Goal: Information Seeking & Learning: Learn about a topic

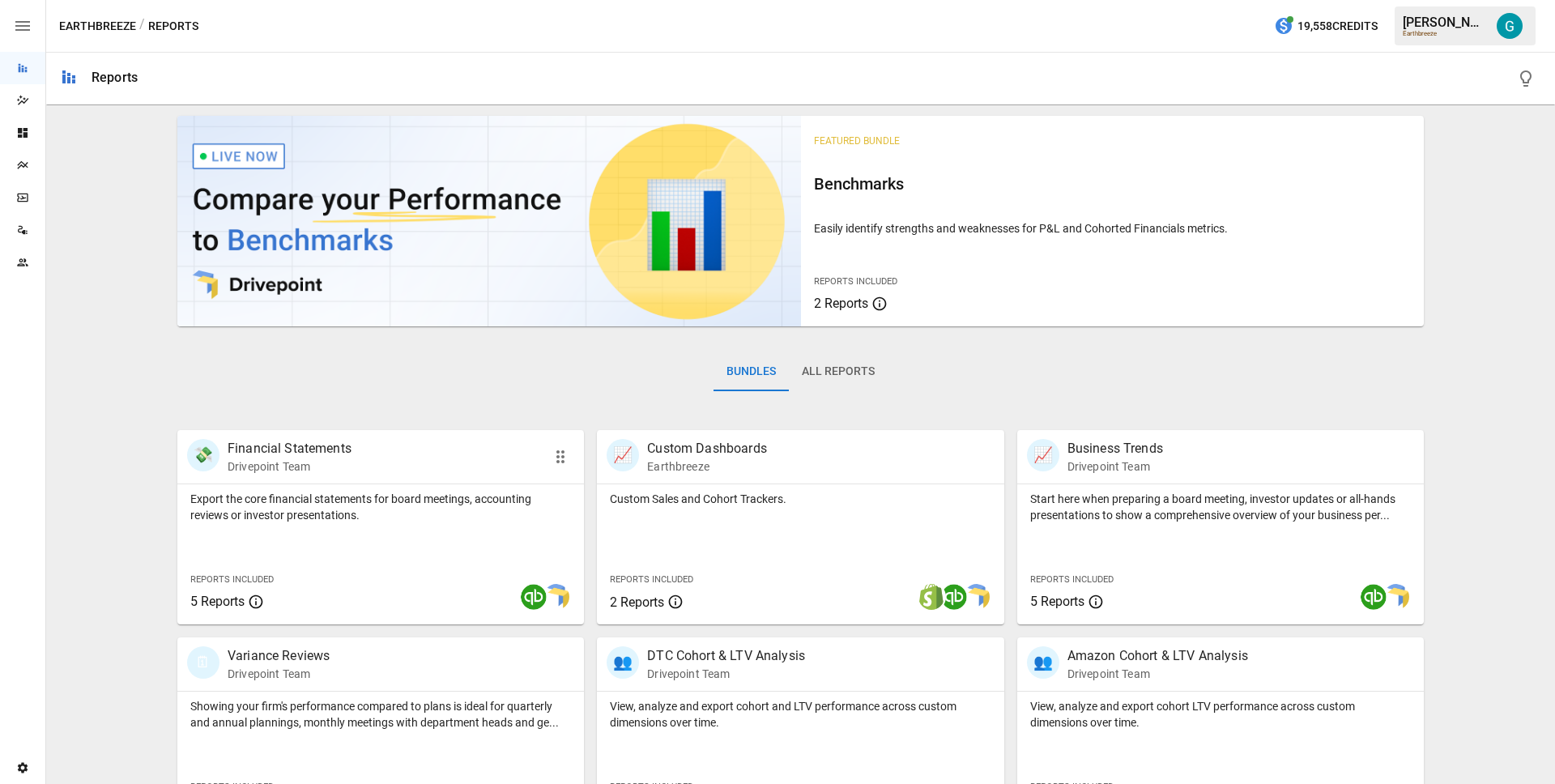
scroll to position [3, 0]
click at [771, 718] on p "View, analyze and export cohort and LTV performance across custom dimensions ov…" at bounding box center [800, 713] width 381 height 33
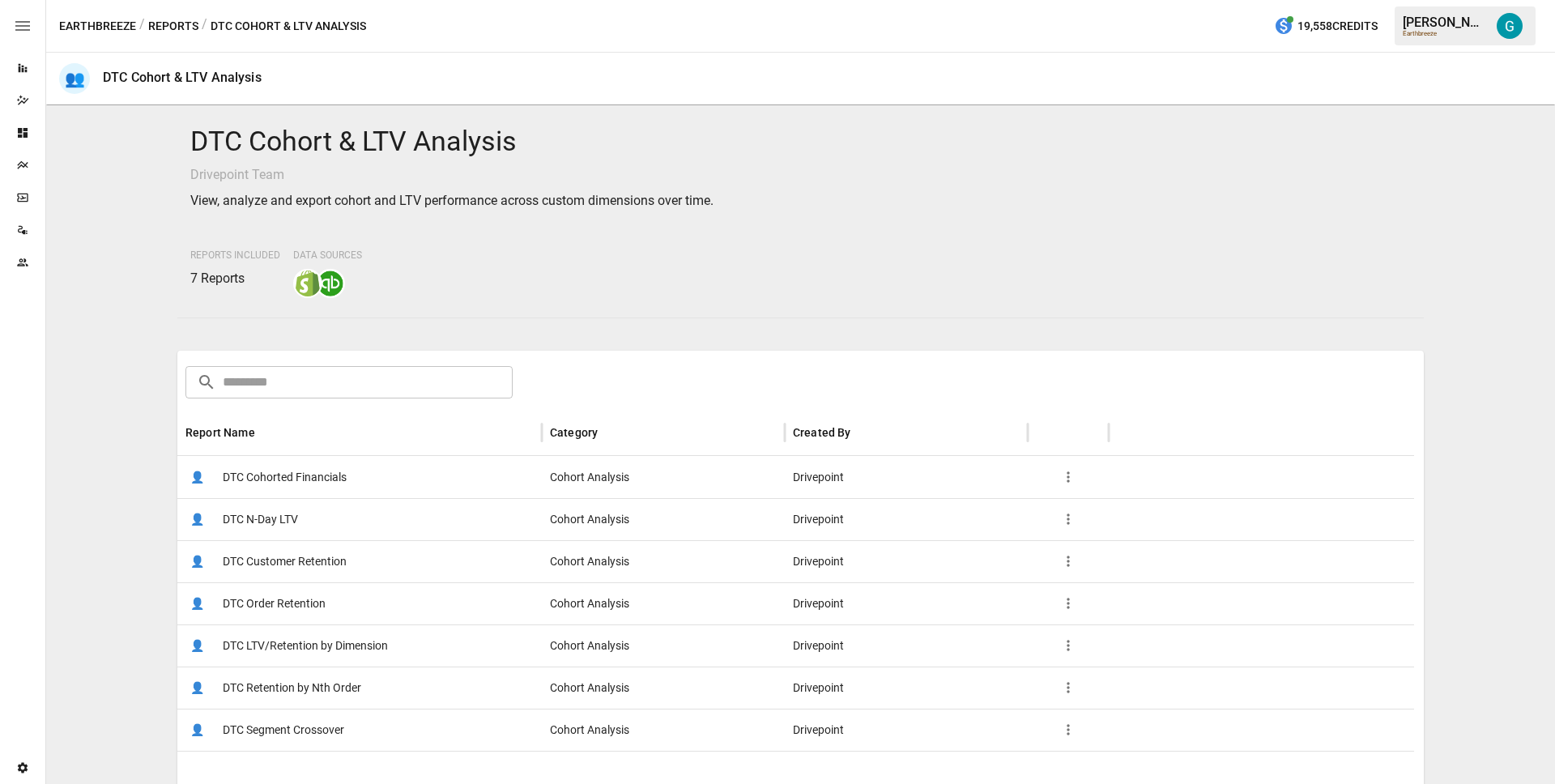
click at [337, 648] on span "DTC LTV/Retention by Dimension" at bounding box center [305, 645] width 165 height 41
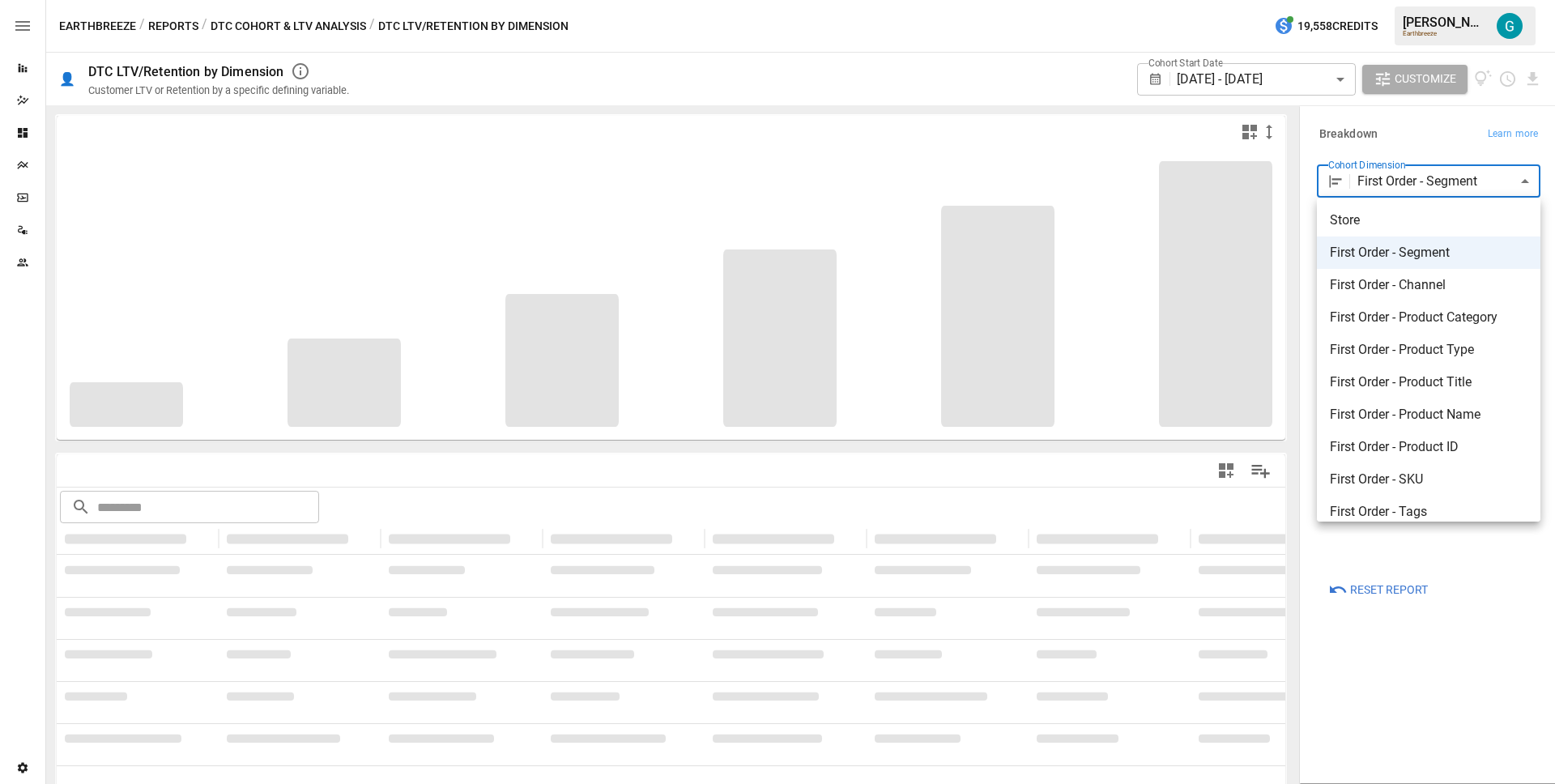
click at [1399, 0] on body "**********" at bounding box center [778, 0] width 1555 height 0
click at [1468, 459] on li "First Order - Product ID" at bounding box center [1429, 447] width 224 height 33
type input "**********"
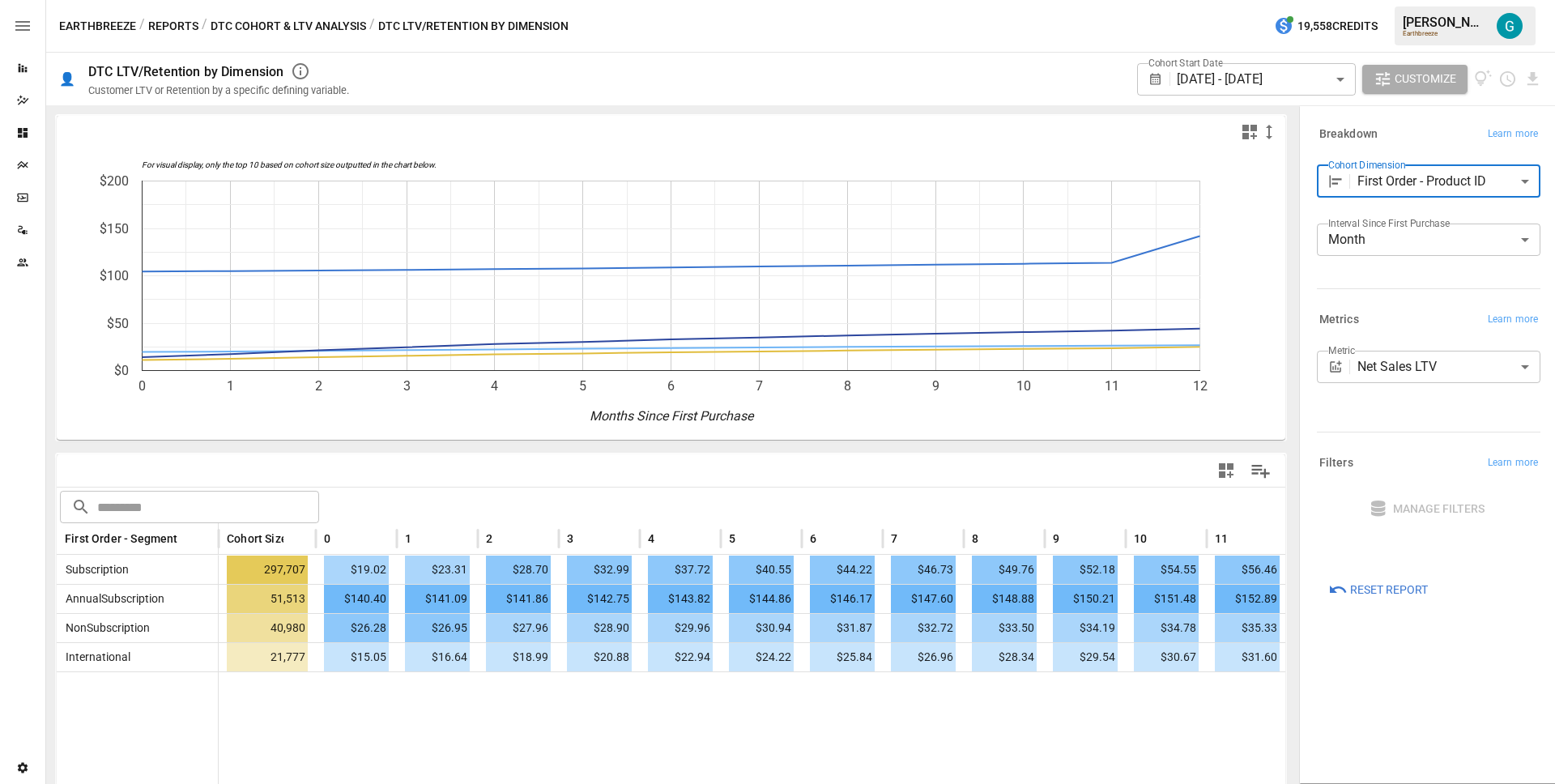
click at [1282, 0] on body "Reports Dazzler Studio Dashboards Plans SmartModel ™ Data Sources Team Settings…" at bounding box center [778, 0] width 1555 height 0
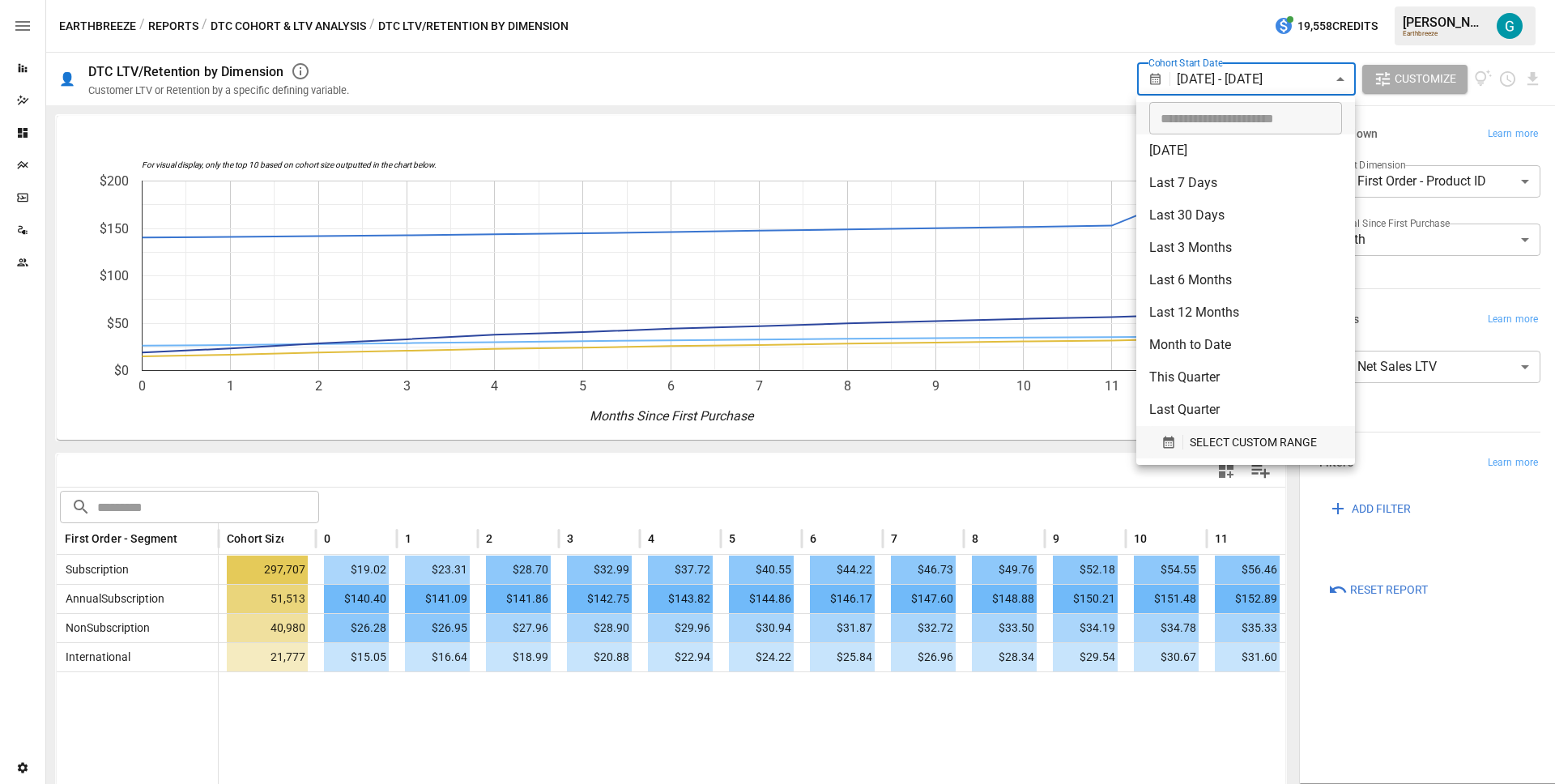
click at [1247, 441] on span "SELECT CUSTOM RANGE" at bounding box center [1253, 442] width 127 height 20
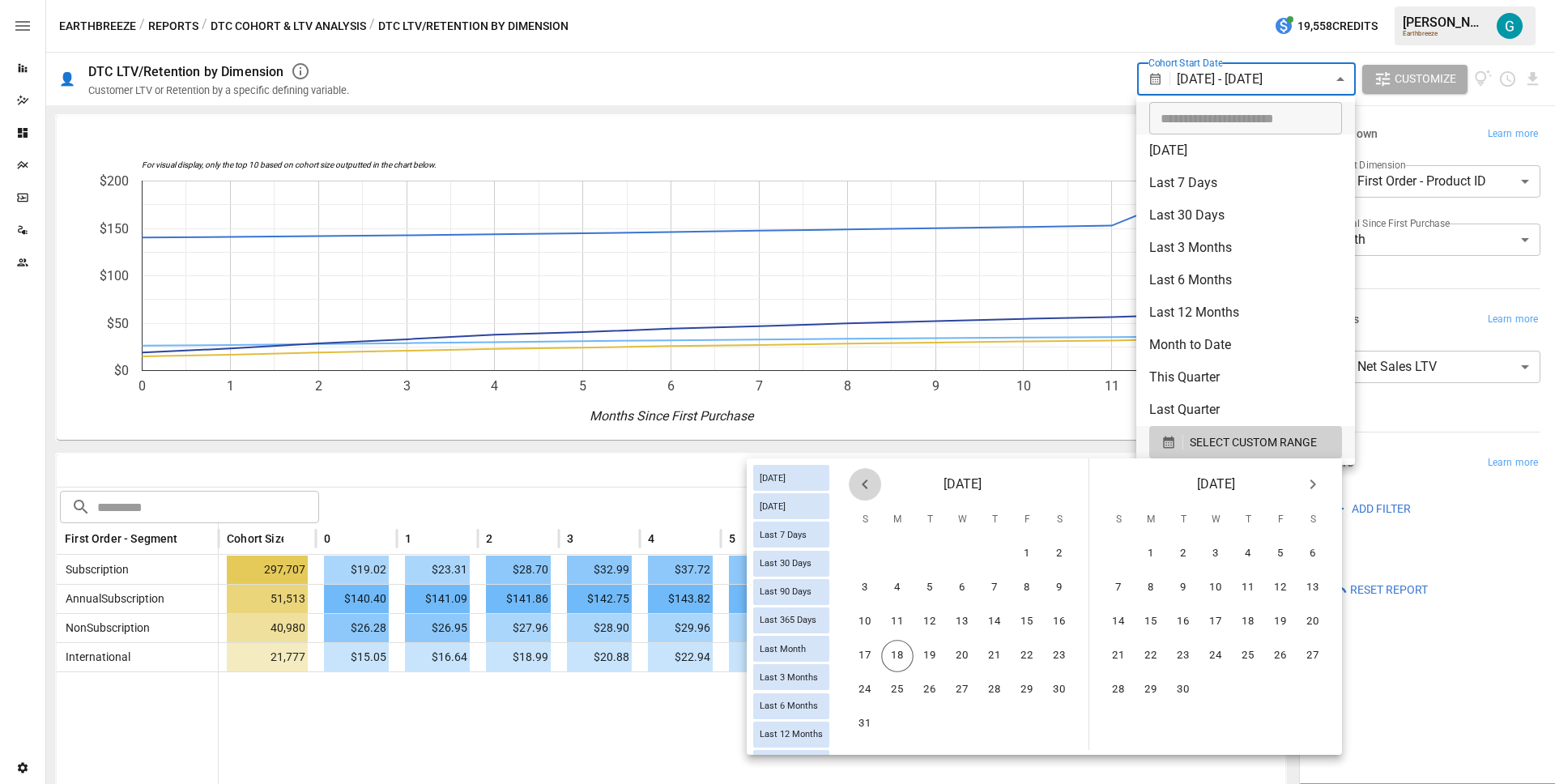
click at [859, 491] on icon "Previous month" at bounding box center [865, 484] width 19 height 19
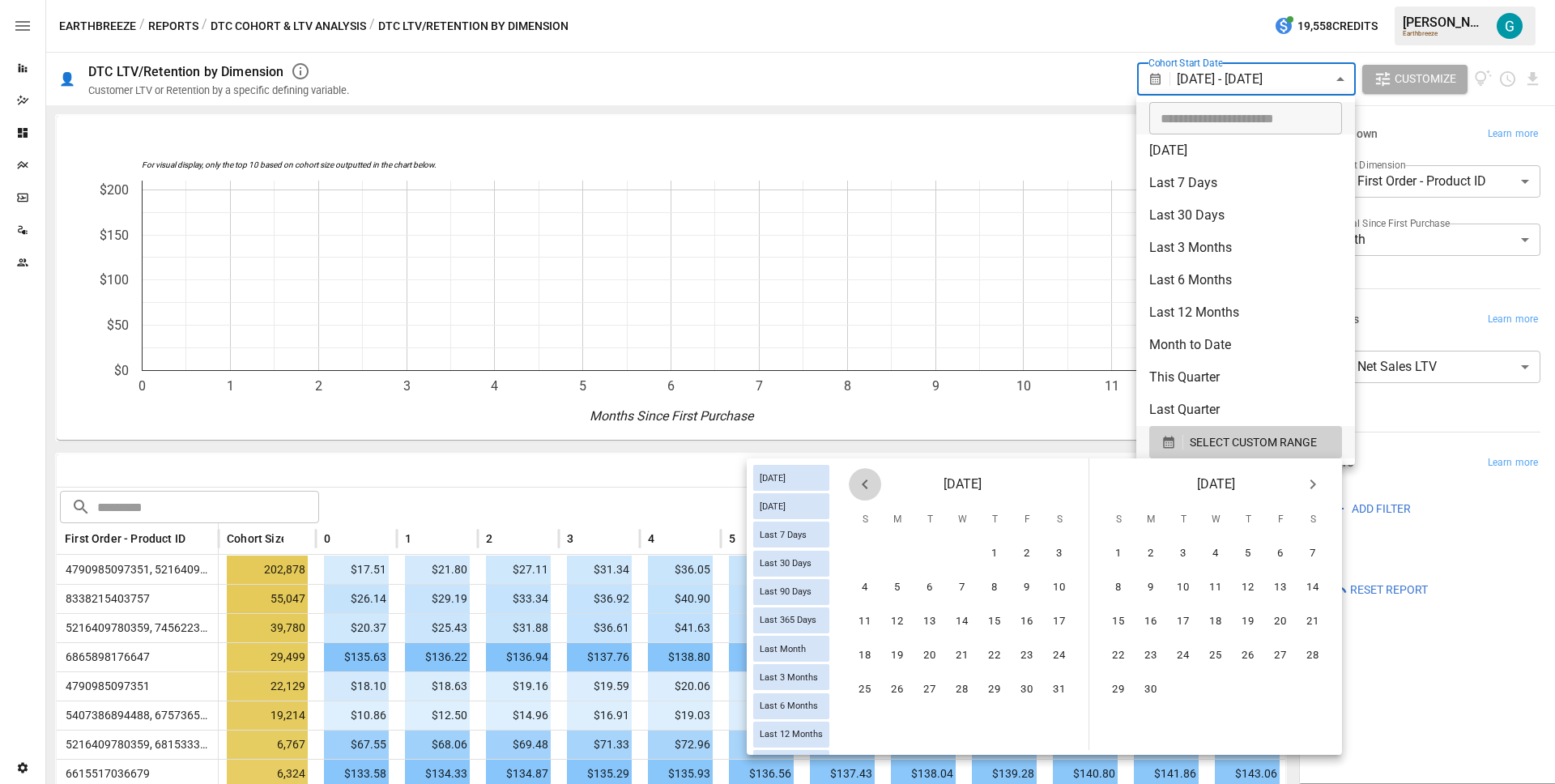
click at [859, 491] on icon "Previous month" at bounding box center [865, 484] width 19 height 19
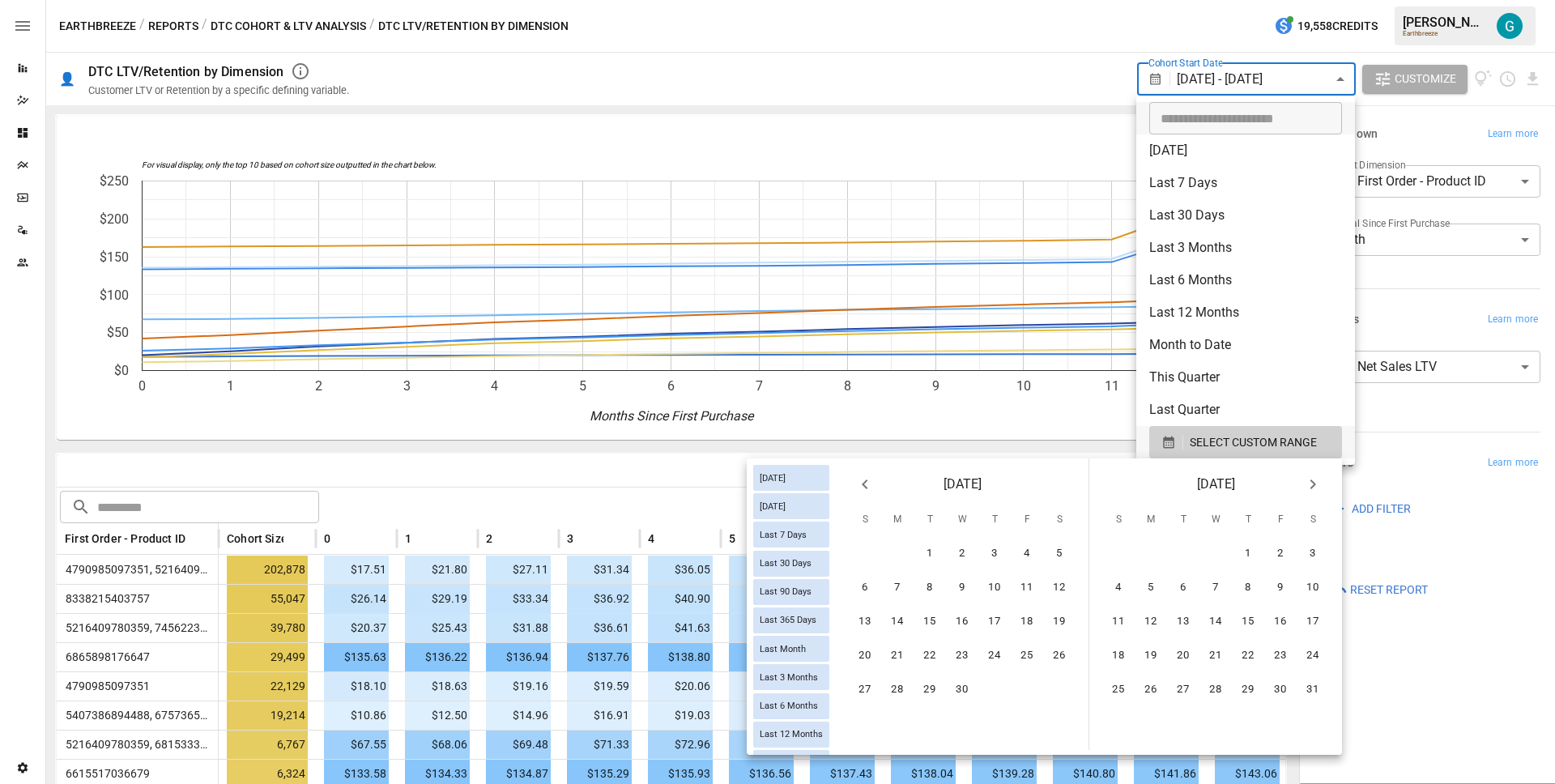
click at [1312, 479] on icon "Next month" at bounding box center [1313, 484] width 19 height 19
click at [1000, 548] on button "1" at bounding box center [995, 554] width 33 height 33
click at [1157, 682] on button "30" at bounding box center [1151, 690] width 33 height 33
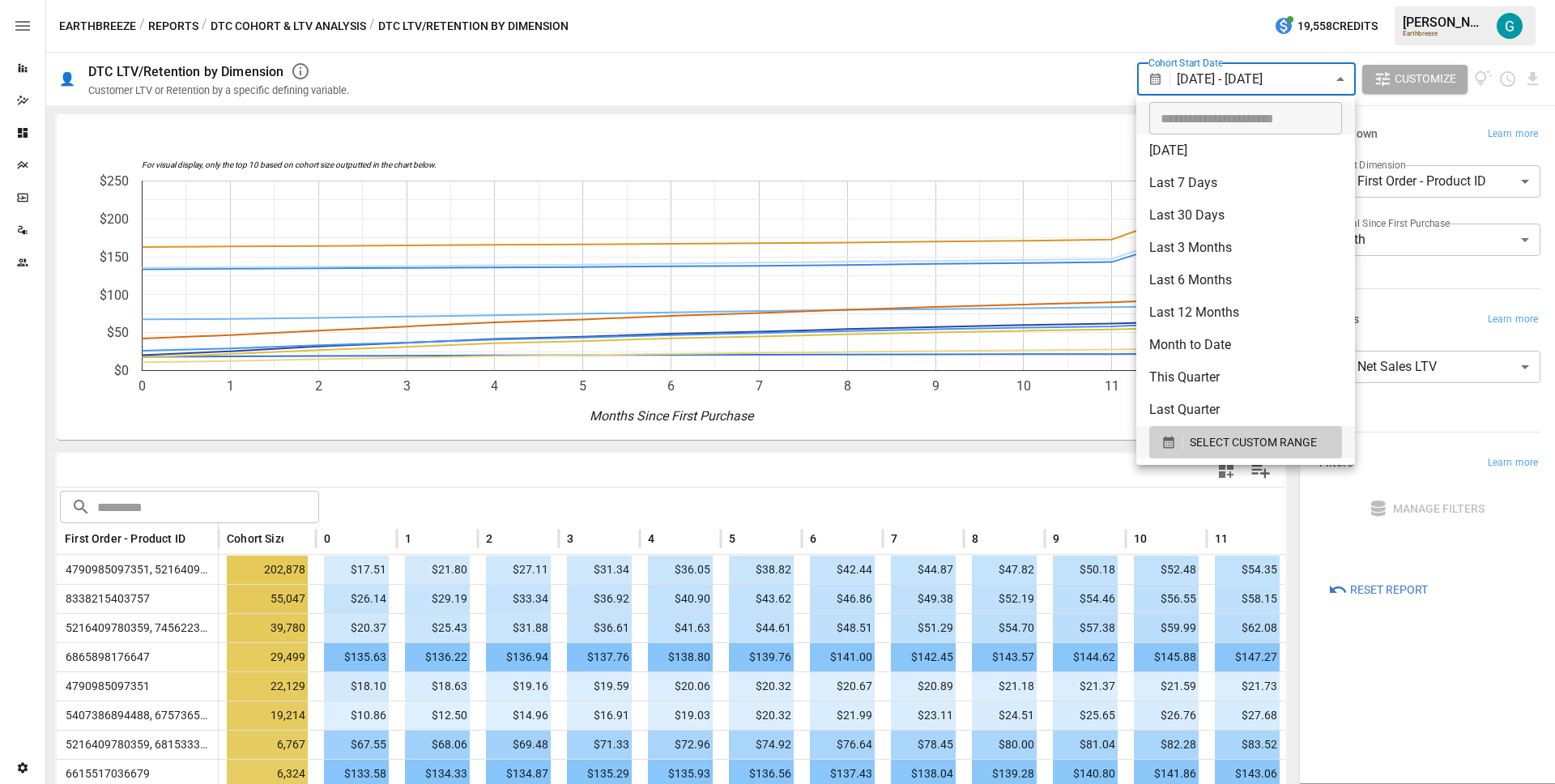
click at [1396, 675] on div at bounding box center [778, 392] width 1555 height 784
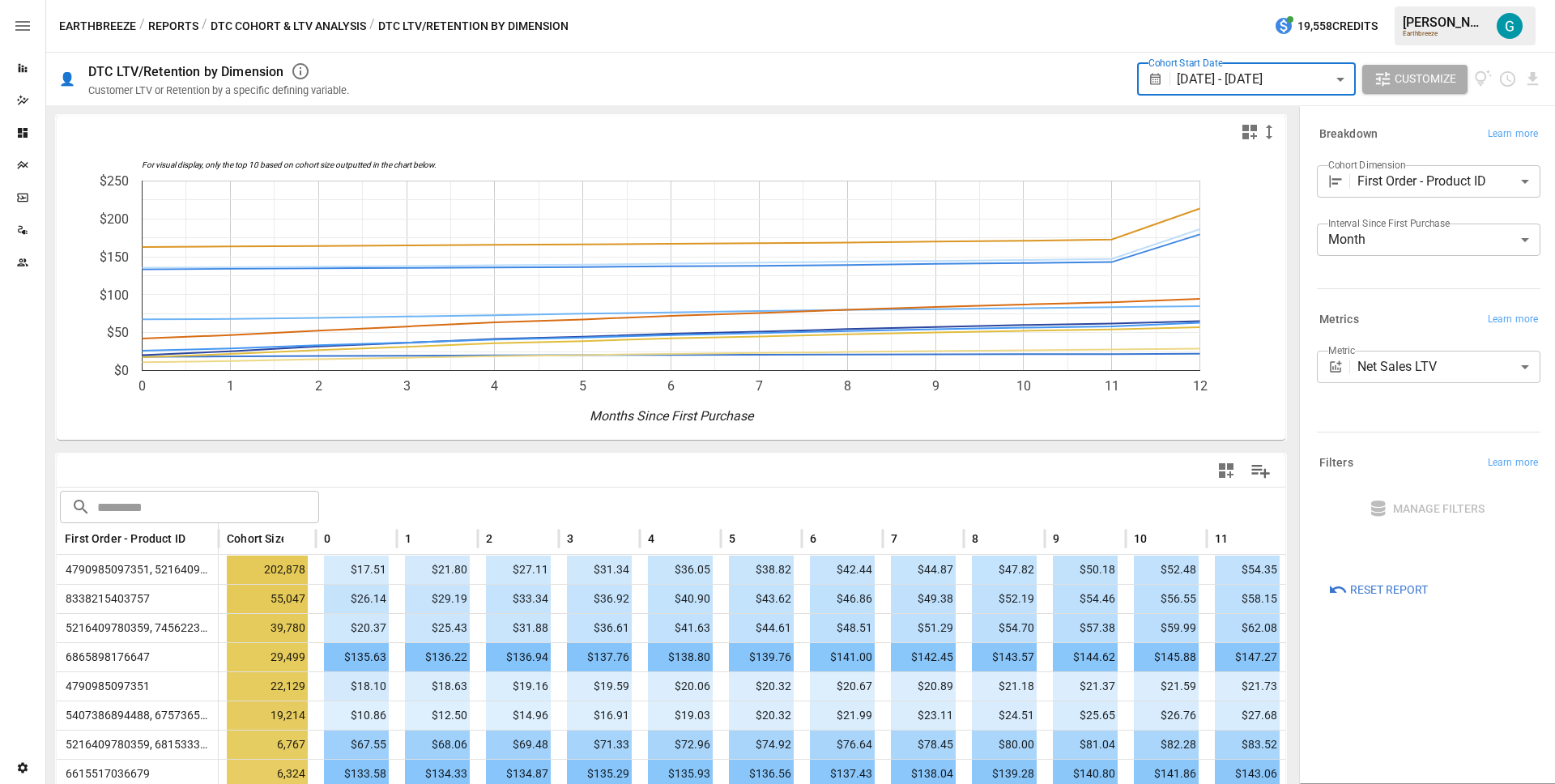
click at [1403, 648] on div at bounding box center [778, 392] width 1555 height 784
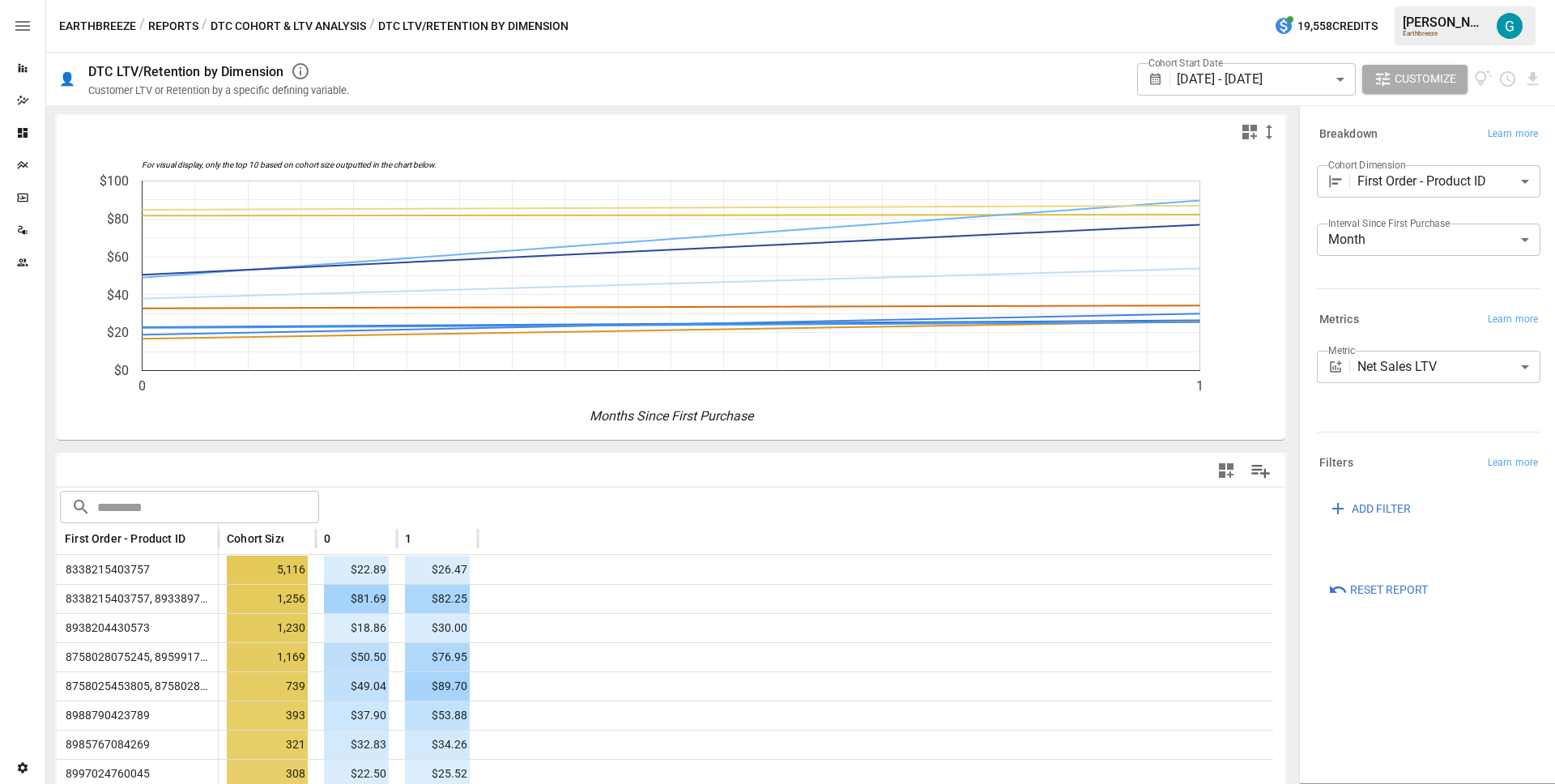
click at [1439, 0] on body "Reports Dazzler Studio Dashboards Plans SmartModel ™ Data Sources Team Settings…" at bounding box center [778, 0] width 1555 height 0
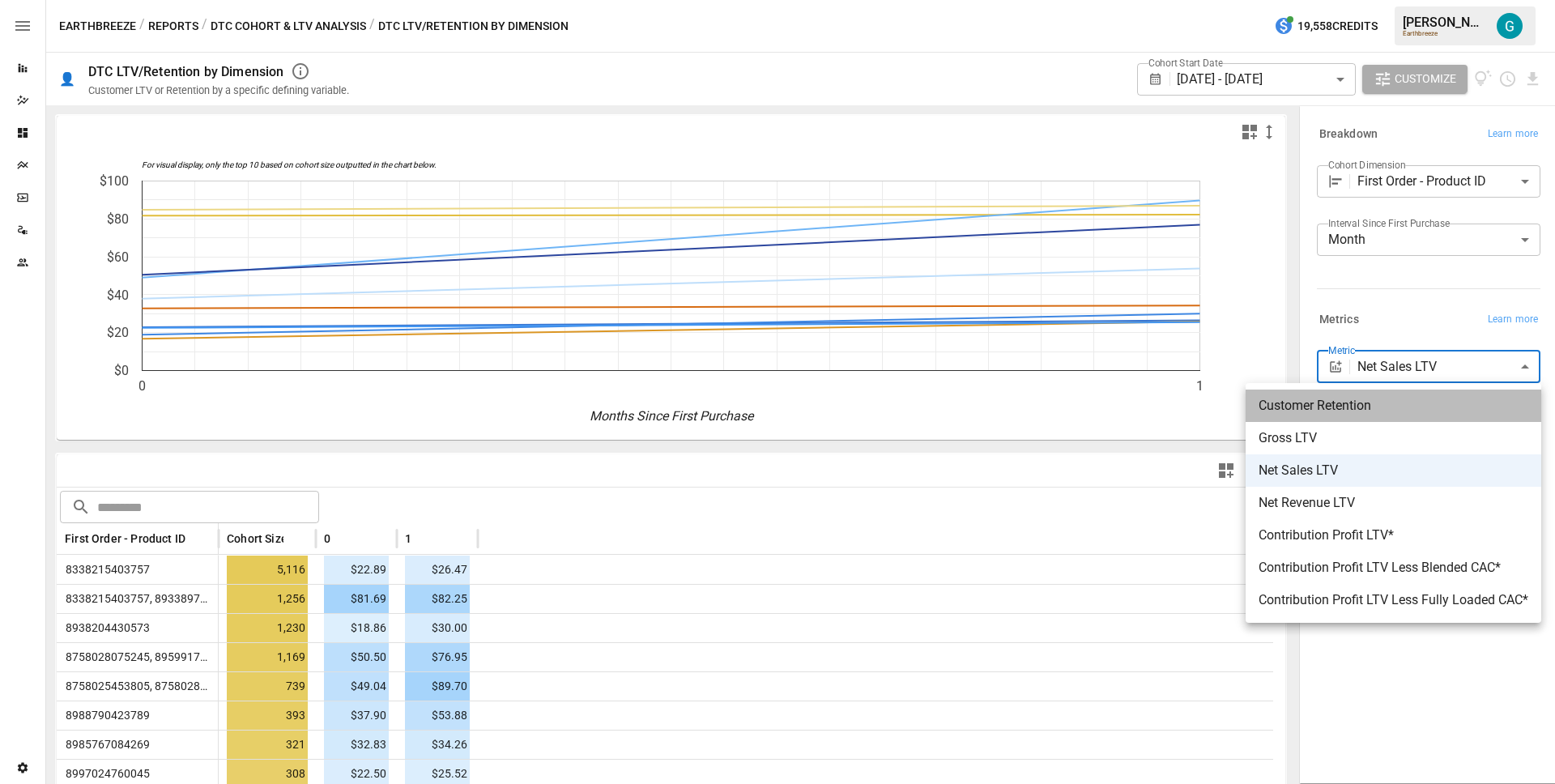
drag, startPoint x: 1394, startPoint y: 410, endPoint x: 1373, endPoint y: 294, distance: 117.9
click at [1394, 410] on span "Customer Retention" at bounding box center [1393, 405] width 270 height 19
type input "**********"
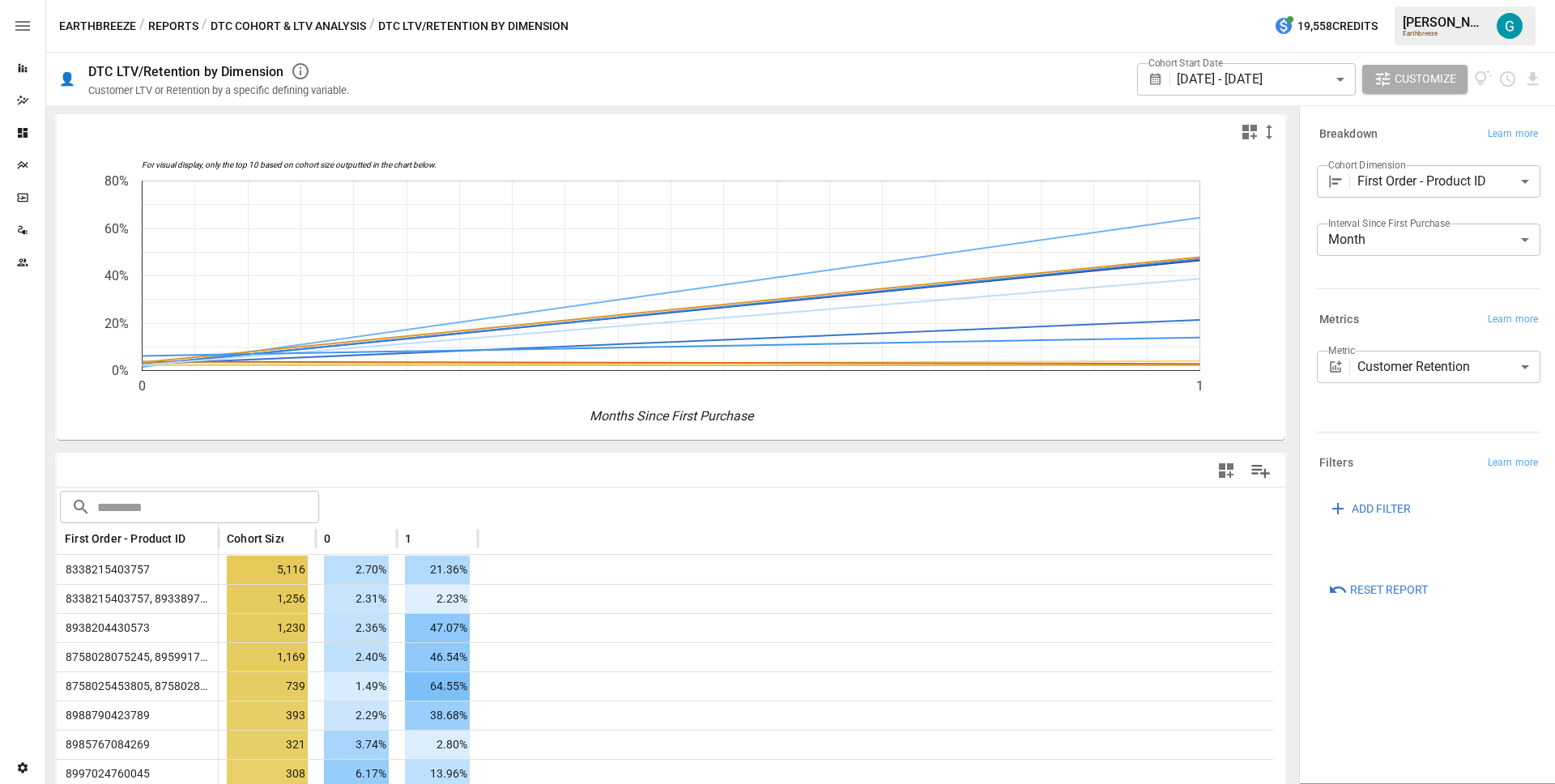
click at [1376, 499] on span "ADD FILTER" at bounding box center [1382, 509] width 59 height 20
click at [1363, 0] on body "Reports Dazzler Studio Dashboards Plans SmartModel ™ Data Sources Team Settings…" at bounding box center [778, 0] width 1555 height 0
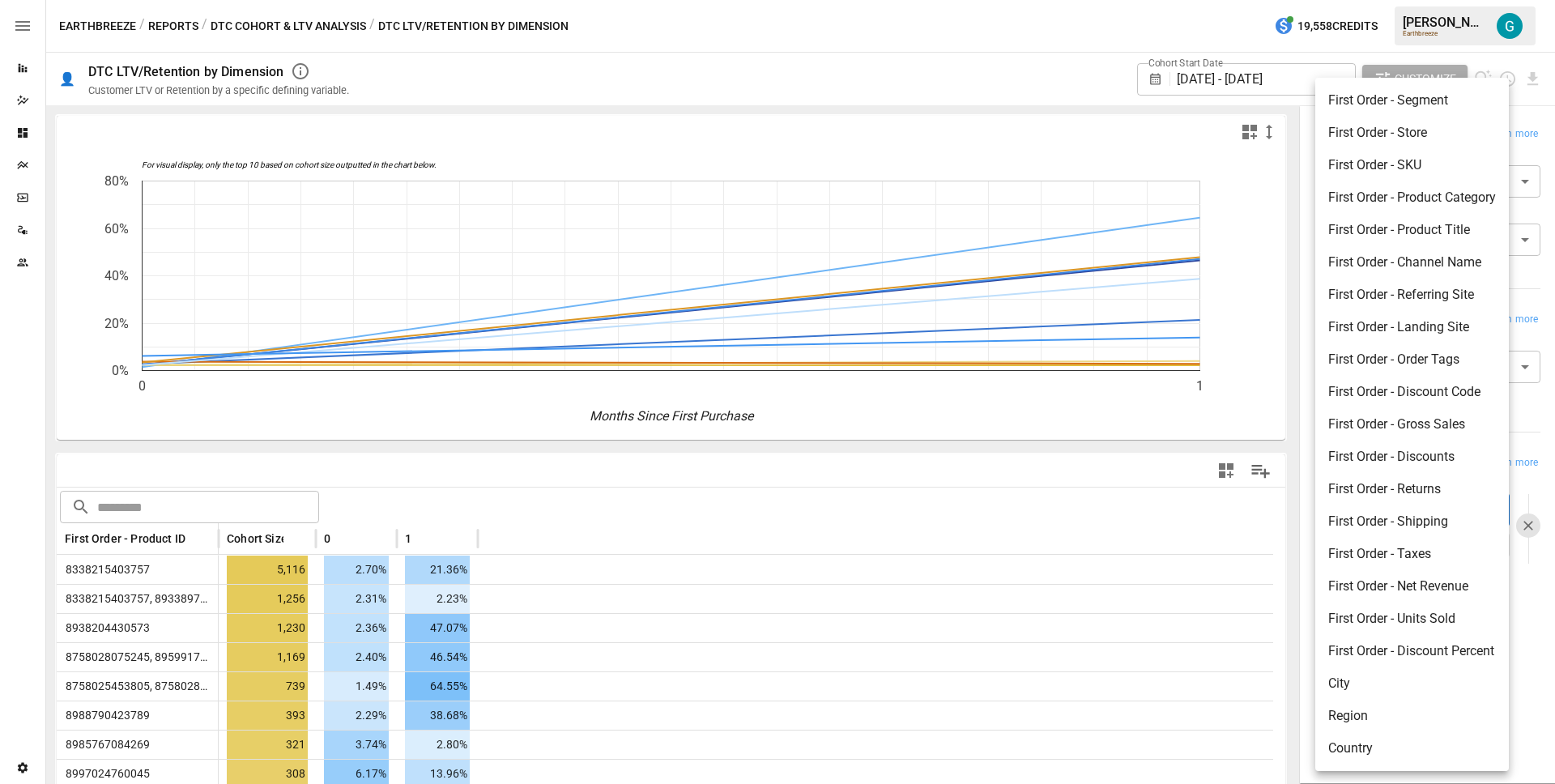
click at [1541, 708] on div at bounding box center [778, 392] width 1555 height 784
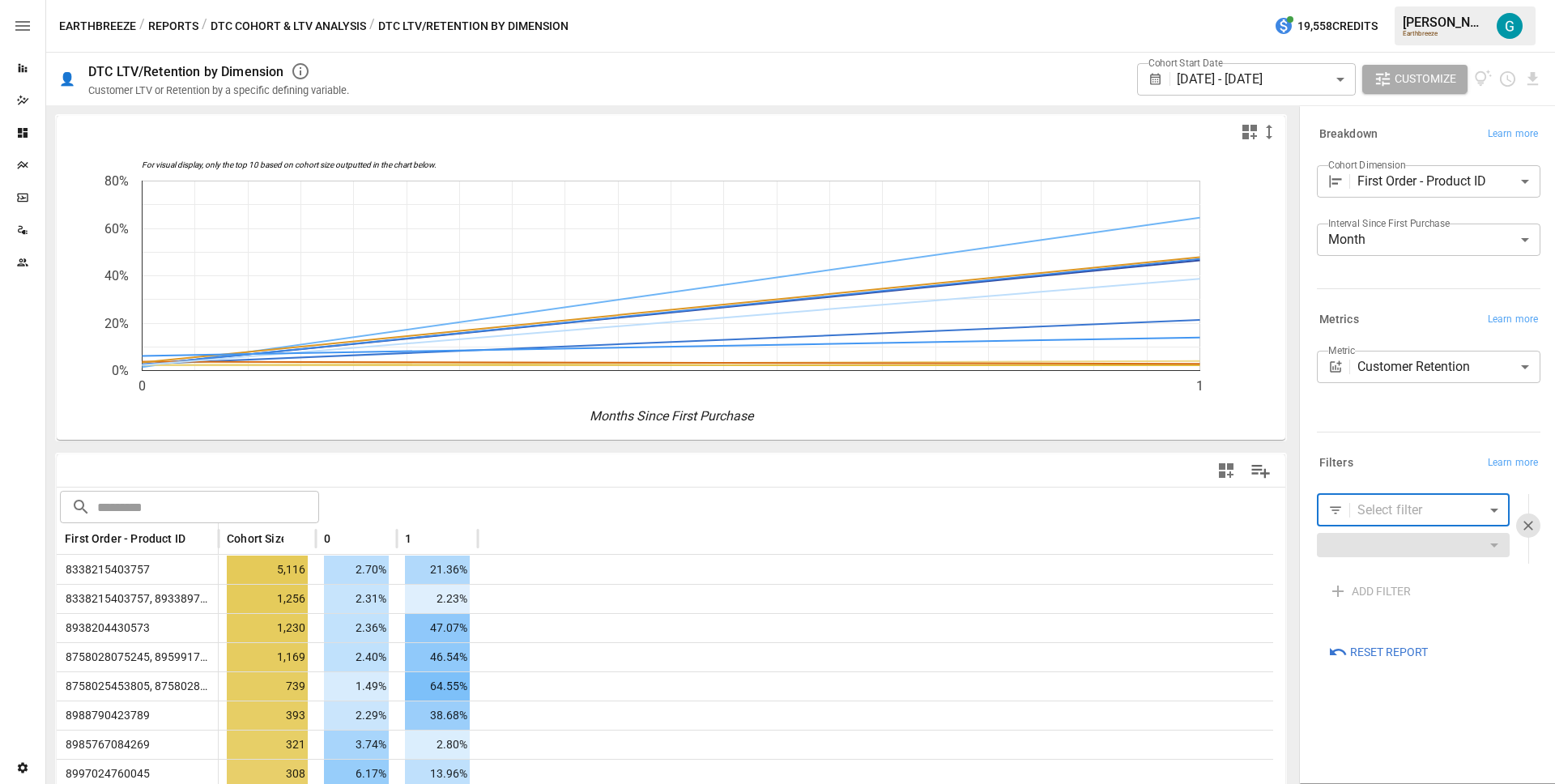
click at [263, 516] on input "text" at bounding box center [208, 507] width 222 height 33
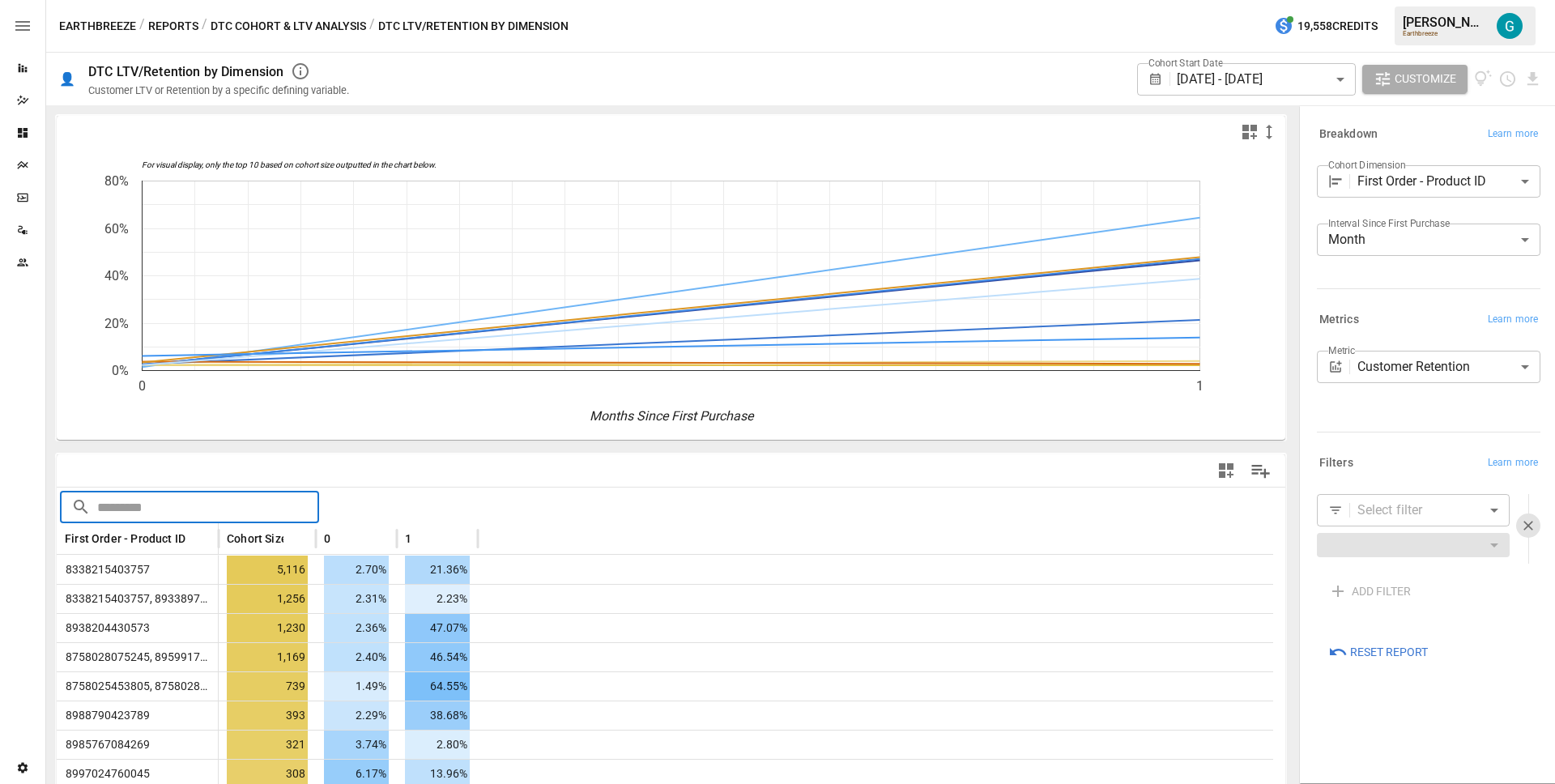
paste input "**********"
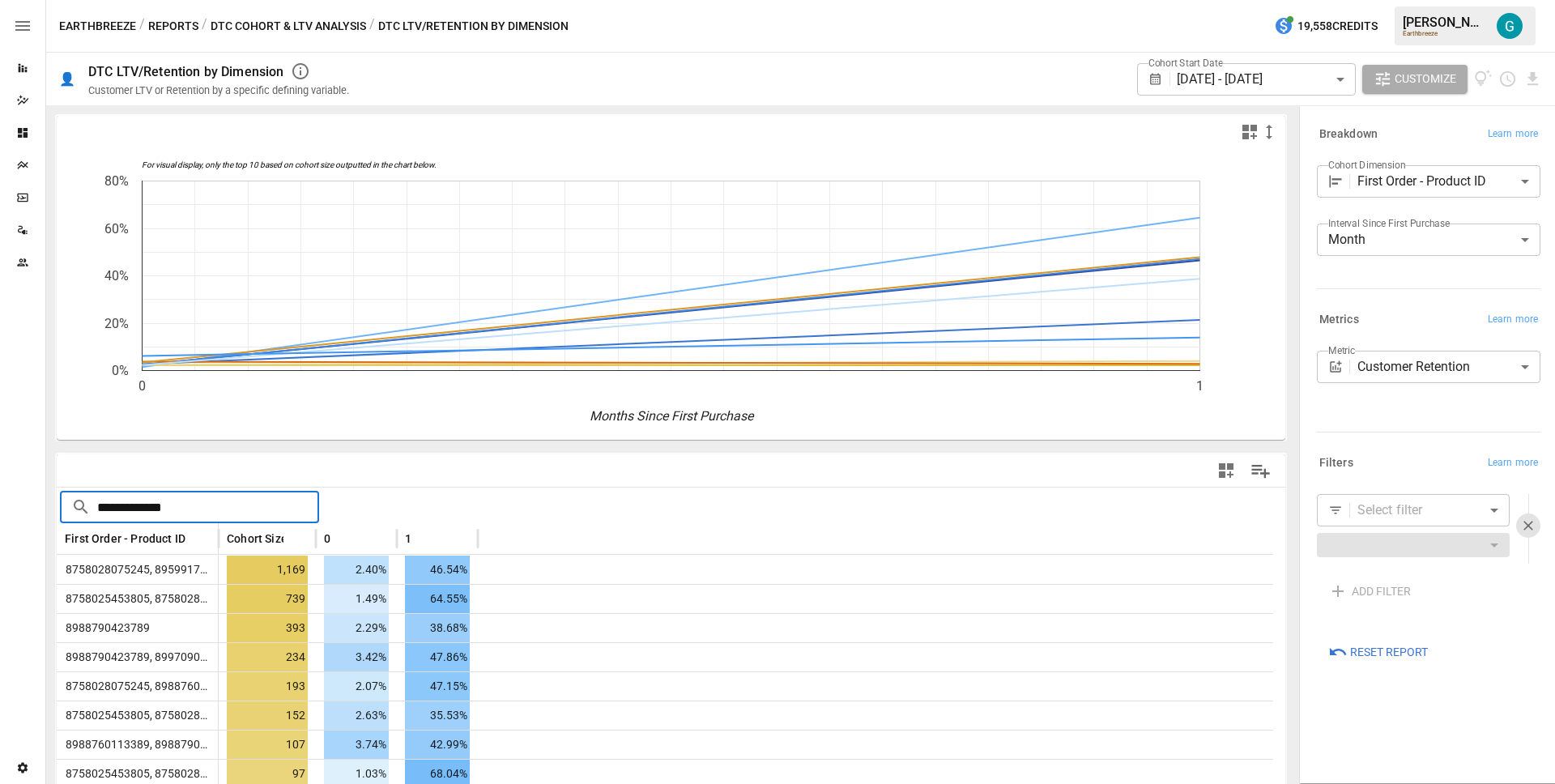
type input "**********"
click at [1426, 0] on body "**********" at bounding box center [778, 0] width 1555 height 0
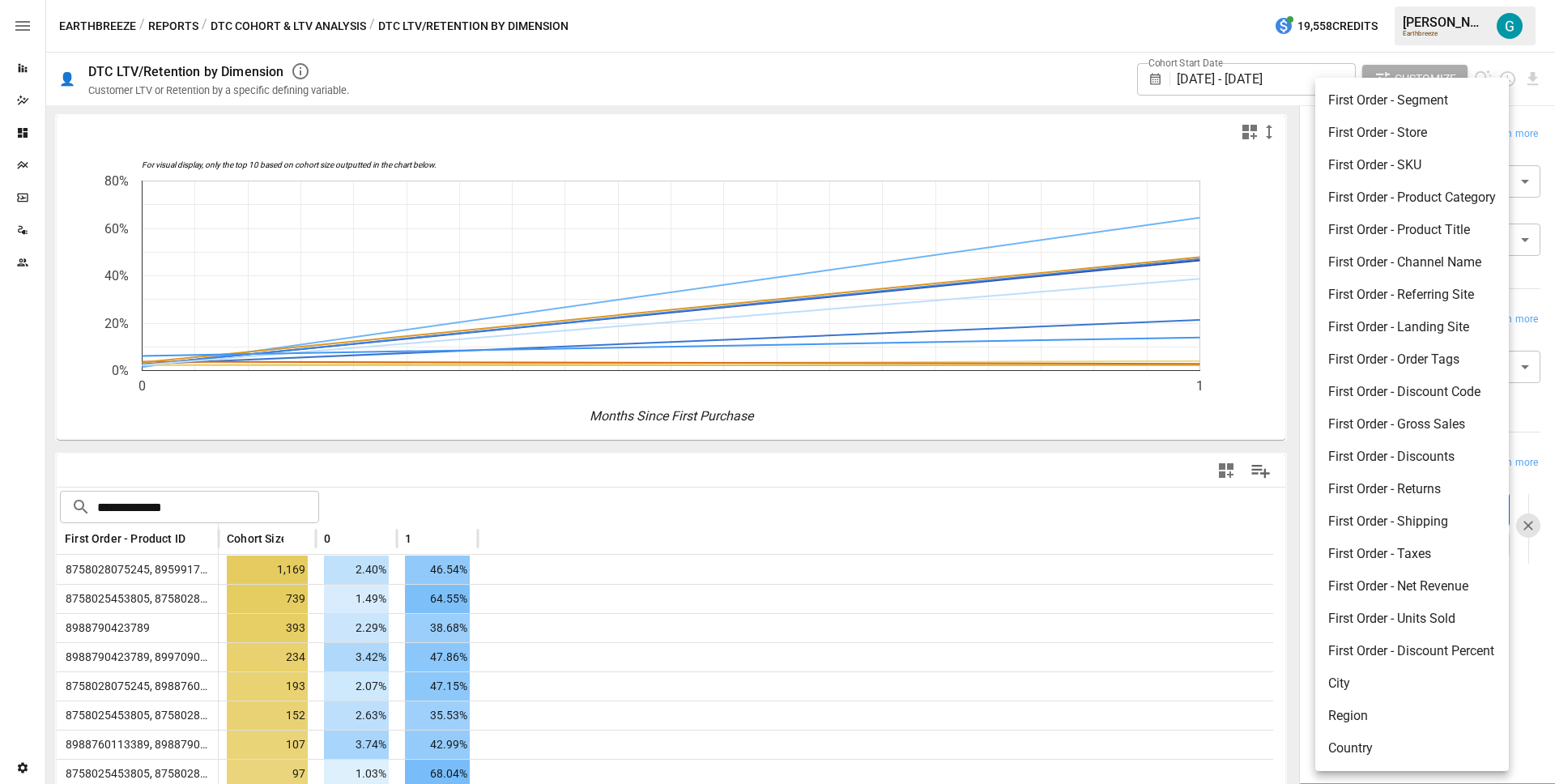
click at [1522, 690] on div at bounding box center [778, 392] width 1555 height 784
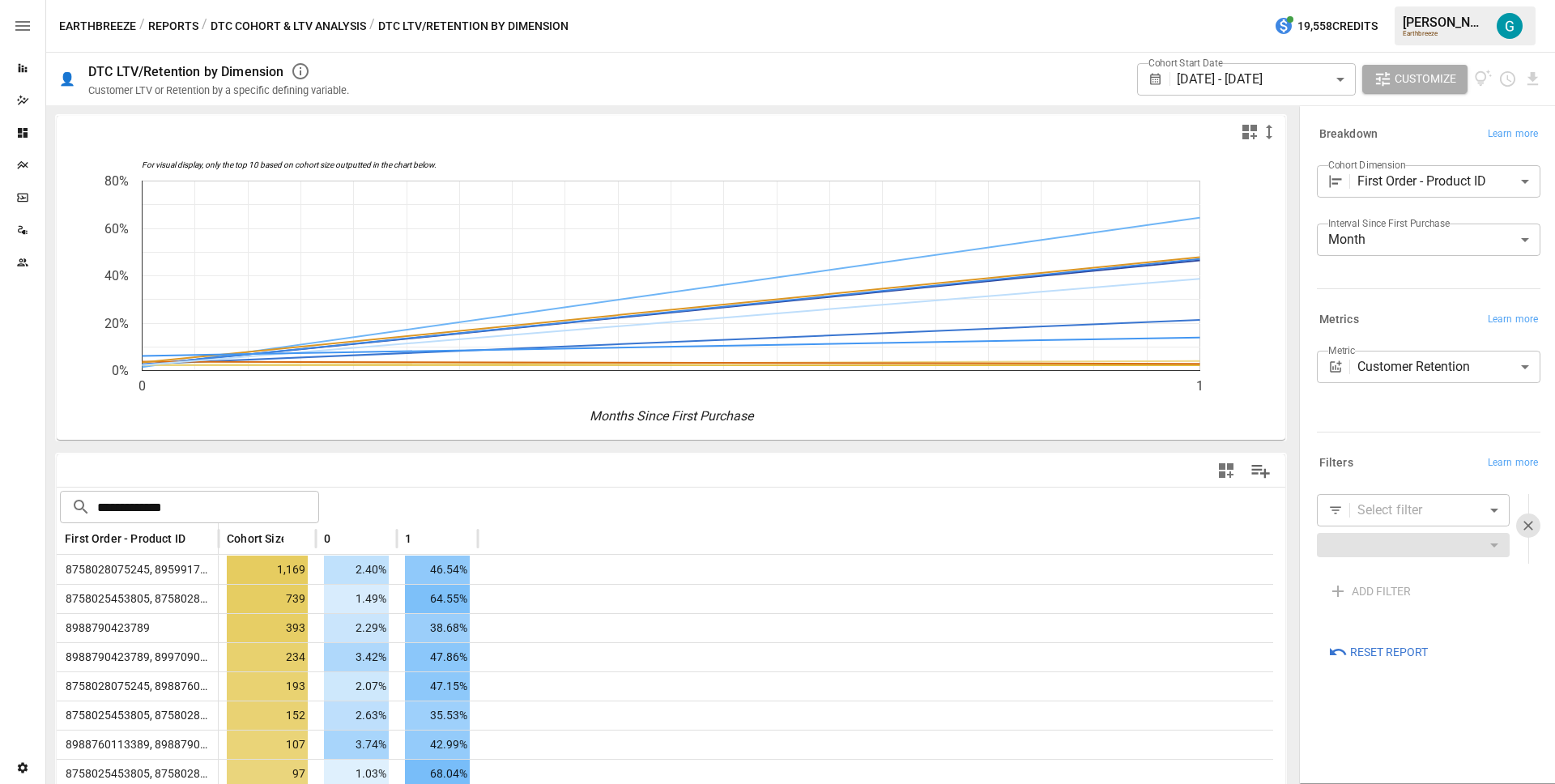
click at [1426, 549] on div "​" at bounding box center [1413, 545] width 193 height 33
click at [1426, 548] on div "​" at bounding box center [1413, 545] width 193 height 33
click at [182, 31] on button "Reports" at bounding box center [173, 26] width 51 height 20
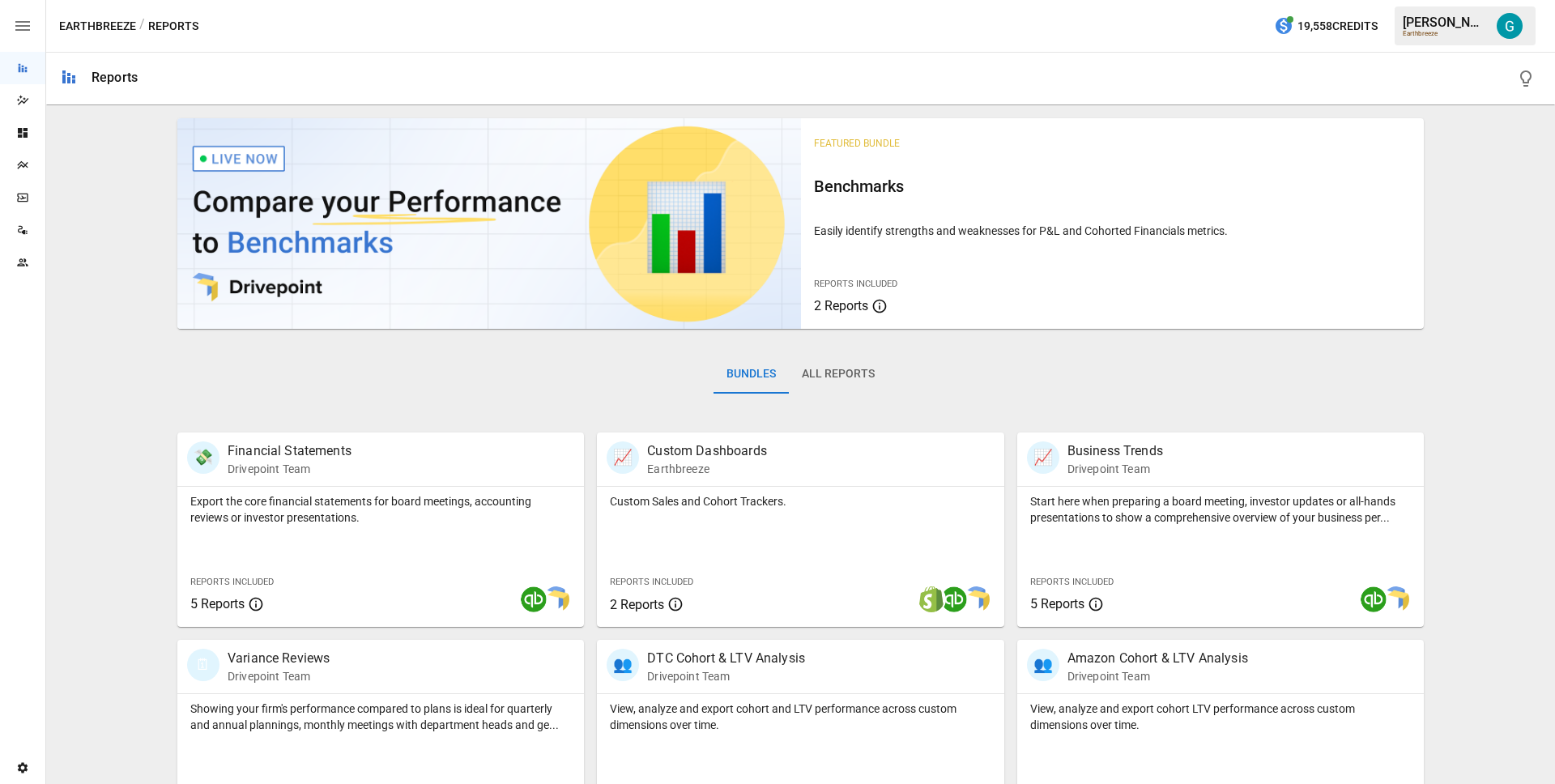
scroll to position [264, 0]
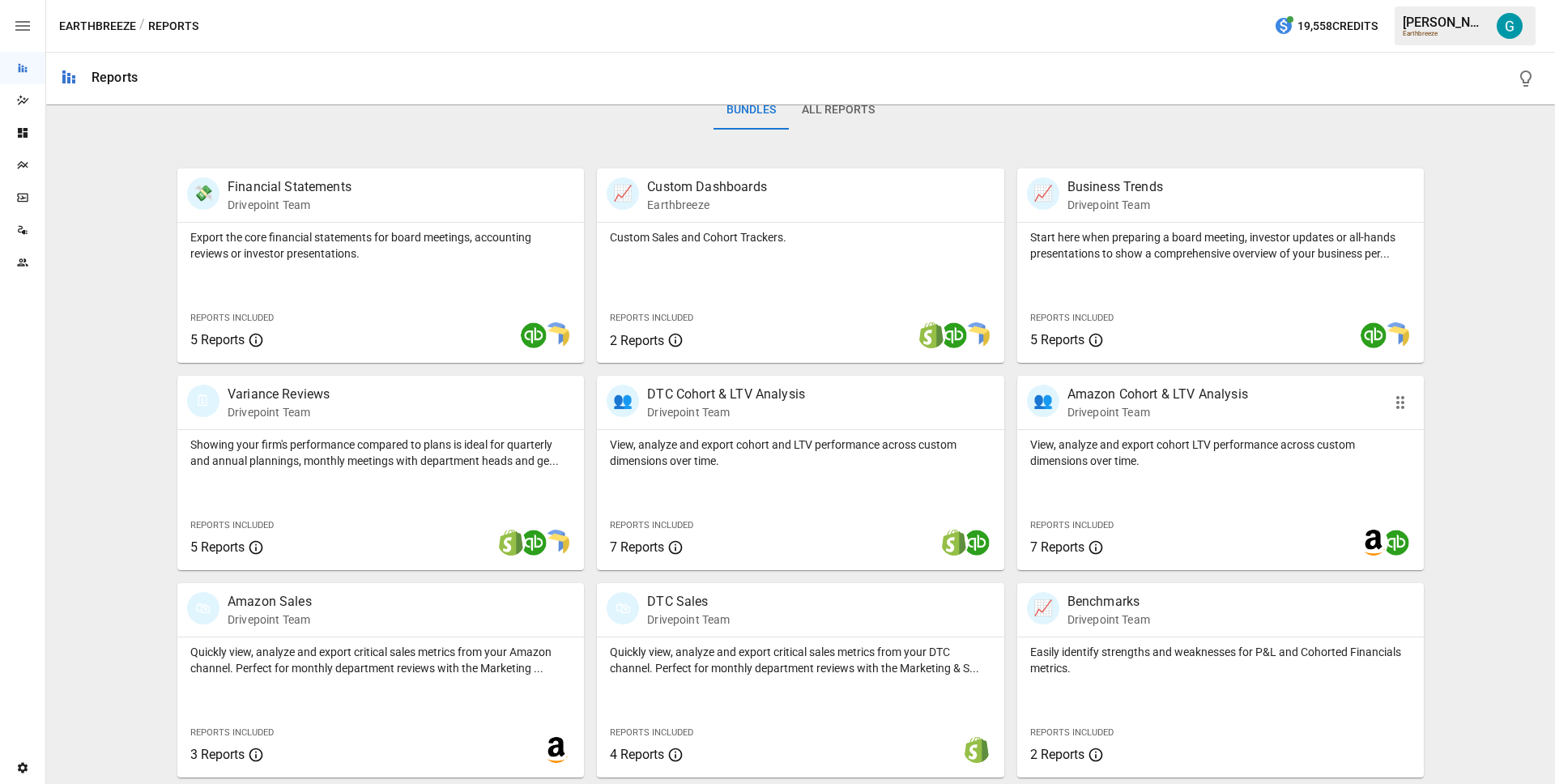
click at [1175, 439] on p "View, analyze and export cohort LTV performance across custom dimensions over t…" at bounding box center [1220, 453] width 381 height 33
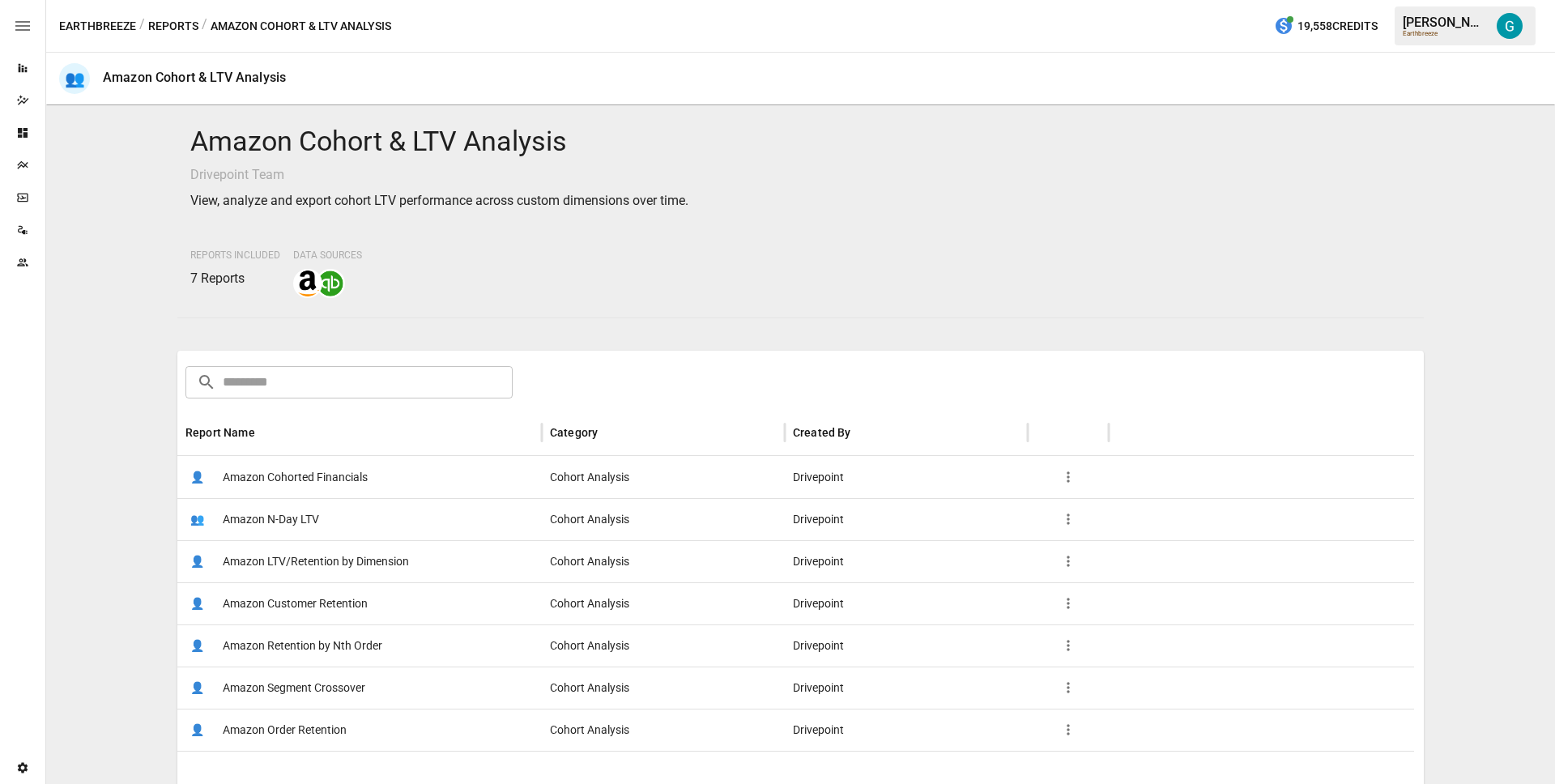
click at [331, 728] on span "Amazon Order Retention" at bounding box center [285, 730] width 124 height 41
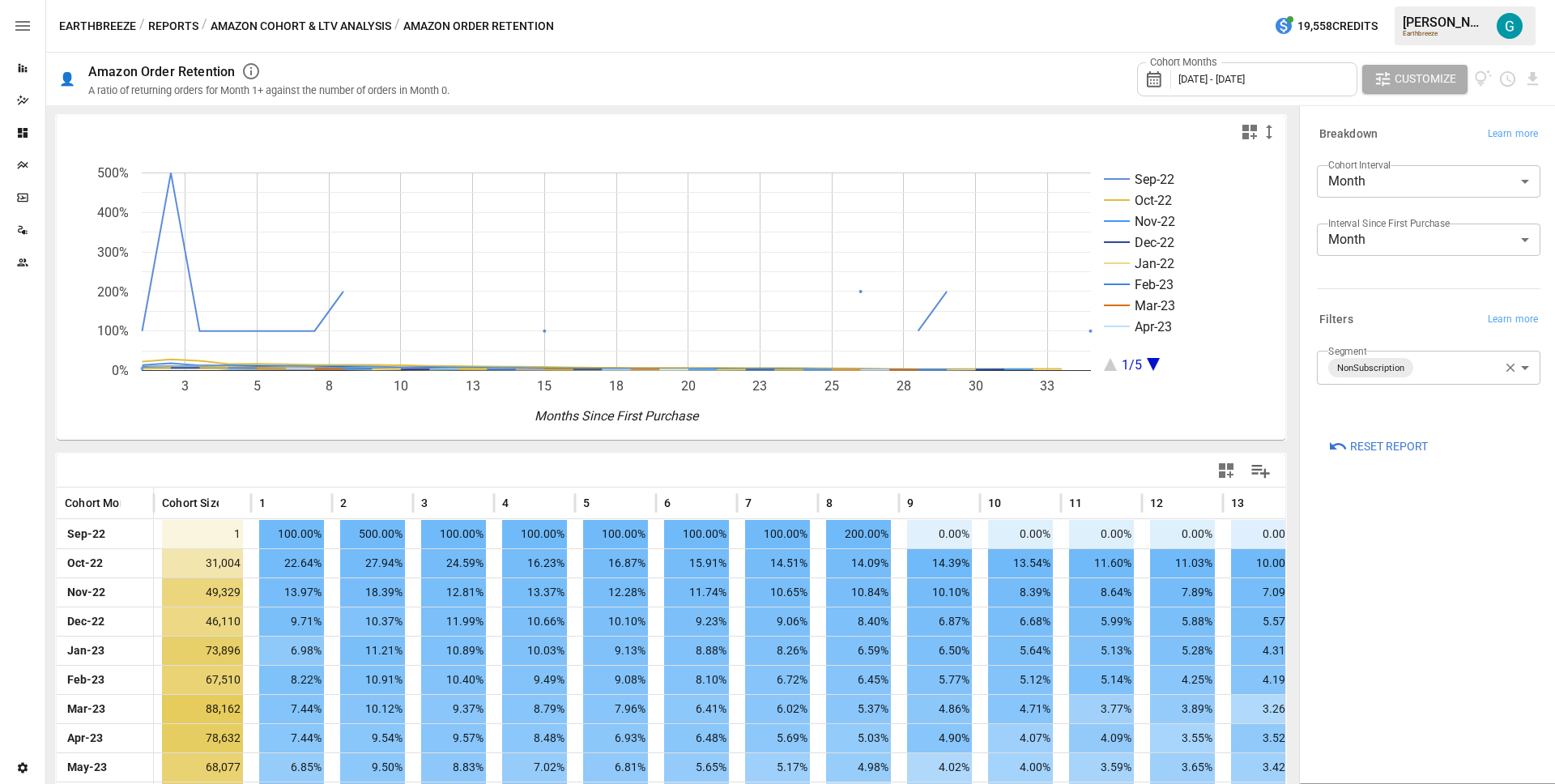
scroll to position [353, 0]
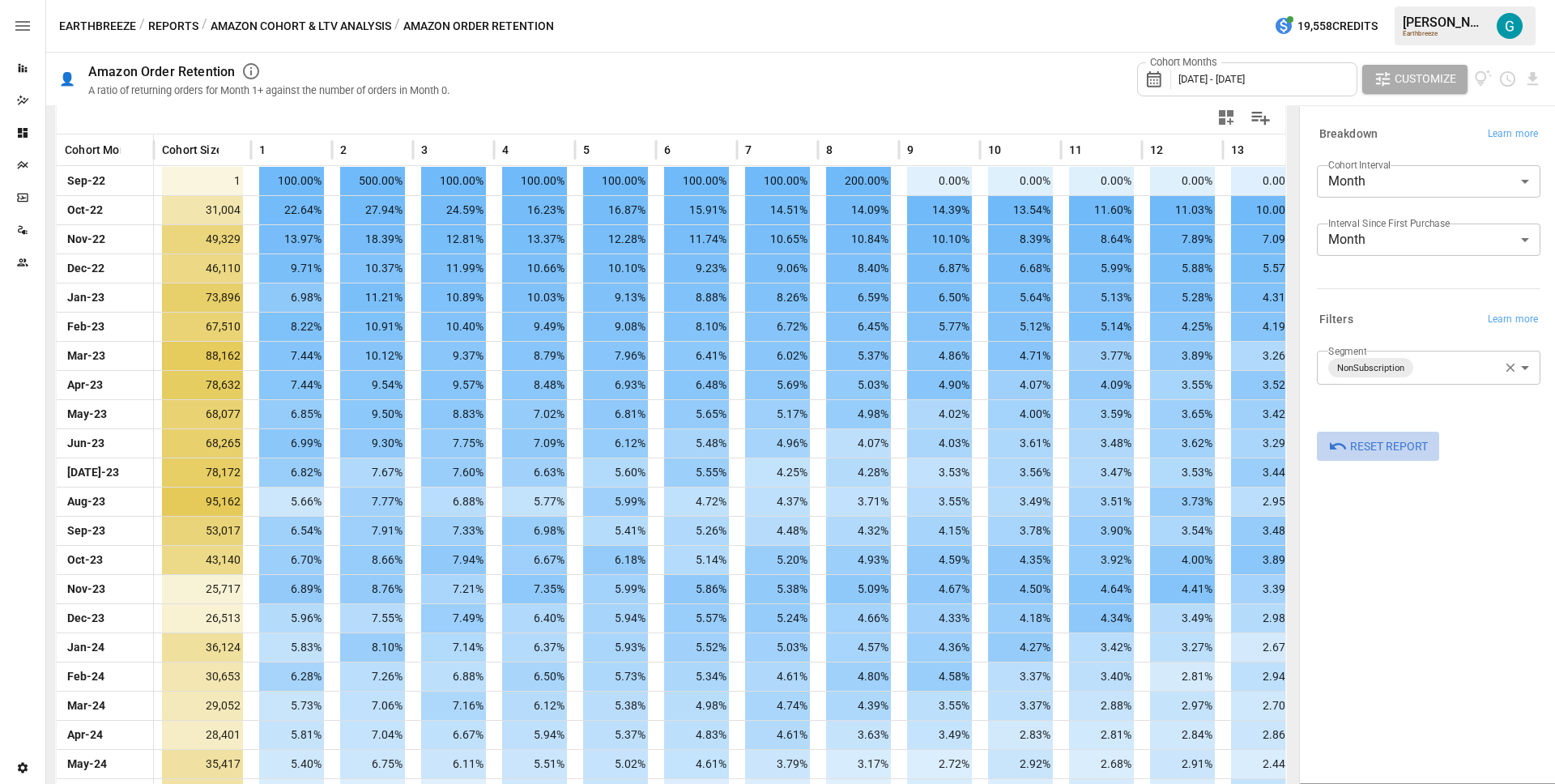
click at [1373, 446] on span "Reset Report" at bounding box center [1389, 446] width 77 height 20
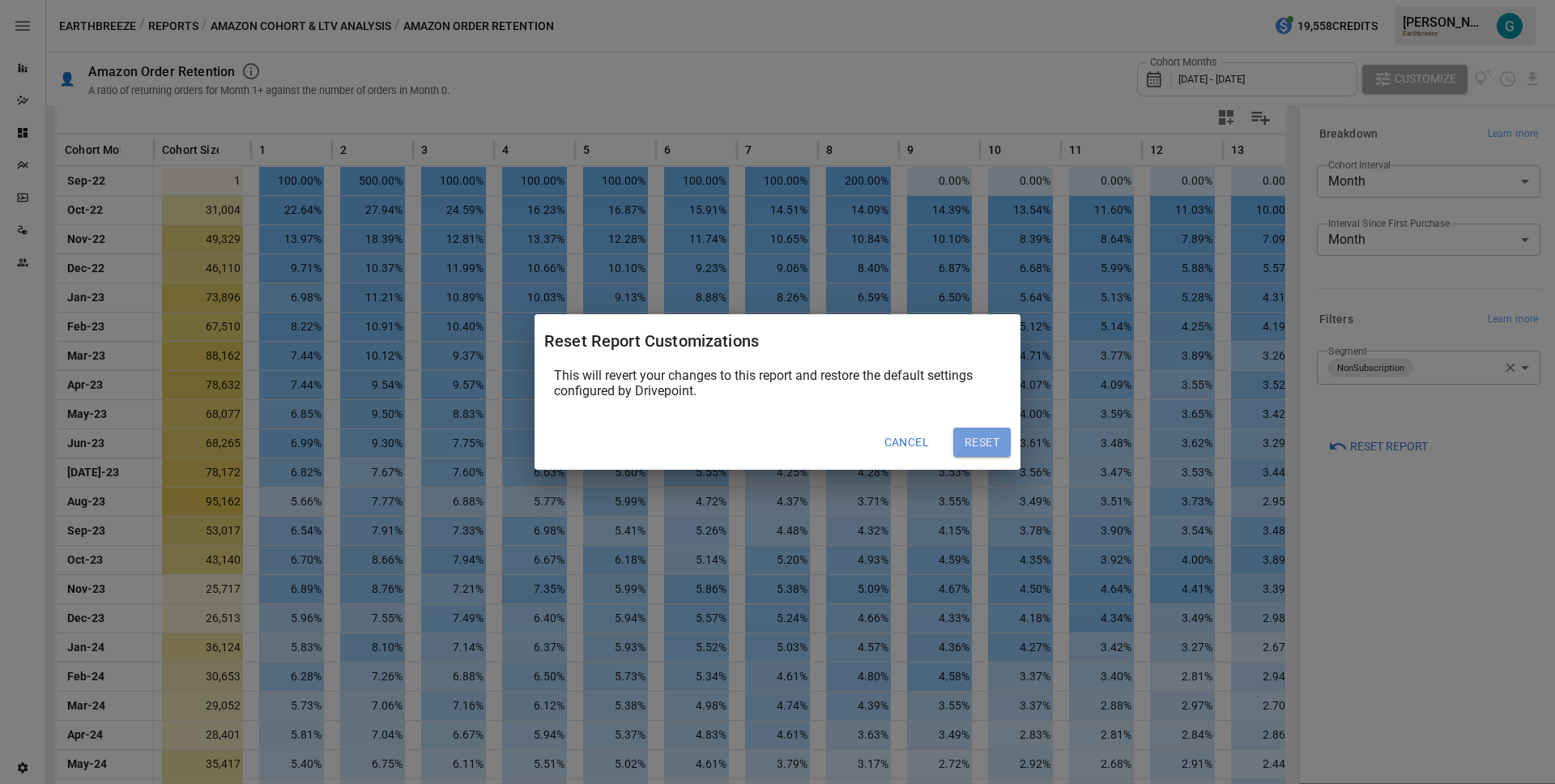
click at [977, 447] on button "Reset" at bounding box center [982, 442] width 57 height 29
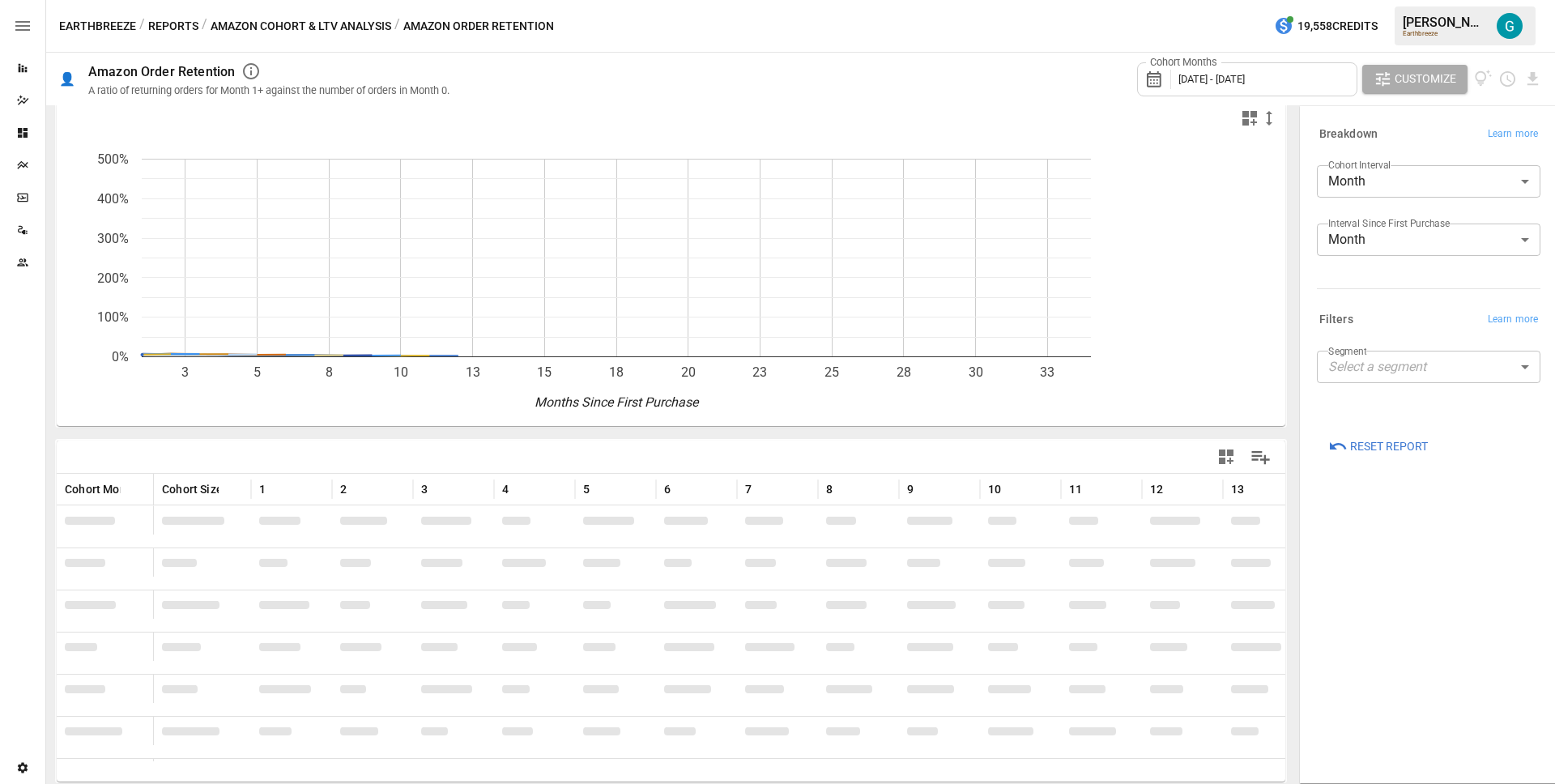
scroll to position [108, 0]
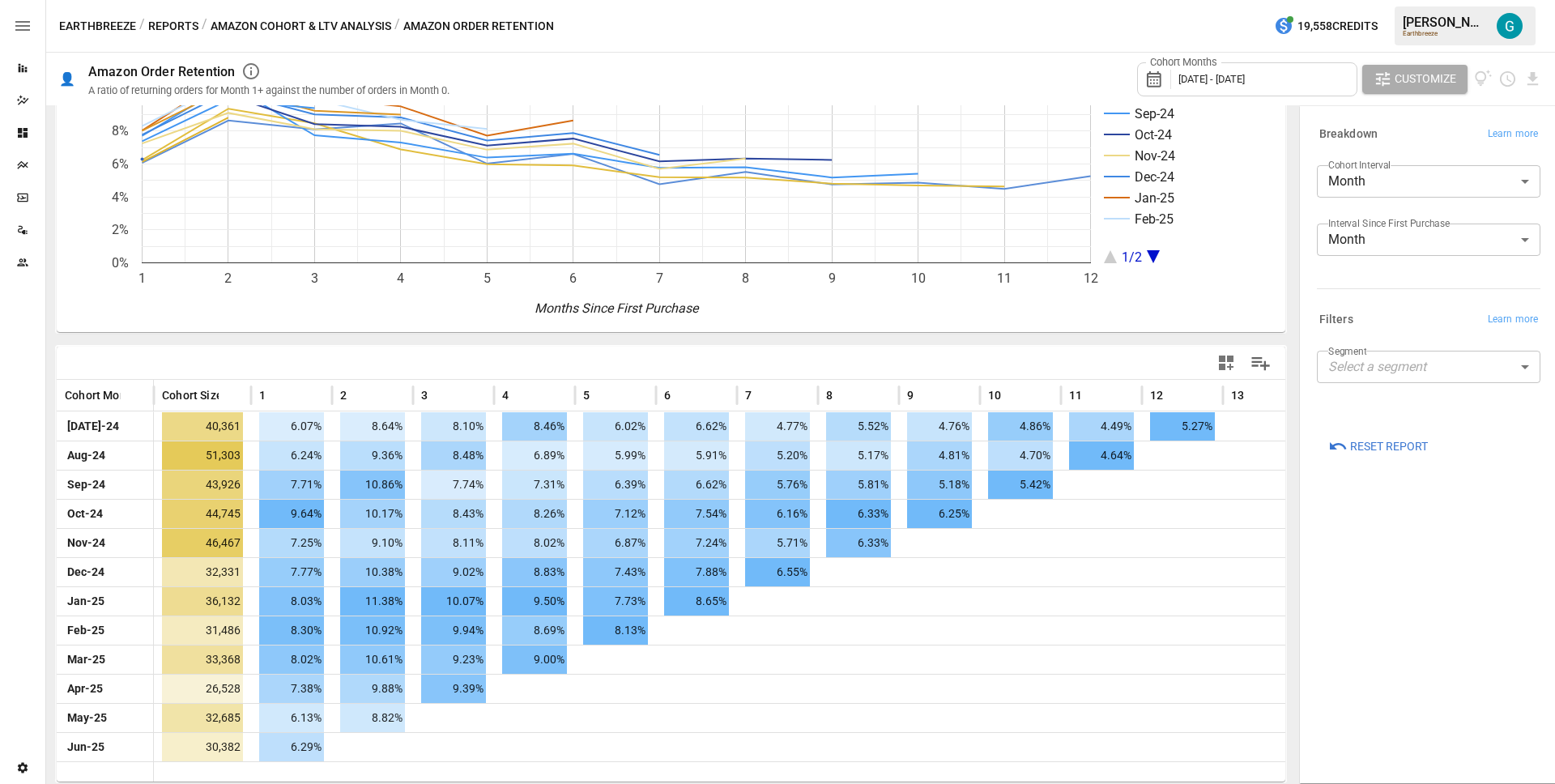
click at [1364, 0] on body "Reports Dazzler Studio Dashboards Plans SmartModel ™ Data Sources Team Settings…" at bounding box center [778, 0] width 1555 height 0
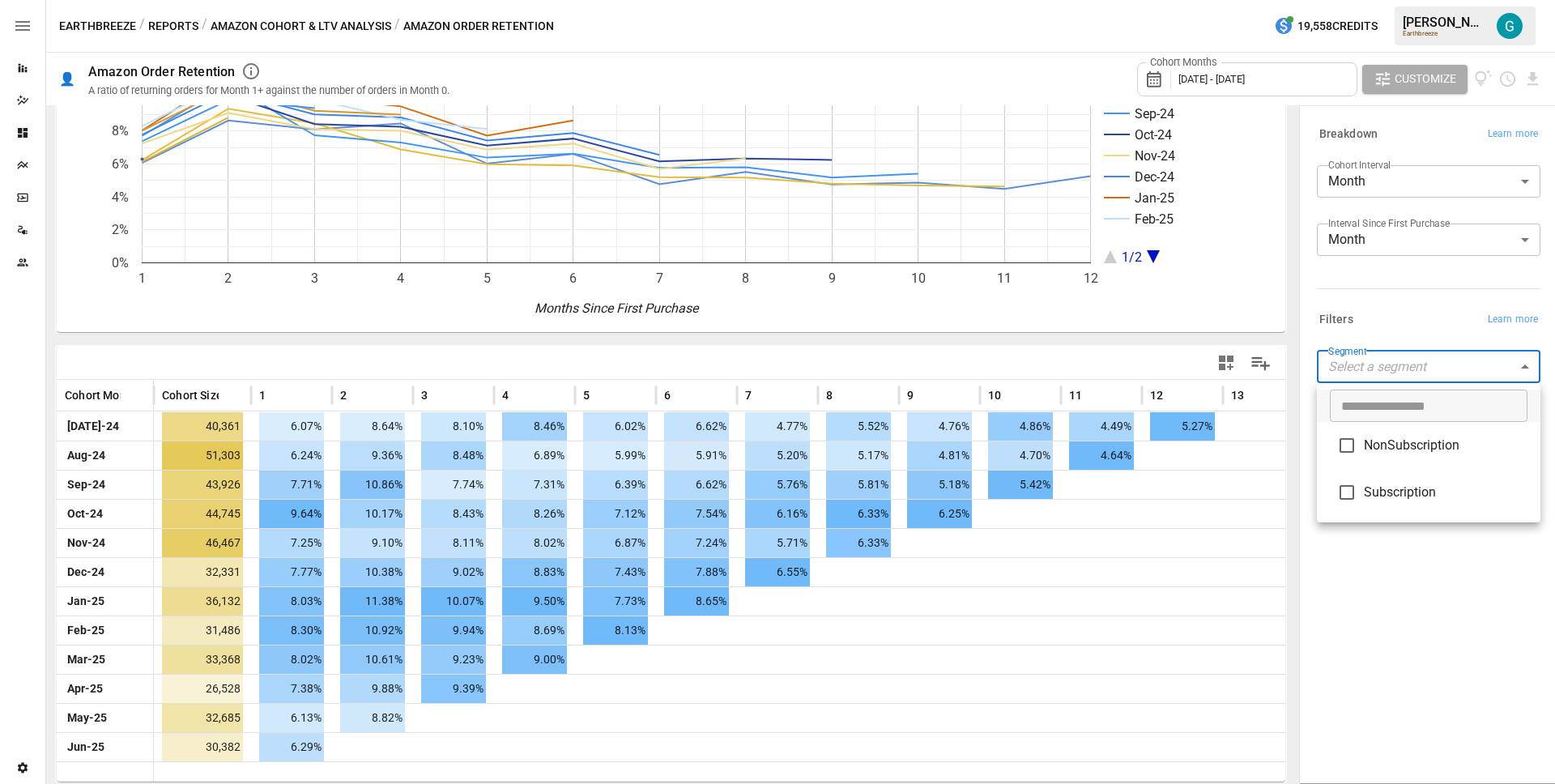
click at [1396, 441] on span "NonSubscription" at bounding box center [1445, 446] width 164 height 19
type input "**********"
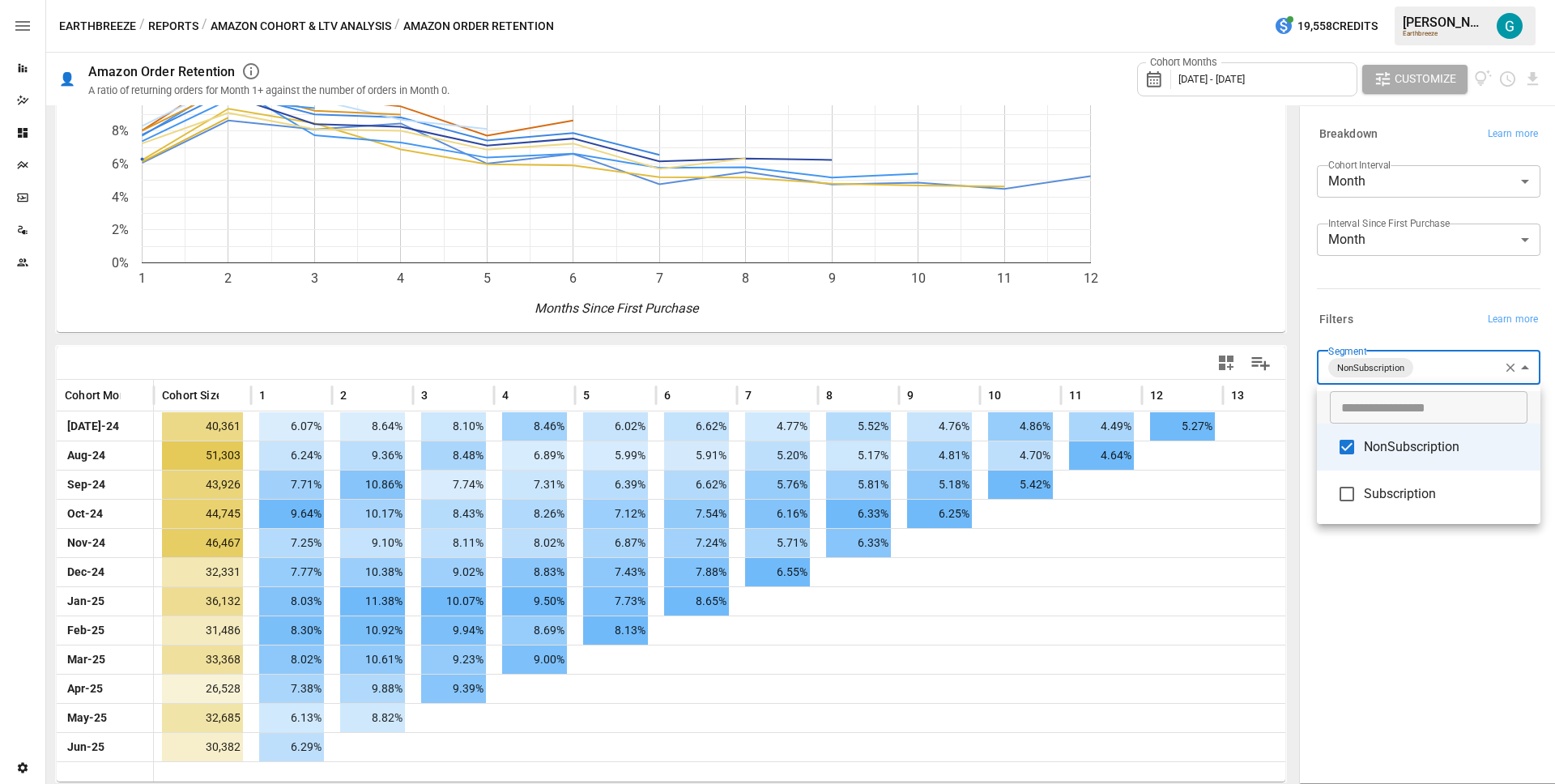
click at [1405, 314] on div at bounding box center [778, 392] width 1555 height 784
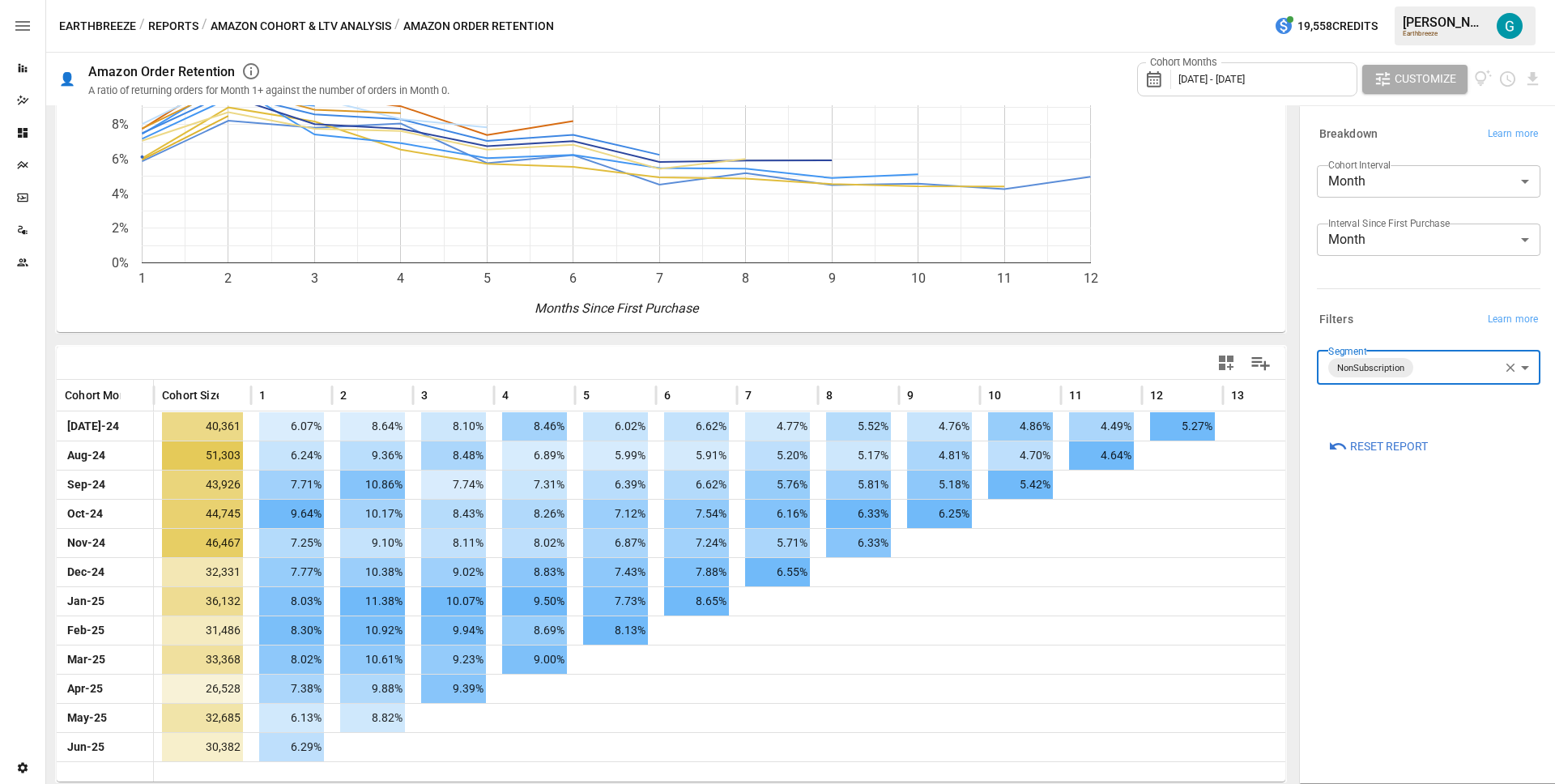
scroll to position [108, 0]
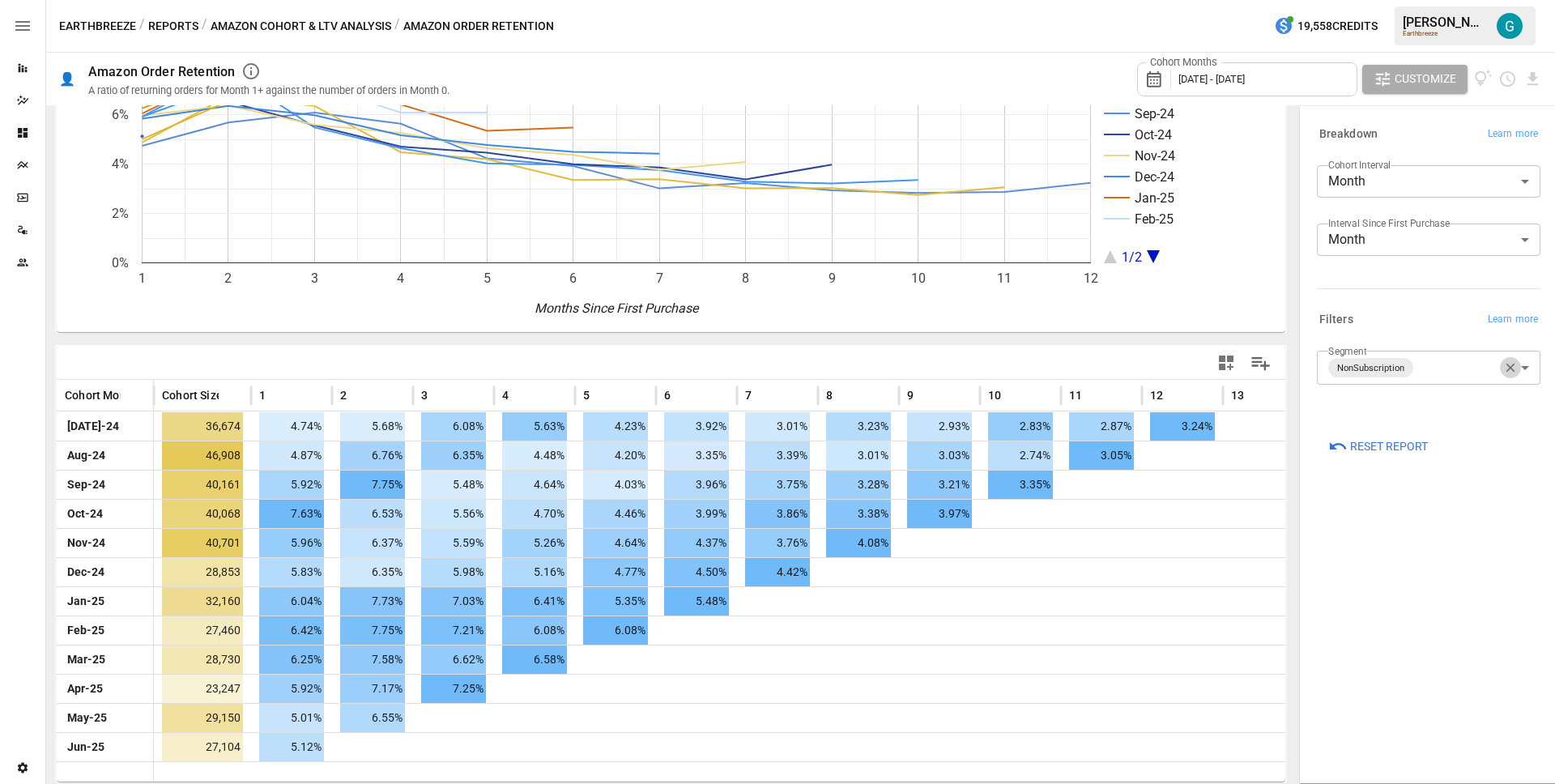
click at [1511, 368] on icon "button" at bounding box center [1510, 367] width 9 height 9
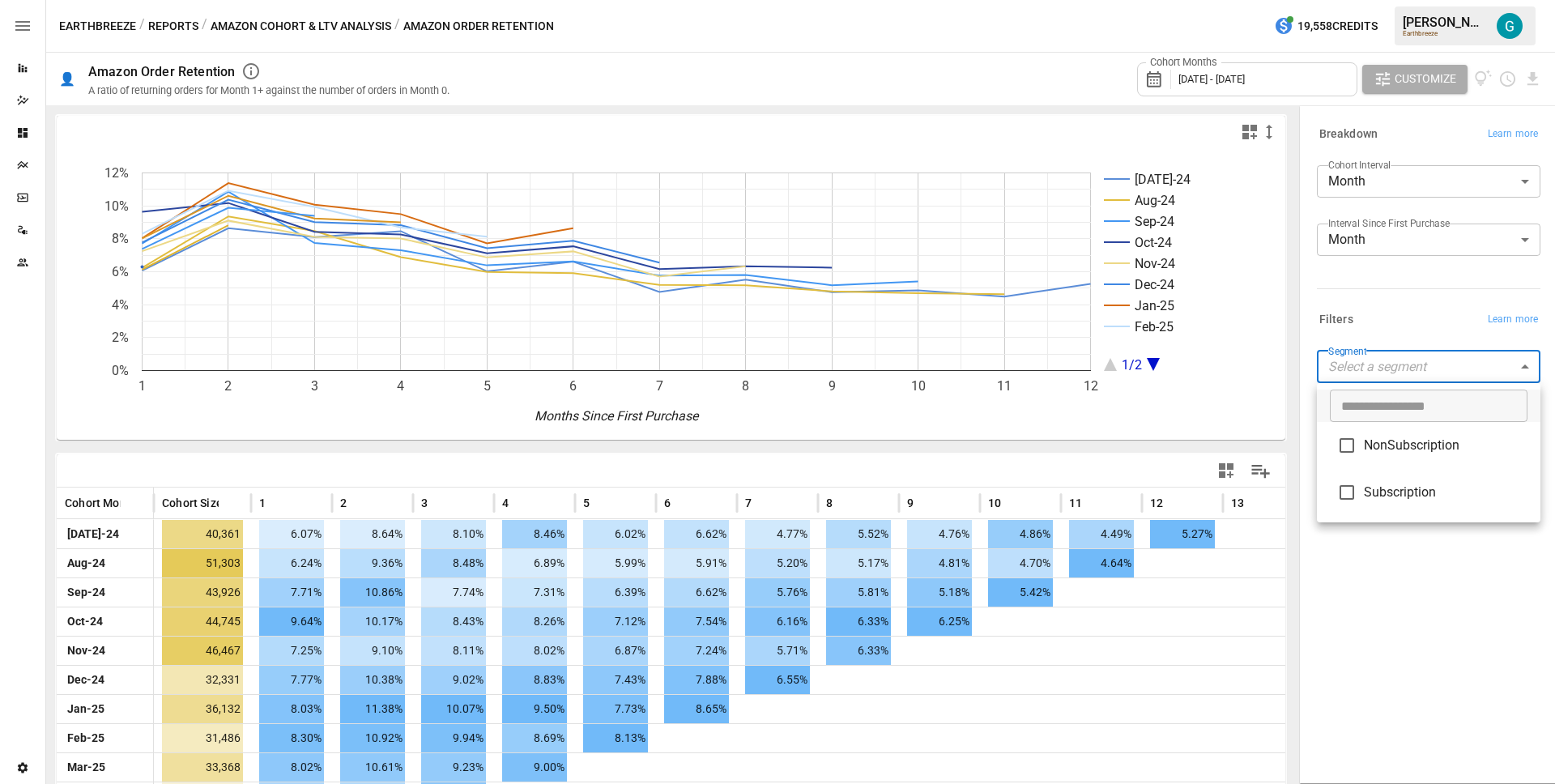
click at [1405, 0] on body "Reports Dazzler Studio Dashboards Plans SmartModel ™ Data Sources Team Settings…" at bounding box center [778, 0] width 1555 height 0
click at [1393, 511] on li "Subscription" at bounding box center [1429, 491] width 224 height 47
type input "**********"
click at [1394, 316] on div at bounding box center [778, 392] width 1555 height 784
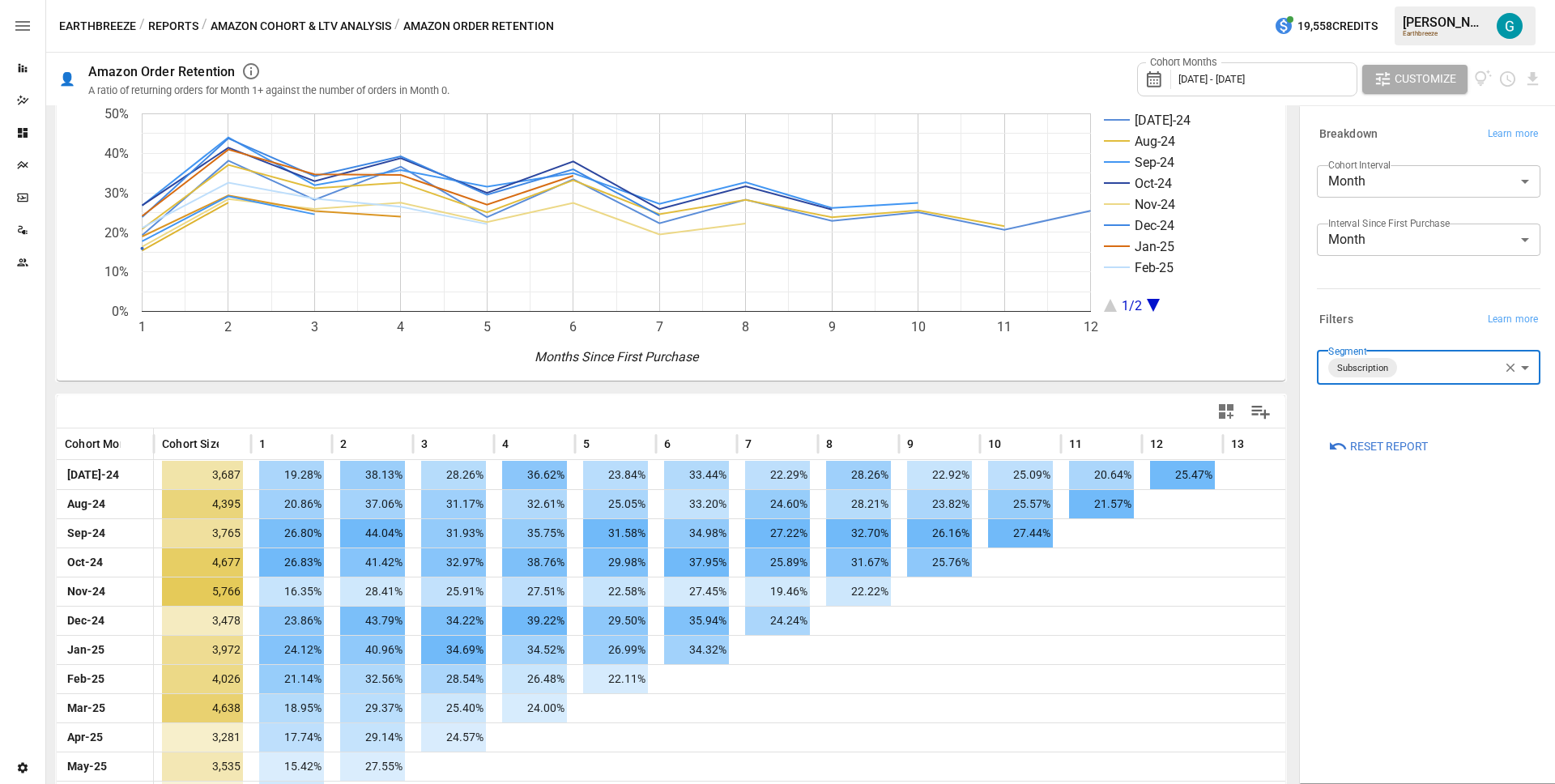
scroll to position [108, 0]
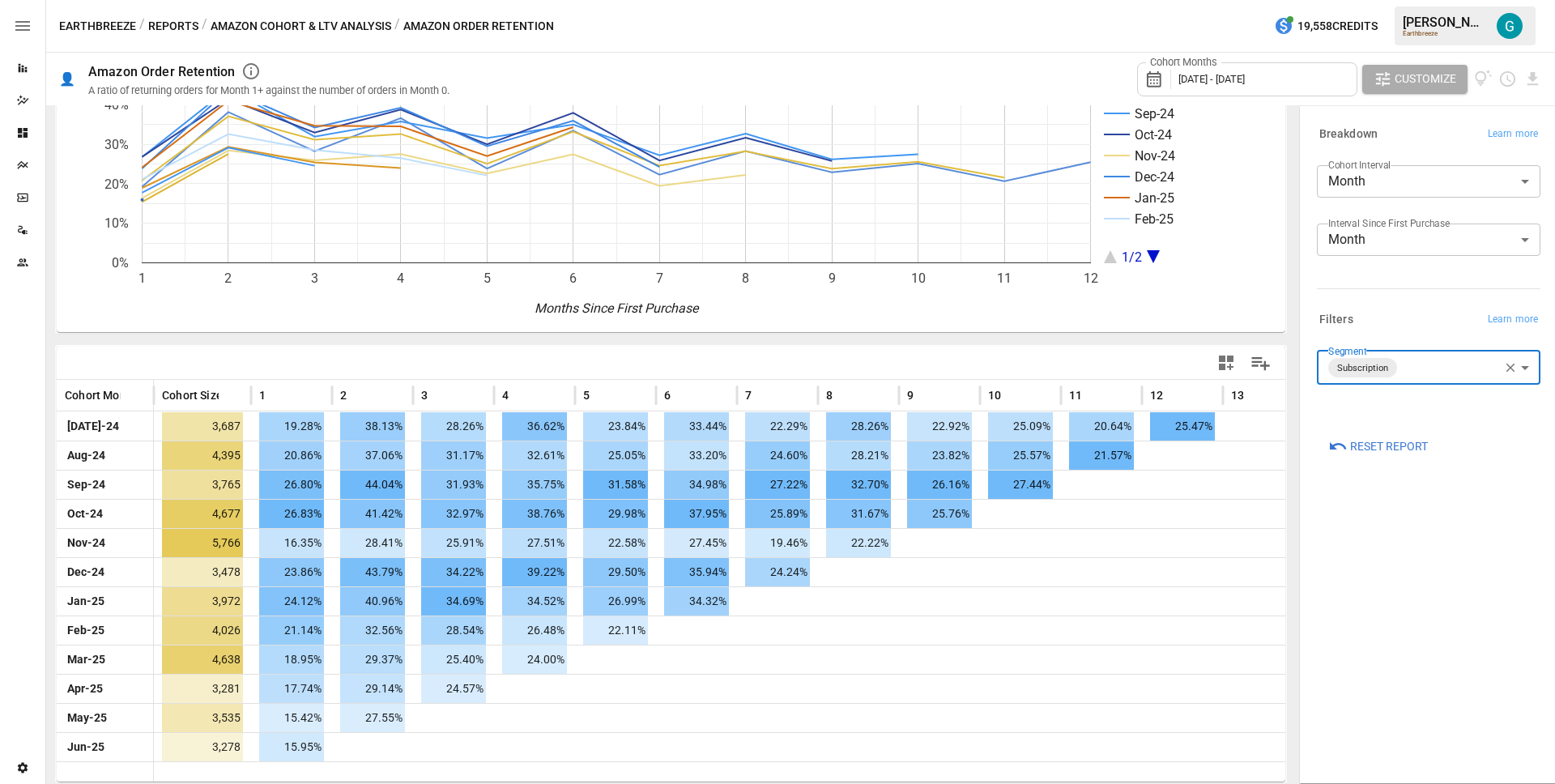
click at [1224, 70] on div "Cohort Months [DATE] - [DATE]" at bounding box center [1247, 79] width 220 height 34
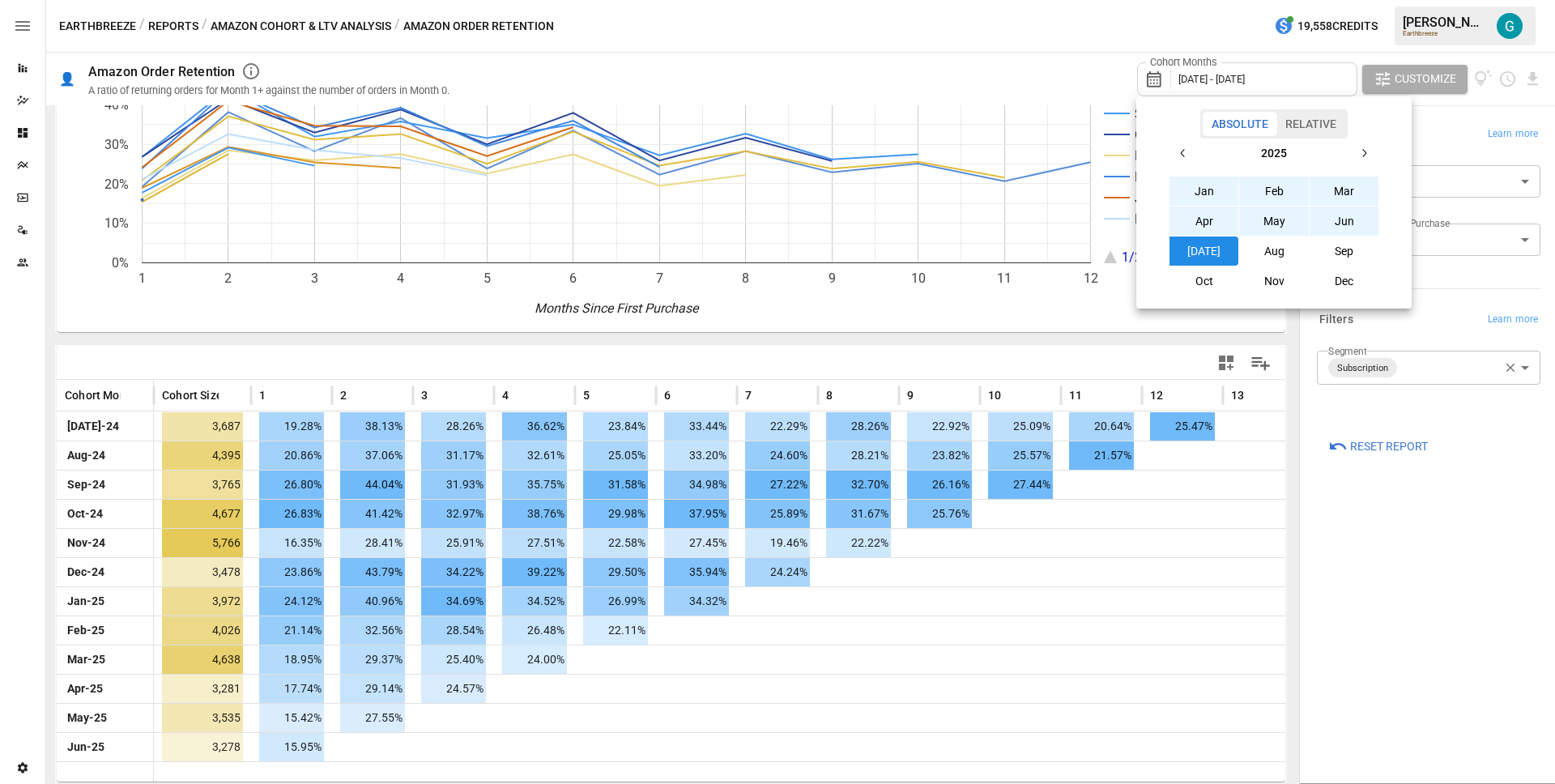
click at [1188, 144] on button "button" at bounding box center [1183, 153] width 29 height 29
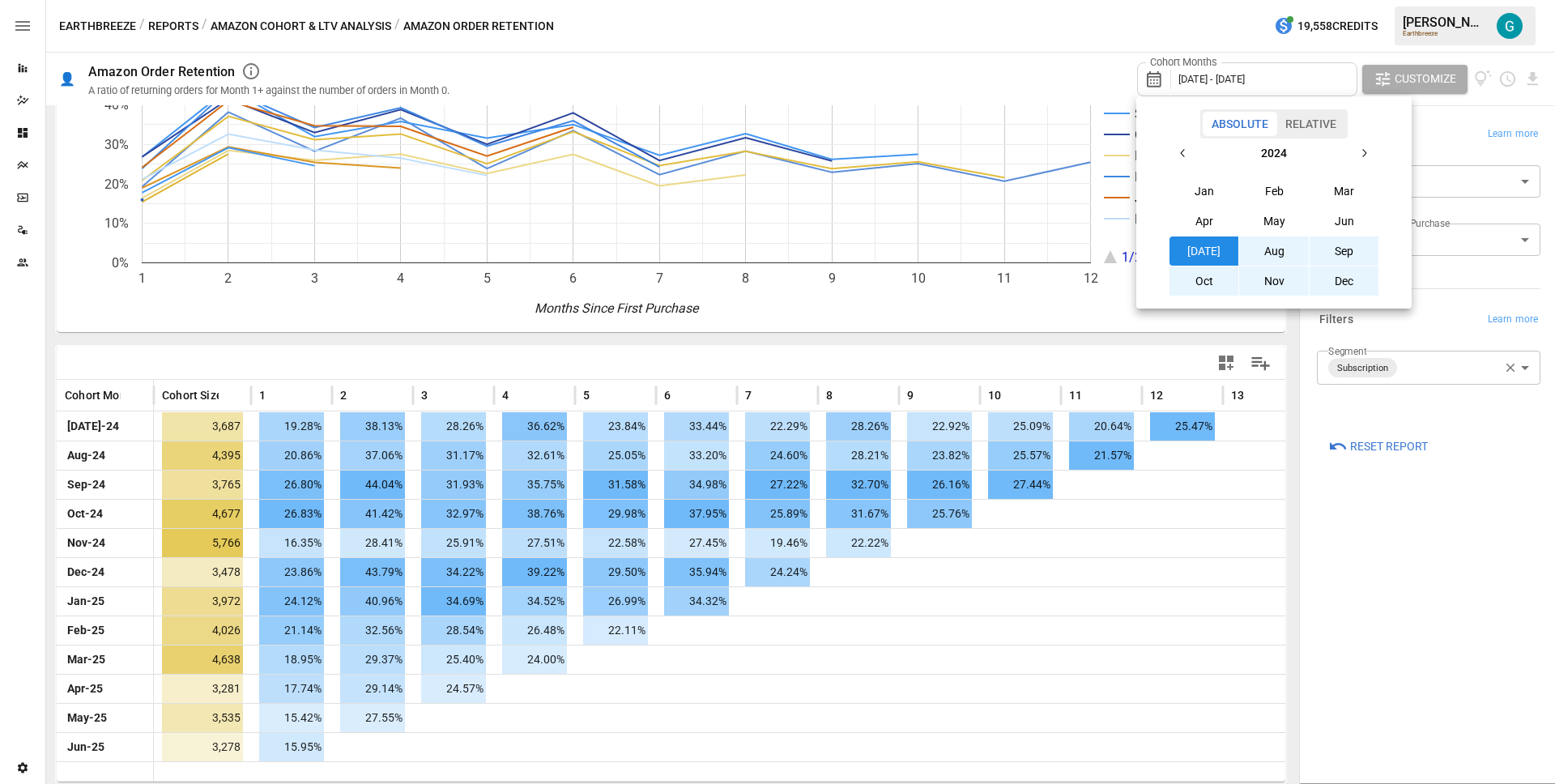
click at [1188, 144] on button "button" at bounding box center [1183, 153] width 29 height 29
click at [1206, 188] on button "Jan" at bounding box center [1204, 191] width 70 height 29
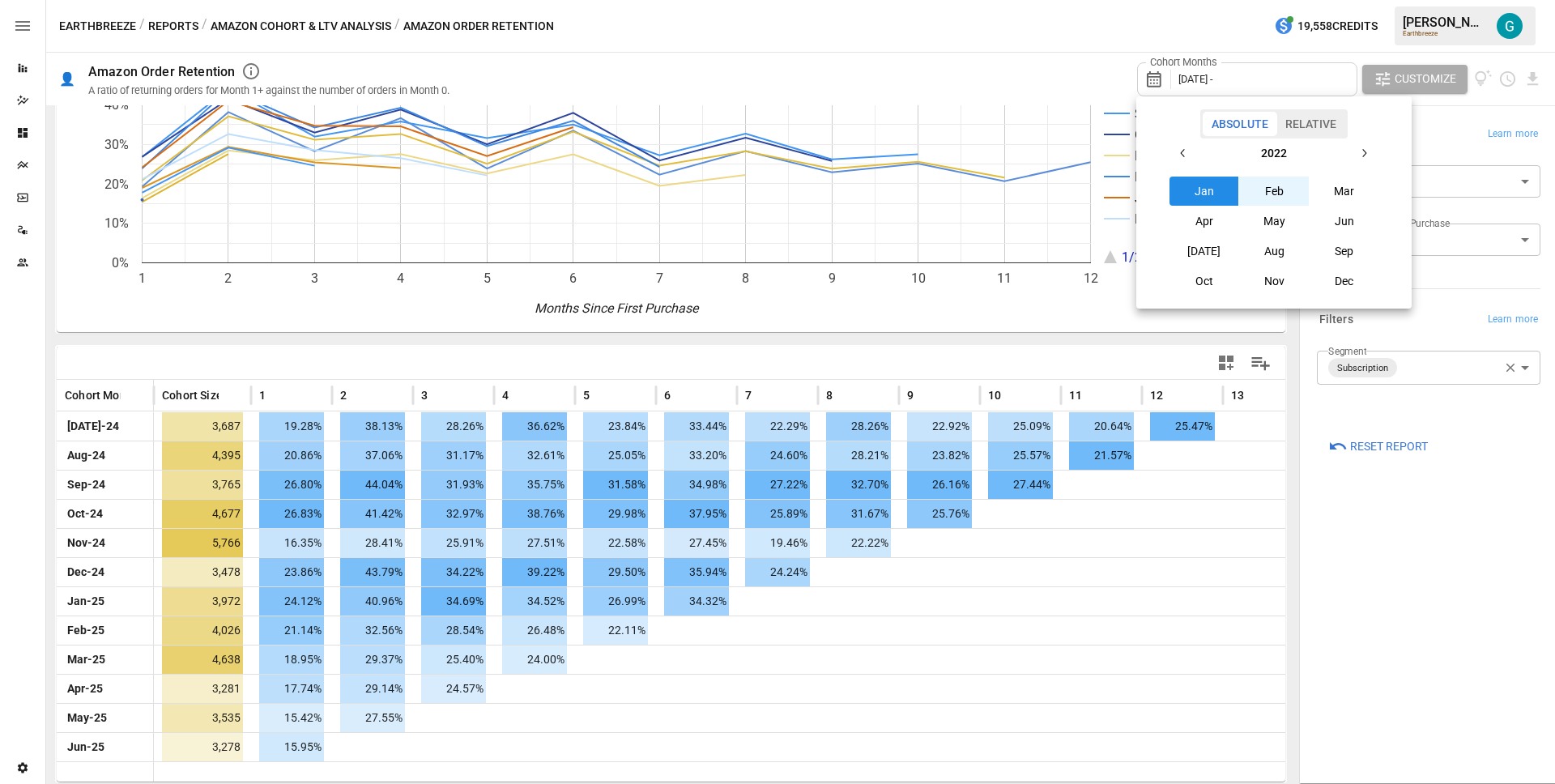
click at [1375, 155] on button "button" at bounding box center [1364, 153] width 29 height 29
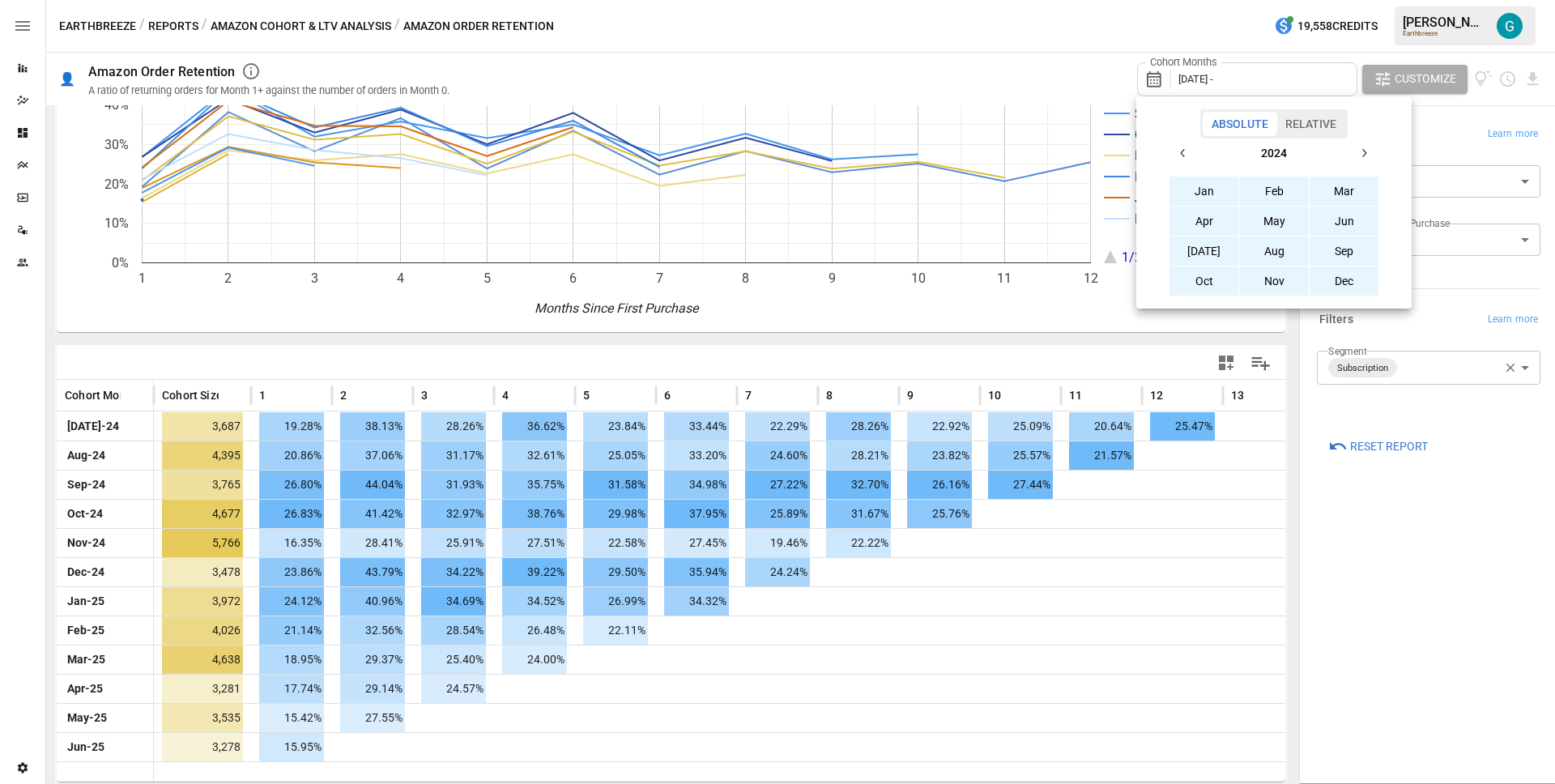
click at [1352, 280] on button "Dec" at bounding box center [1345, 281] width 70 height 29
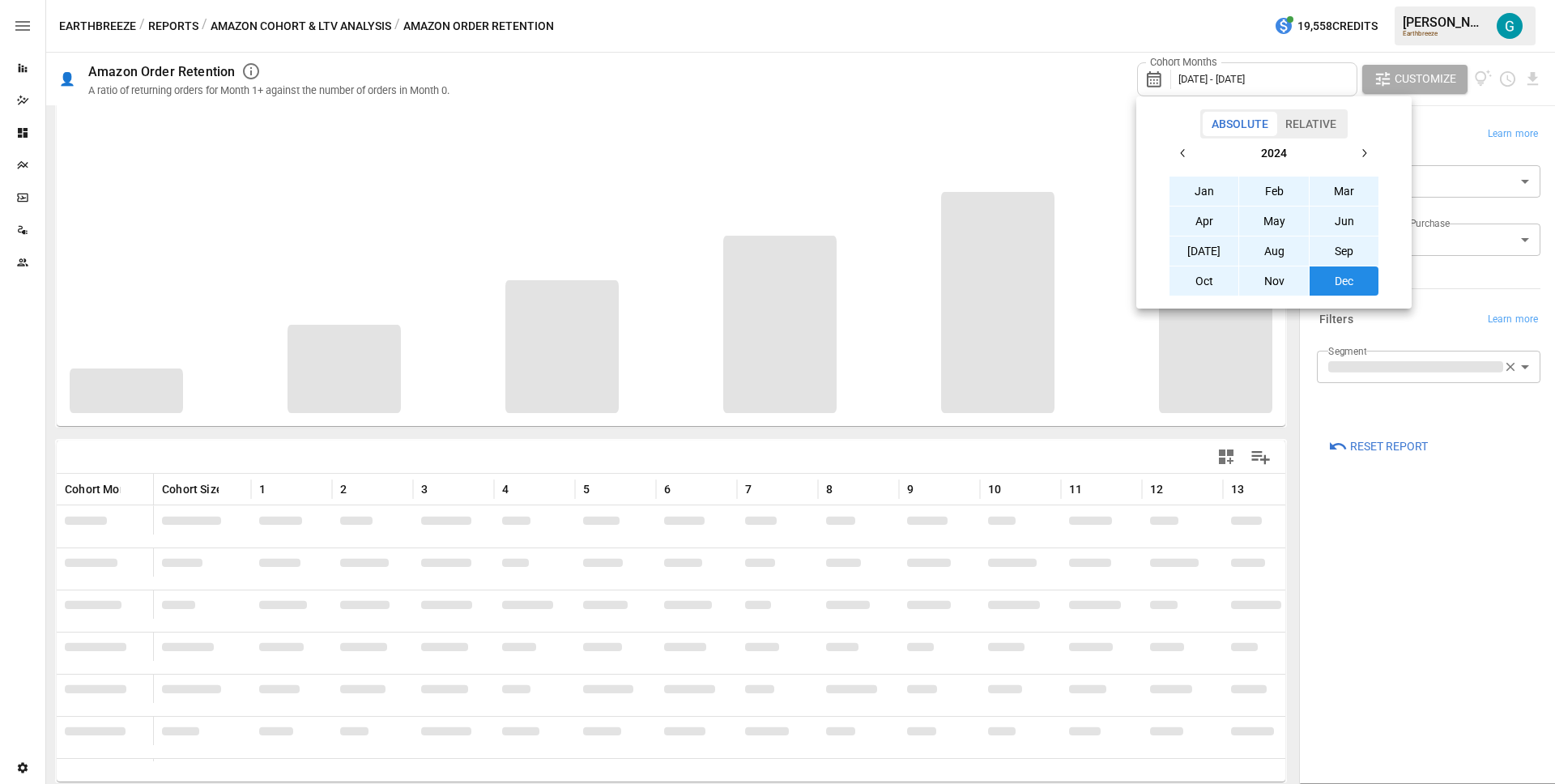
click at [1519, 631] on div at bounding box center [778, 392] width 1555 height 784
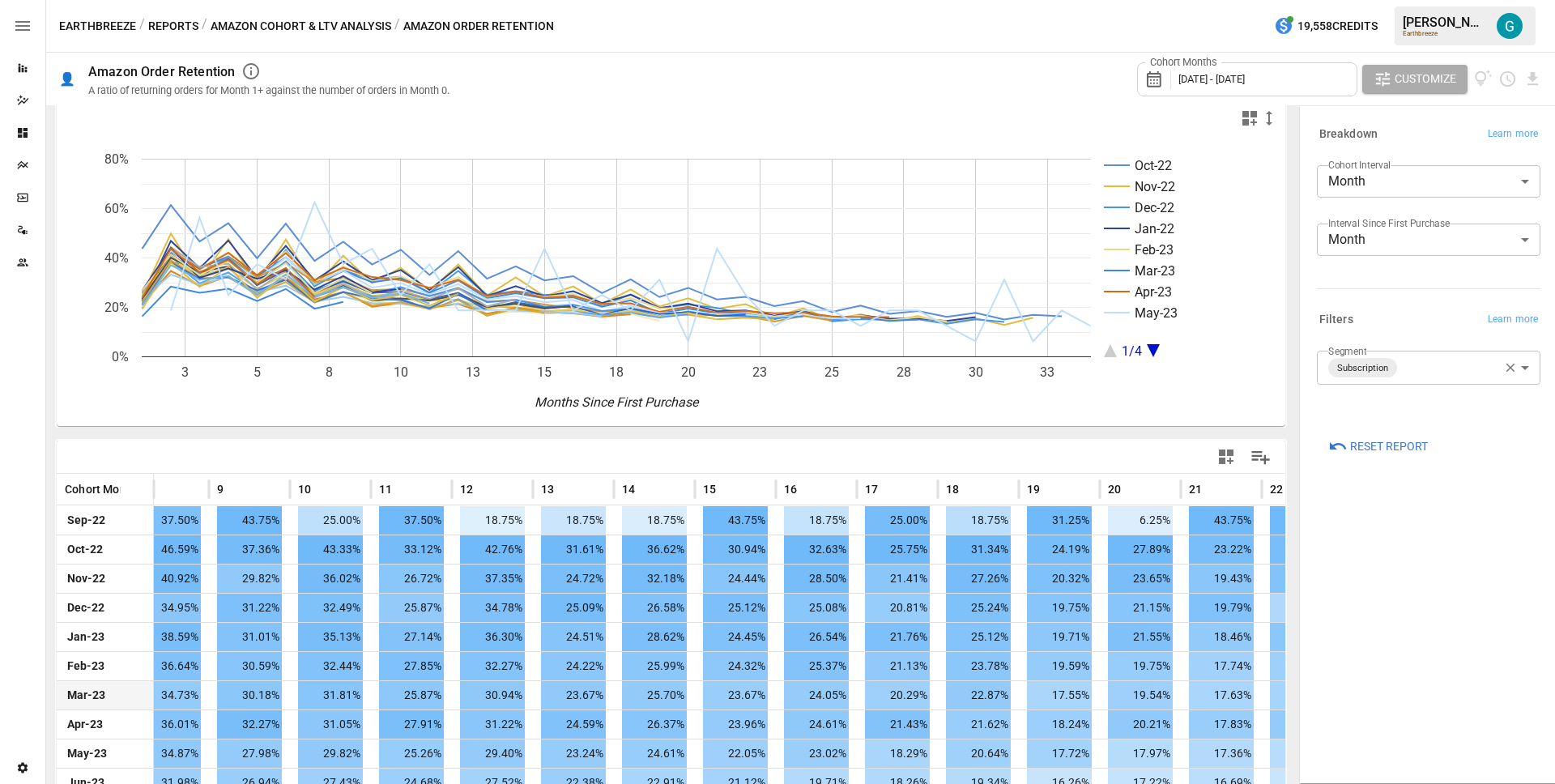
scroll to position [0, 0]
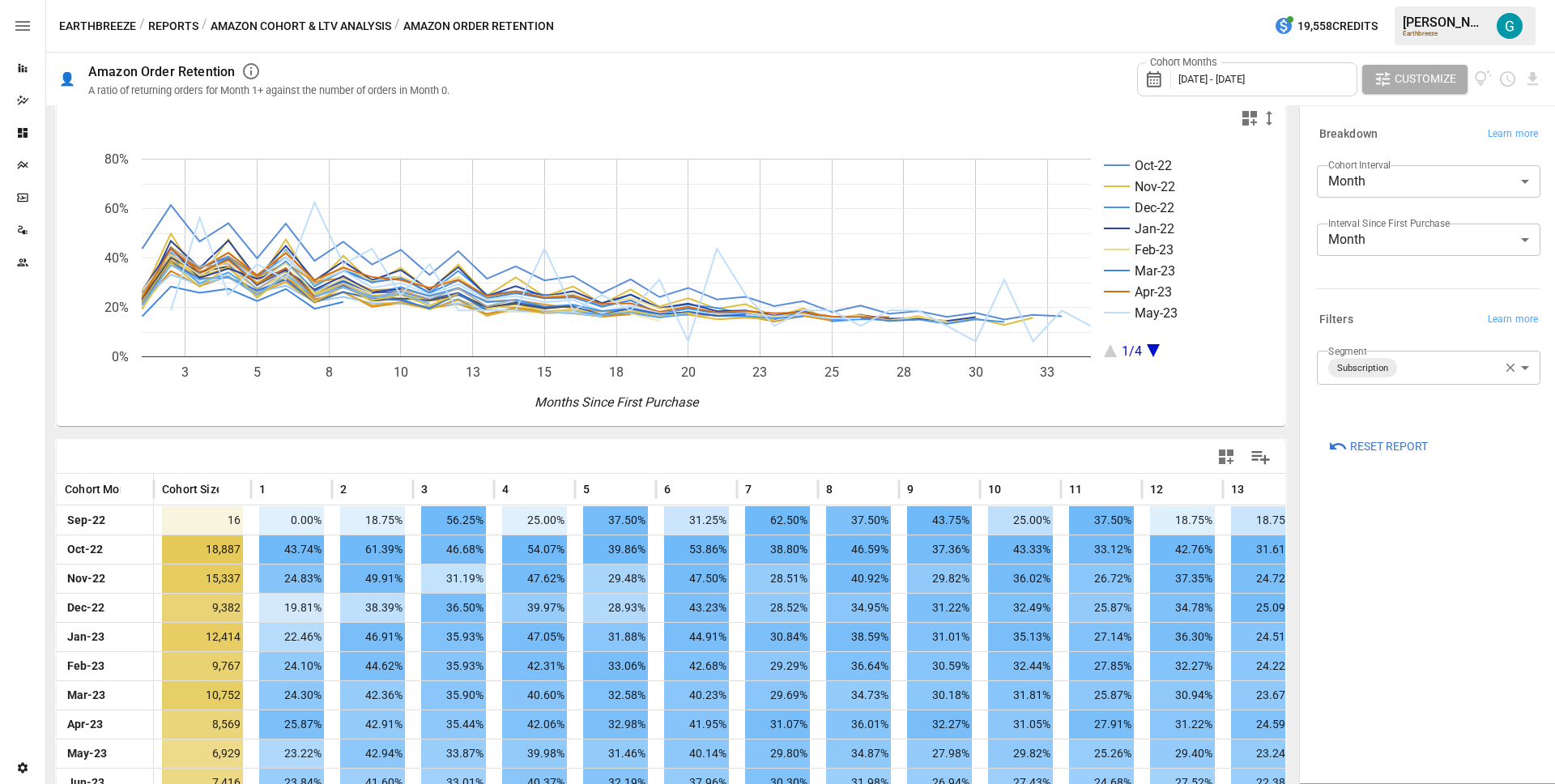
click at [172, 21] on button "Reports" at bounding box center [173, 26] width 51 height 20
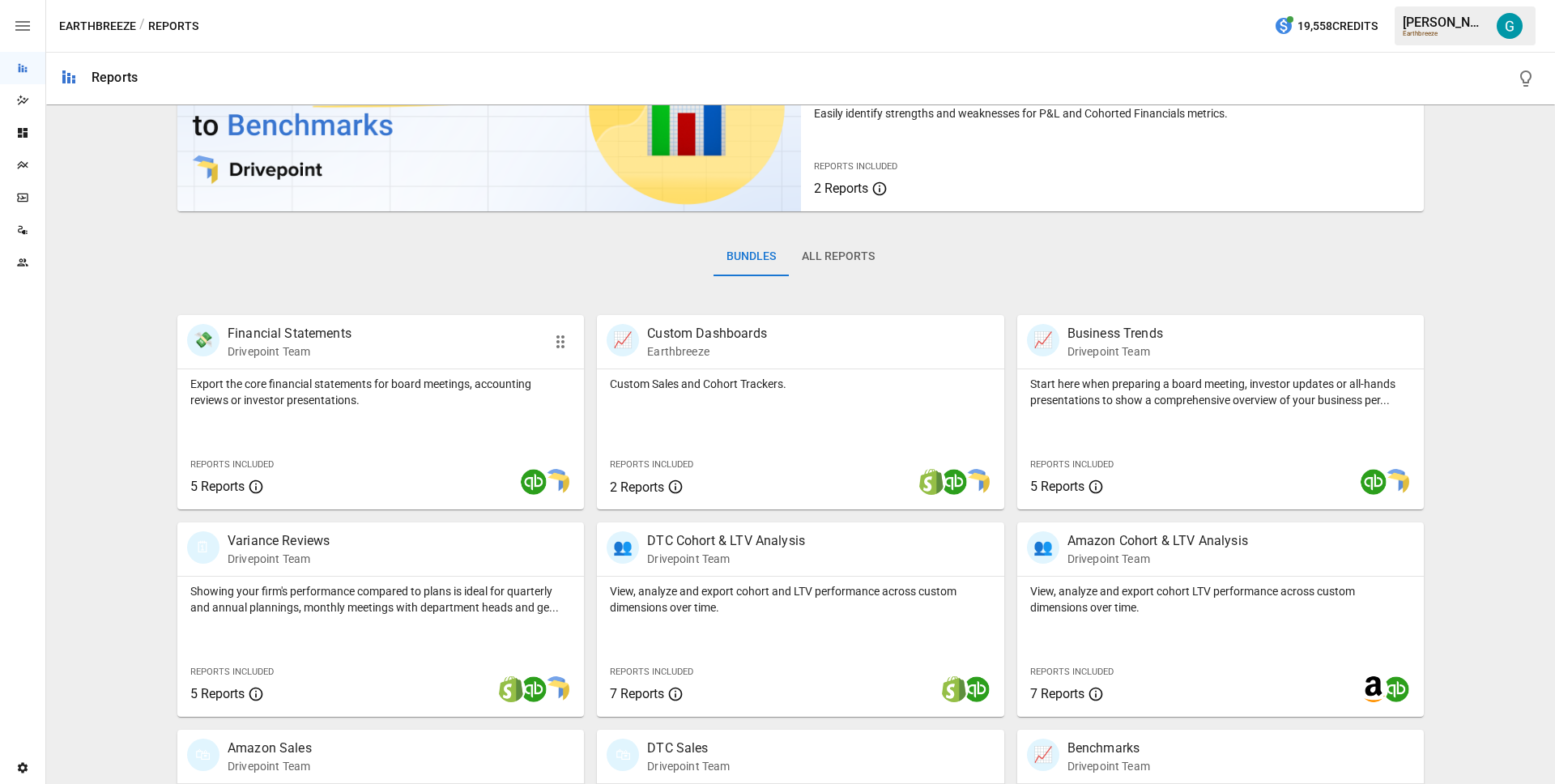
scroll to position [129, 0]
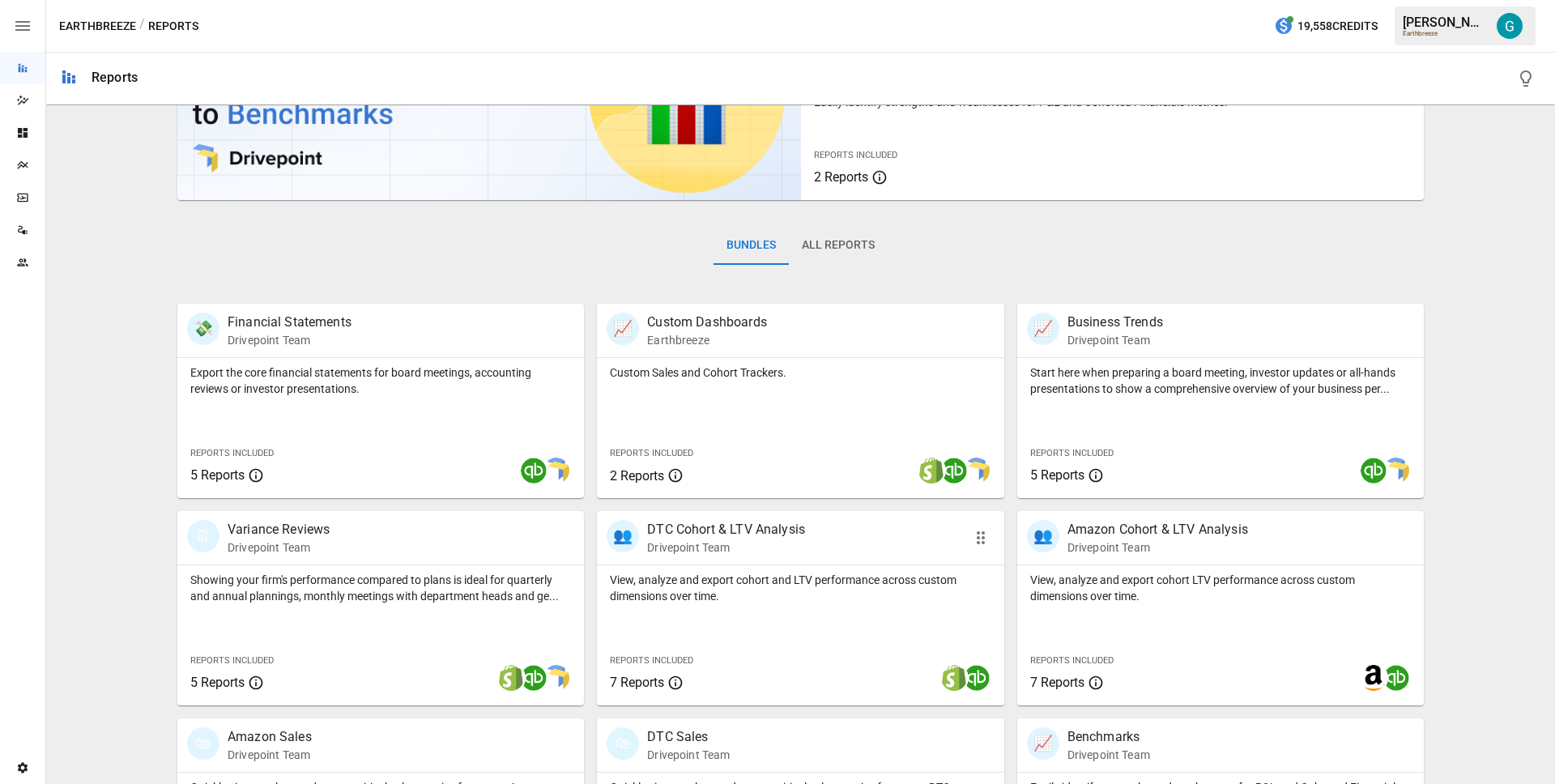
click at [684, 539] on p "Drivepoint Team" at bounding box center [726, 547] width 158 height 16
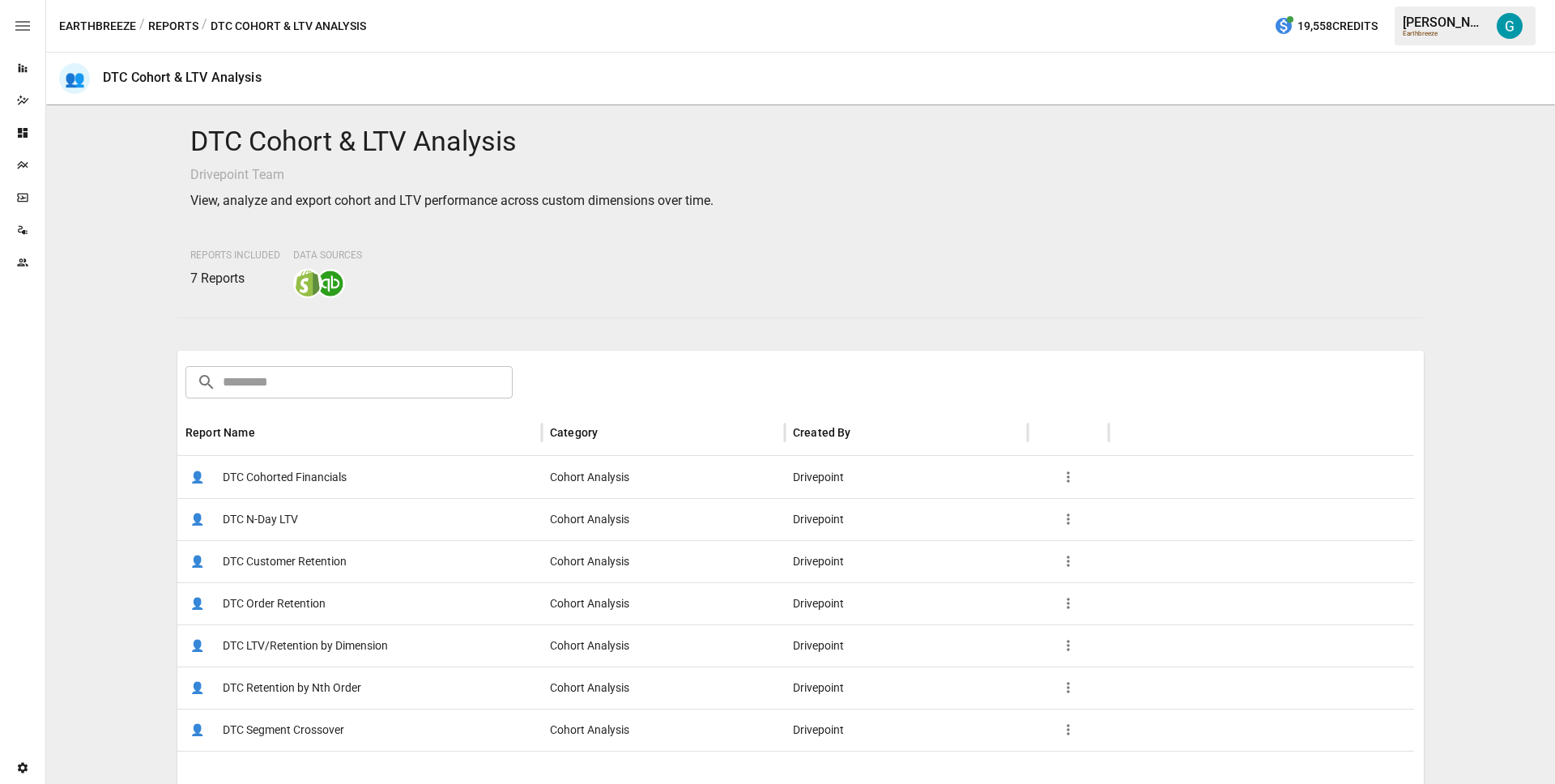
click at [299, 609] on span "DTC Order Retention" at bounding box center [274, 603] width 103 height 41
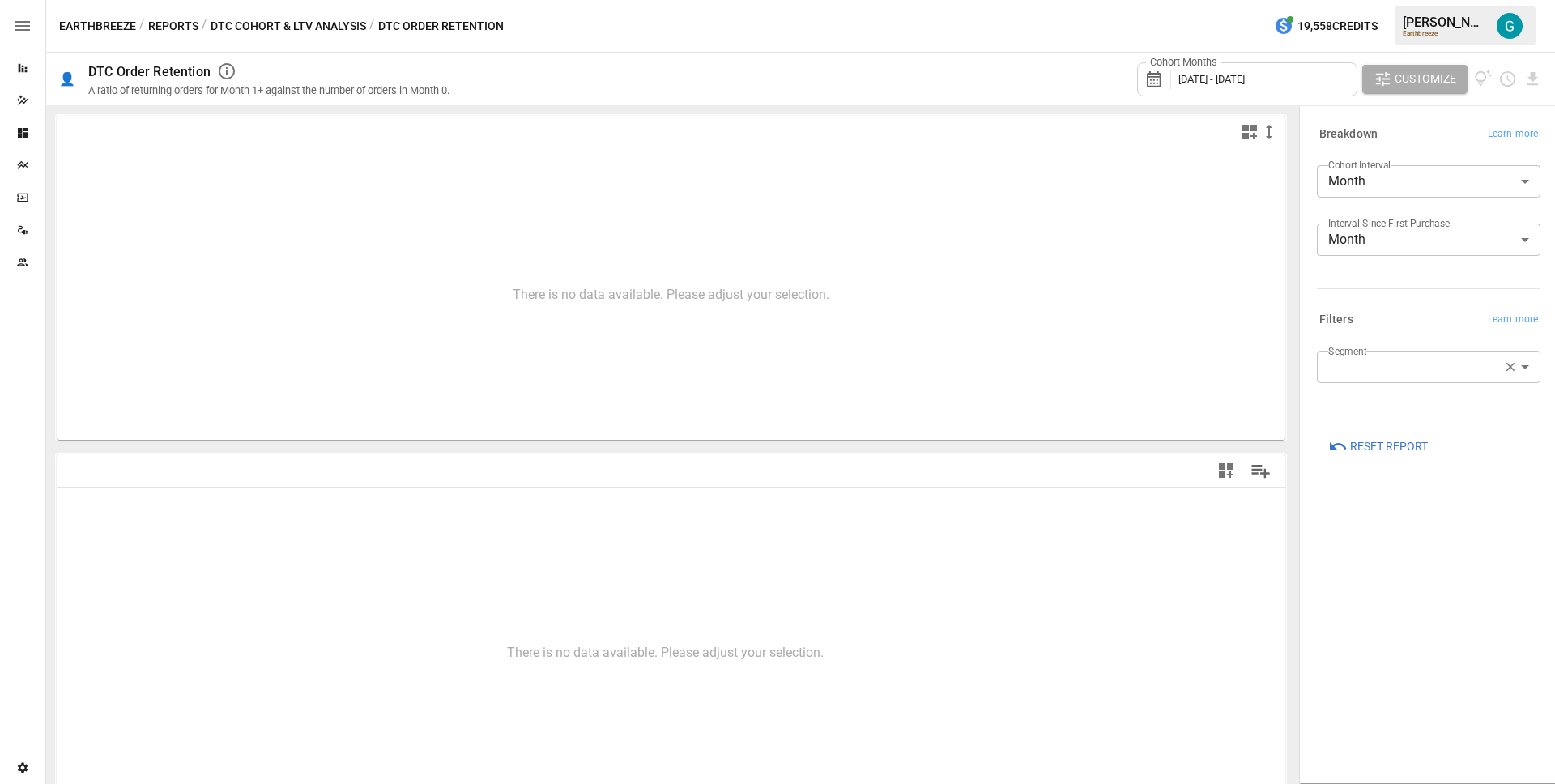
click at [1245, 76] on span "[DATE] - [DATE]" at bounding box center [1211, 78] width 66 height 12
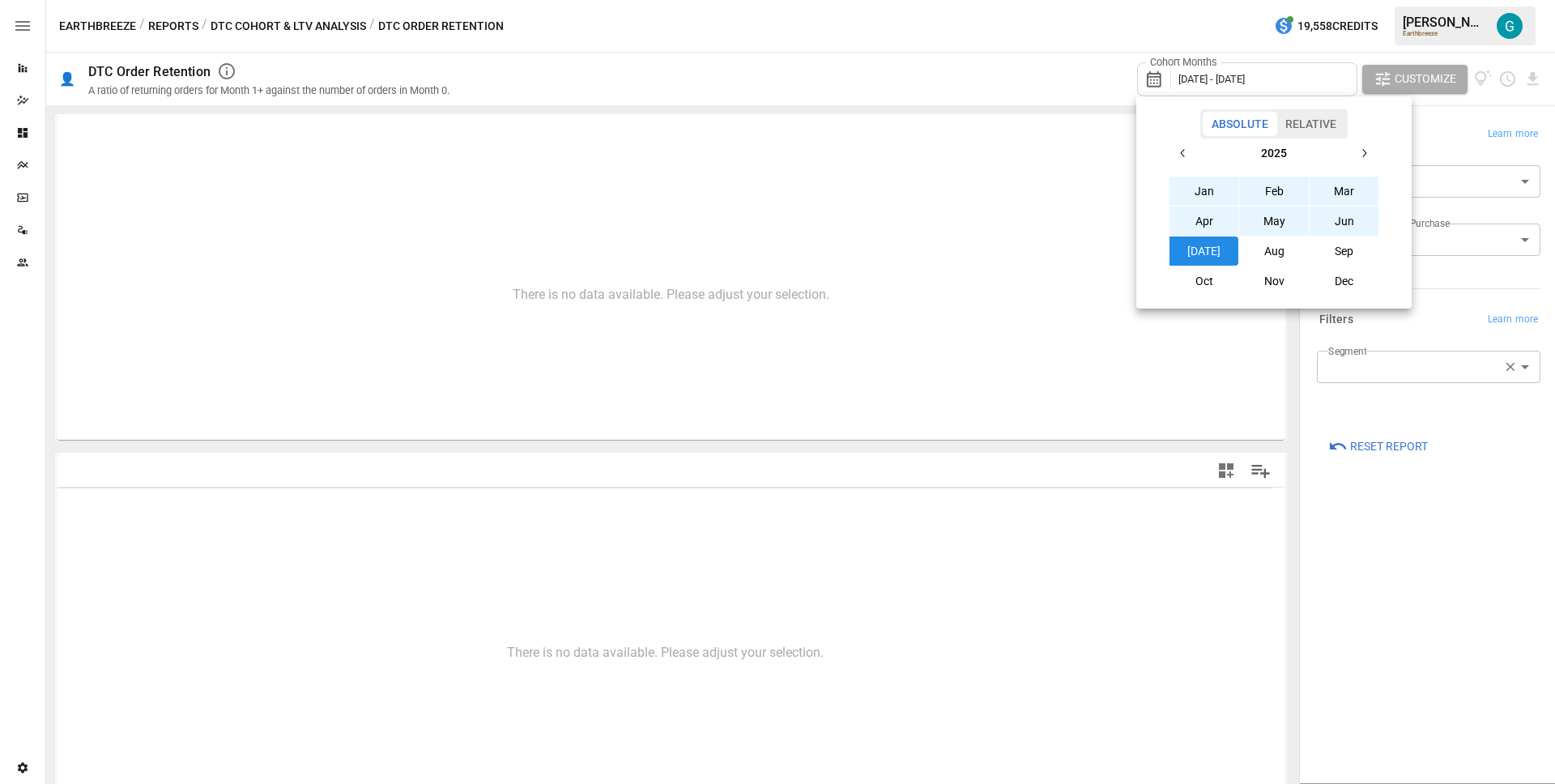
click at [1371, 443] on div at bounding box center [778, 392] width 1555 height 784
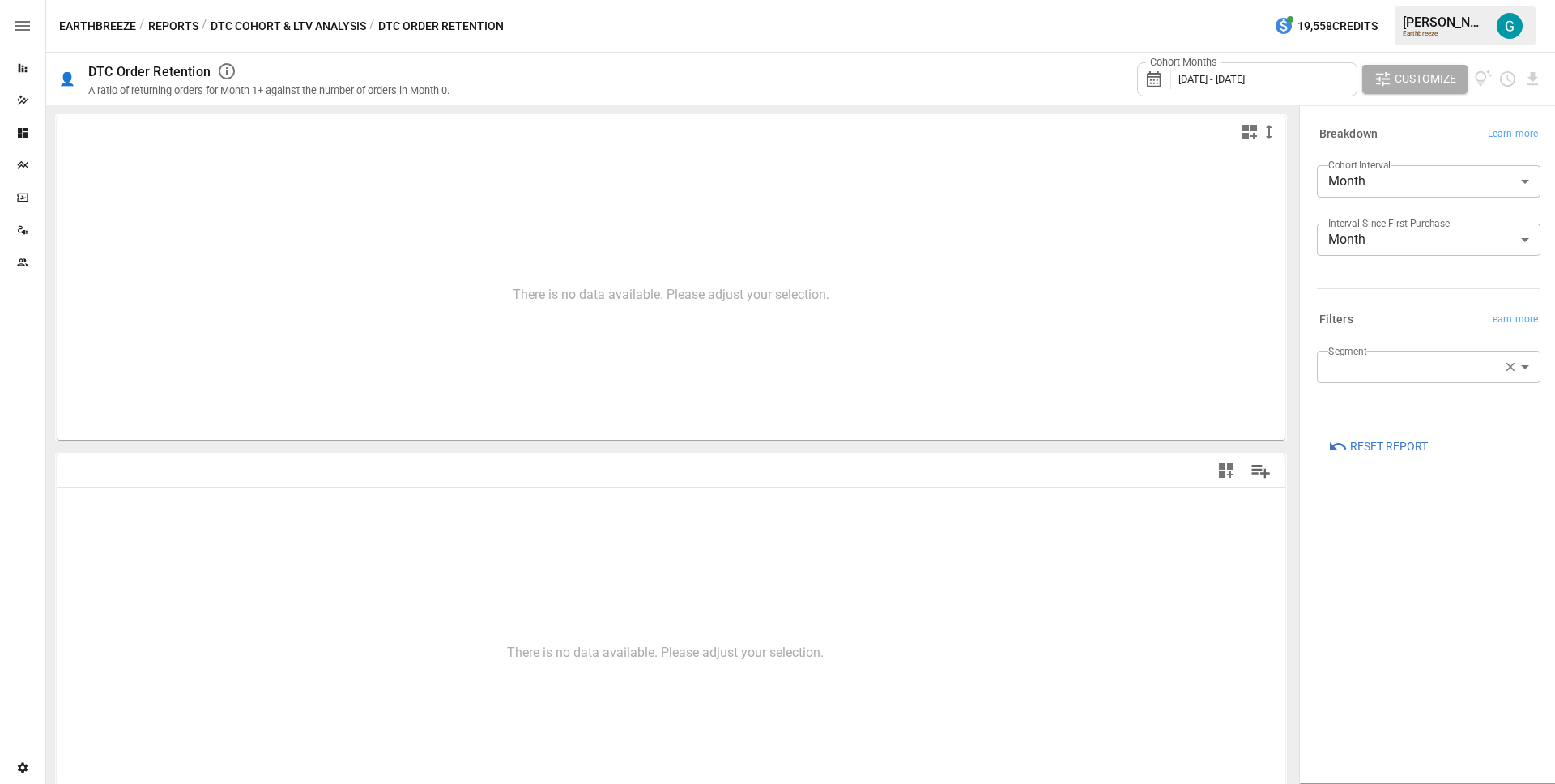
click at [1375, 443] on span "Reset Report" at bounding box center [1389, 446] width 77 height 20
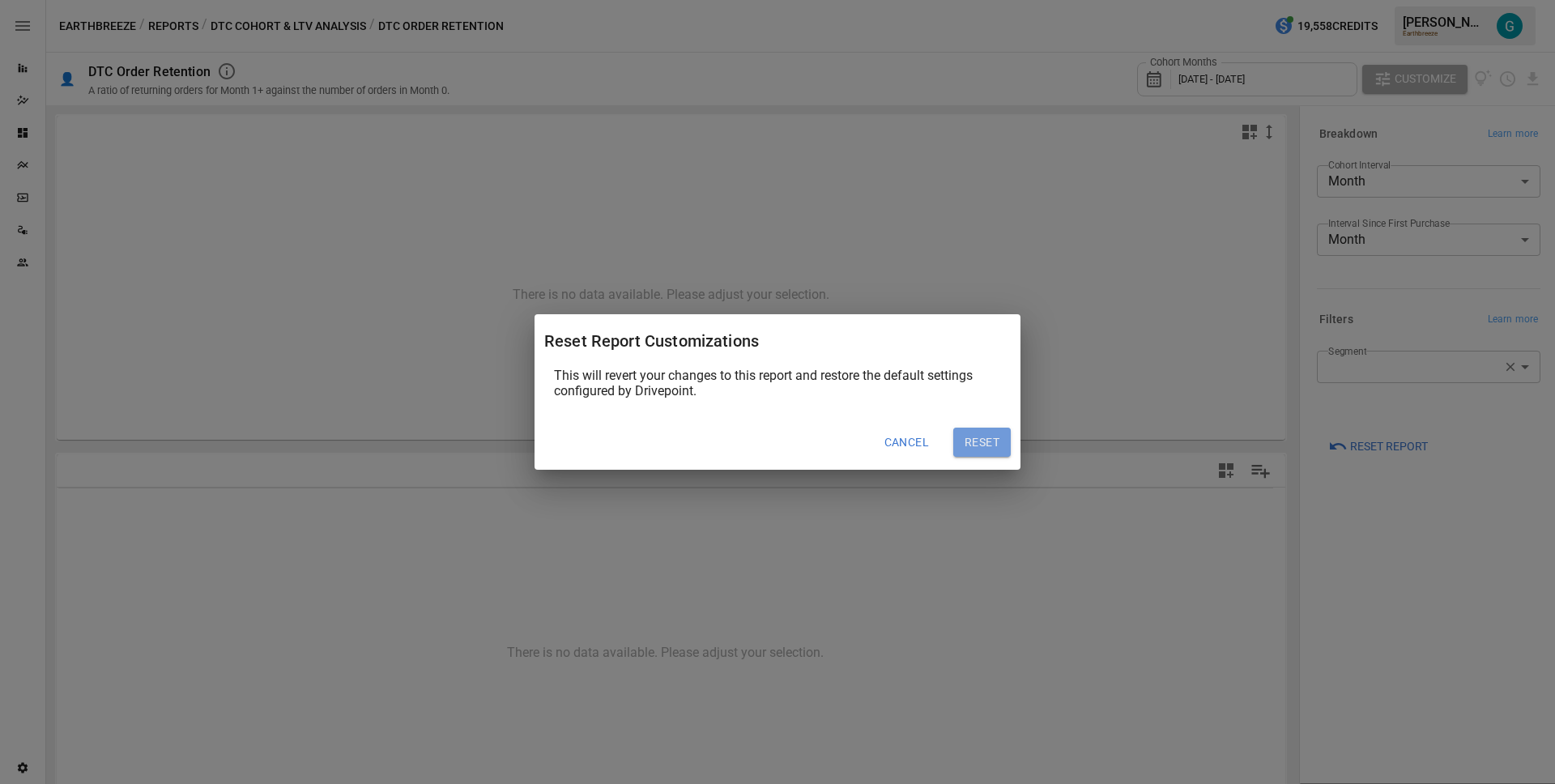
click at [972, 440] on button "Reset" at bounding box center [982, 442] width 57 height 29
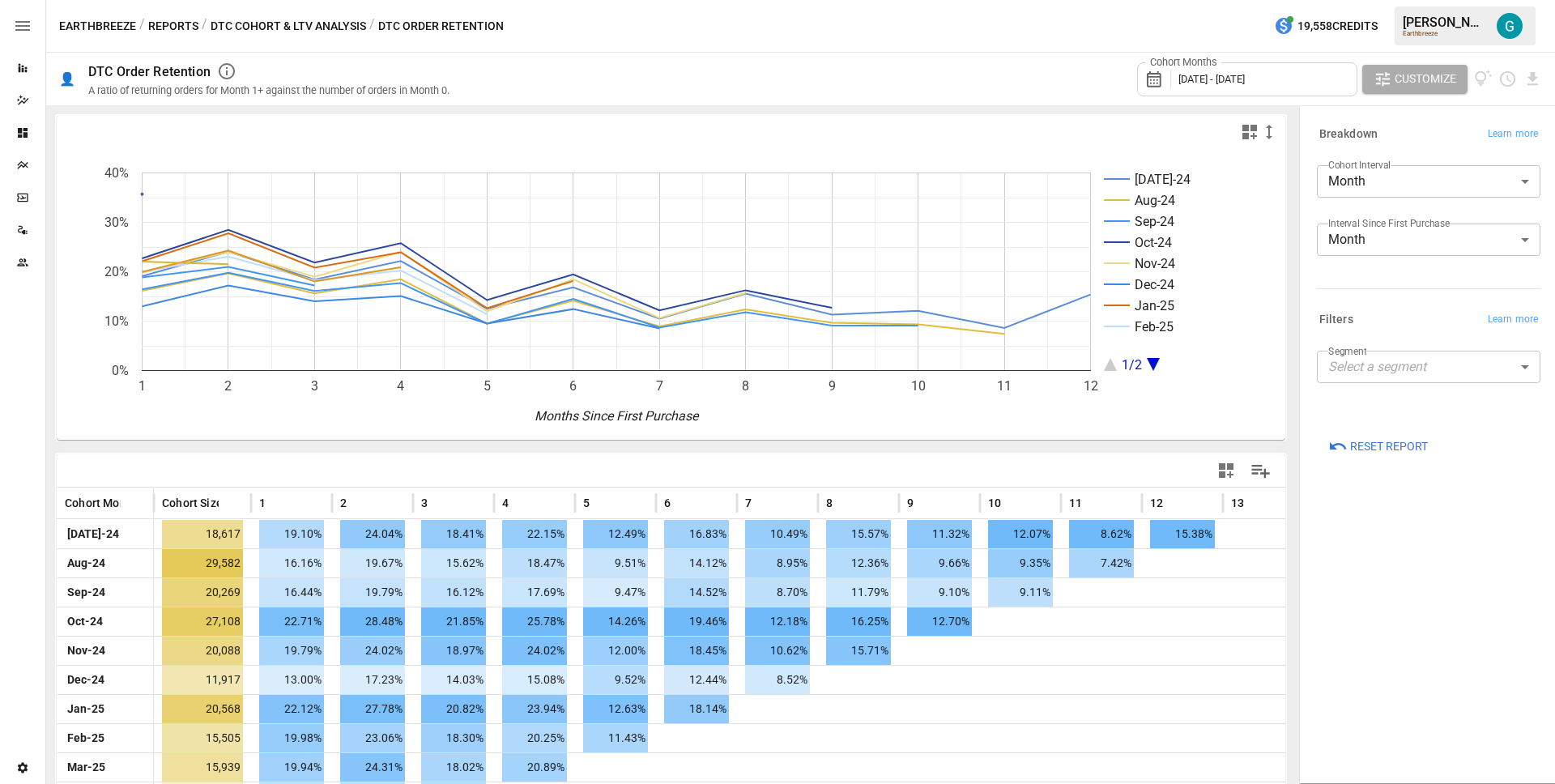
click at [1216, 83] on span "[DATE] - [DATE]" at bounding box center [1211, 78] width 66 height 12
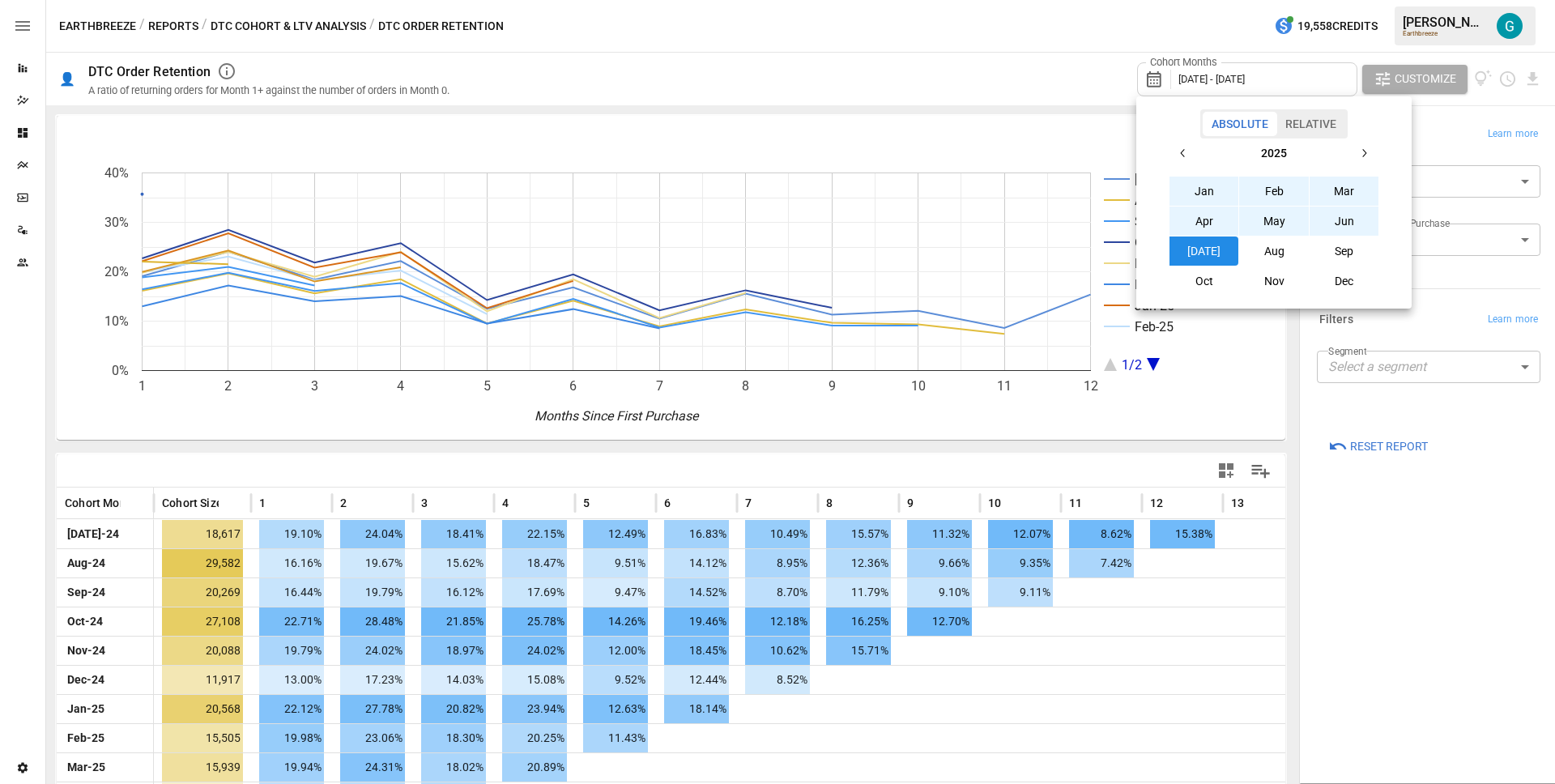
click at [1191, 146] on button "button" at bounding box center [1183, 153] width 29 height 29
click at [1189, 145] on button "button" at bounding box center [1183, 153] width 29 height 29
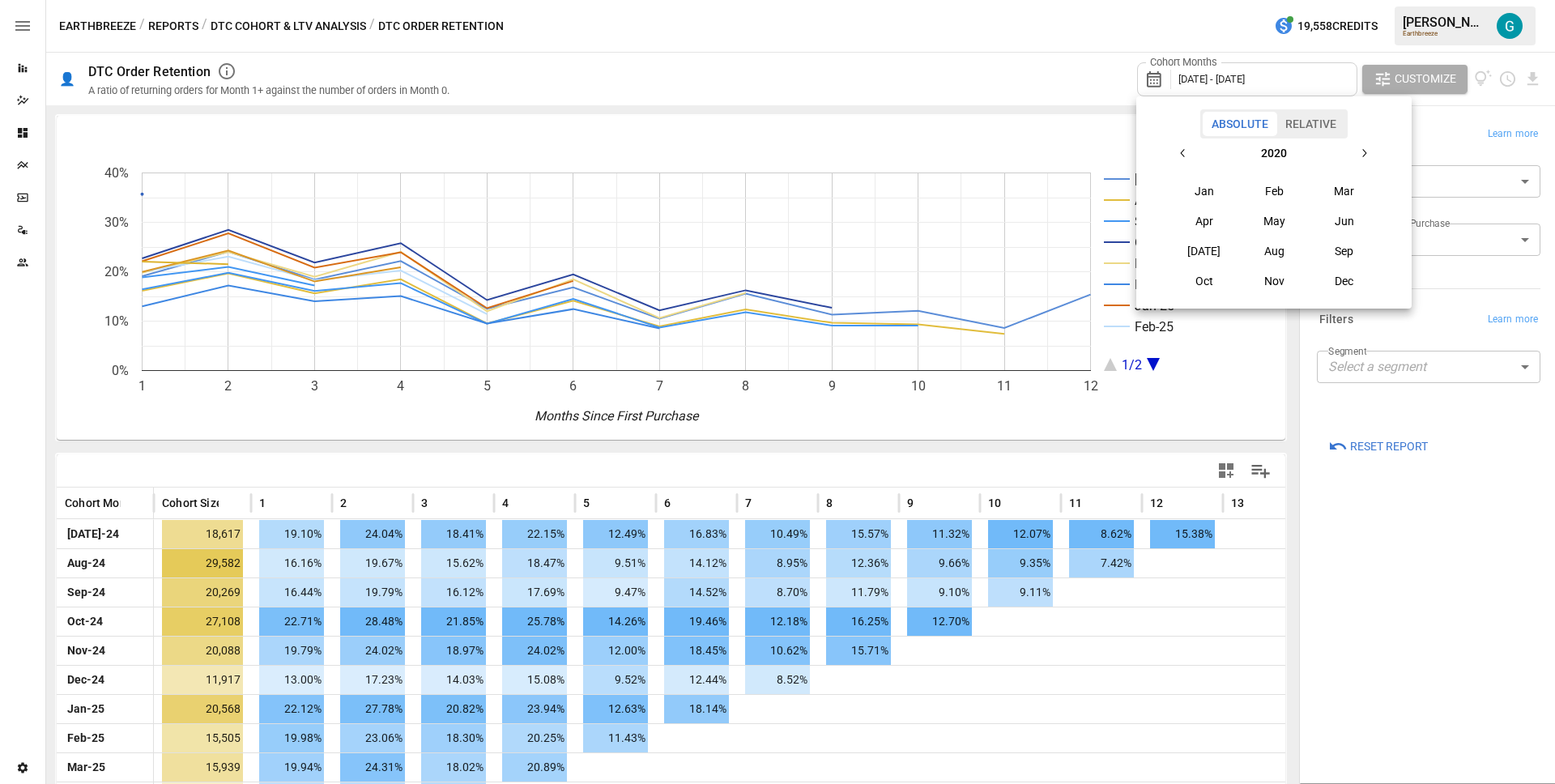
click at [1189, 145] on button "button" at bounding box center [1183, 153] width 29 height 29
click at [1184, 156] on icon "button" at bounding box center [1184, 153] width 13 height 13
click at [1191, 193] on button "Jan" at bounding box center [1204, 191] width 70 height 29
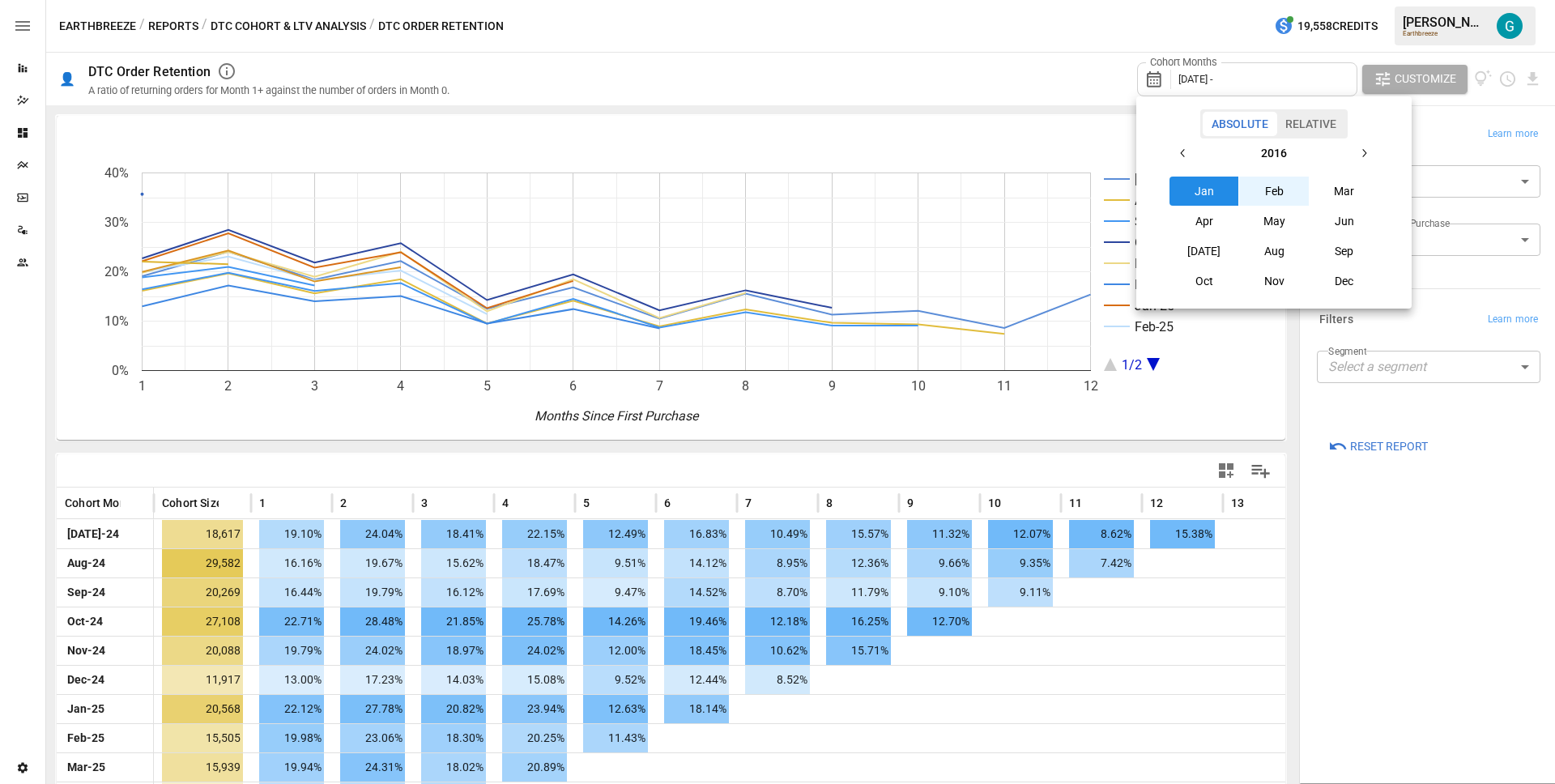
click at [1361, 145] on button "button" at bounding box center [1364, 153] width 29 height 29
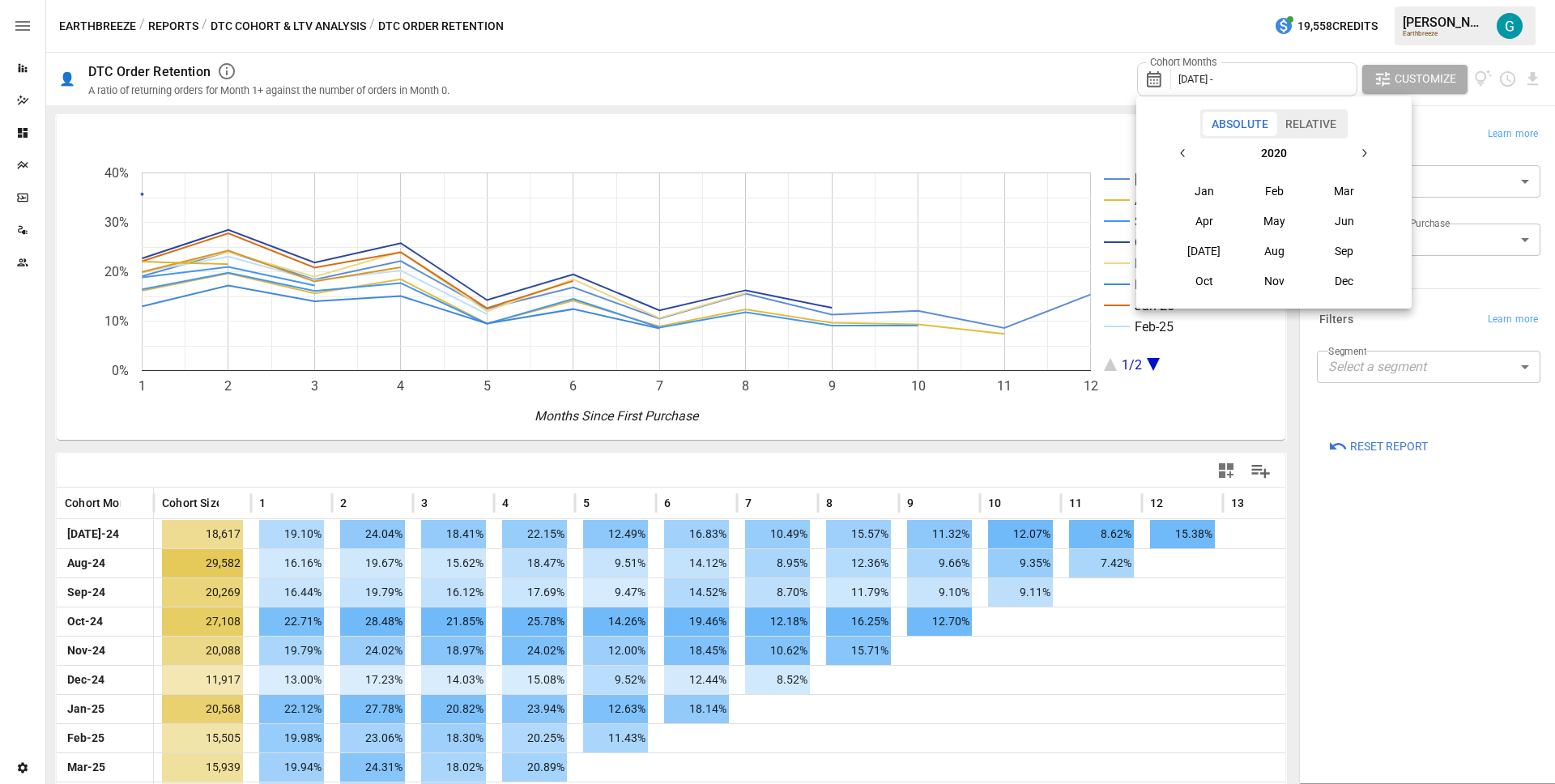
click at [1361, 147] on icon "button" at bounding box center [1365, 153] width 13 height 13
click at [1363, 156] on button "button" at bounding box center [1364, 153] width 29 height 29
click at [1368, 154] on icon "button" at bounding box center [1365, 153] width 13 height 13
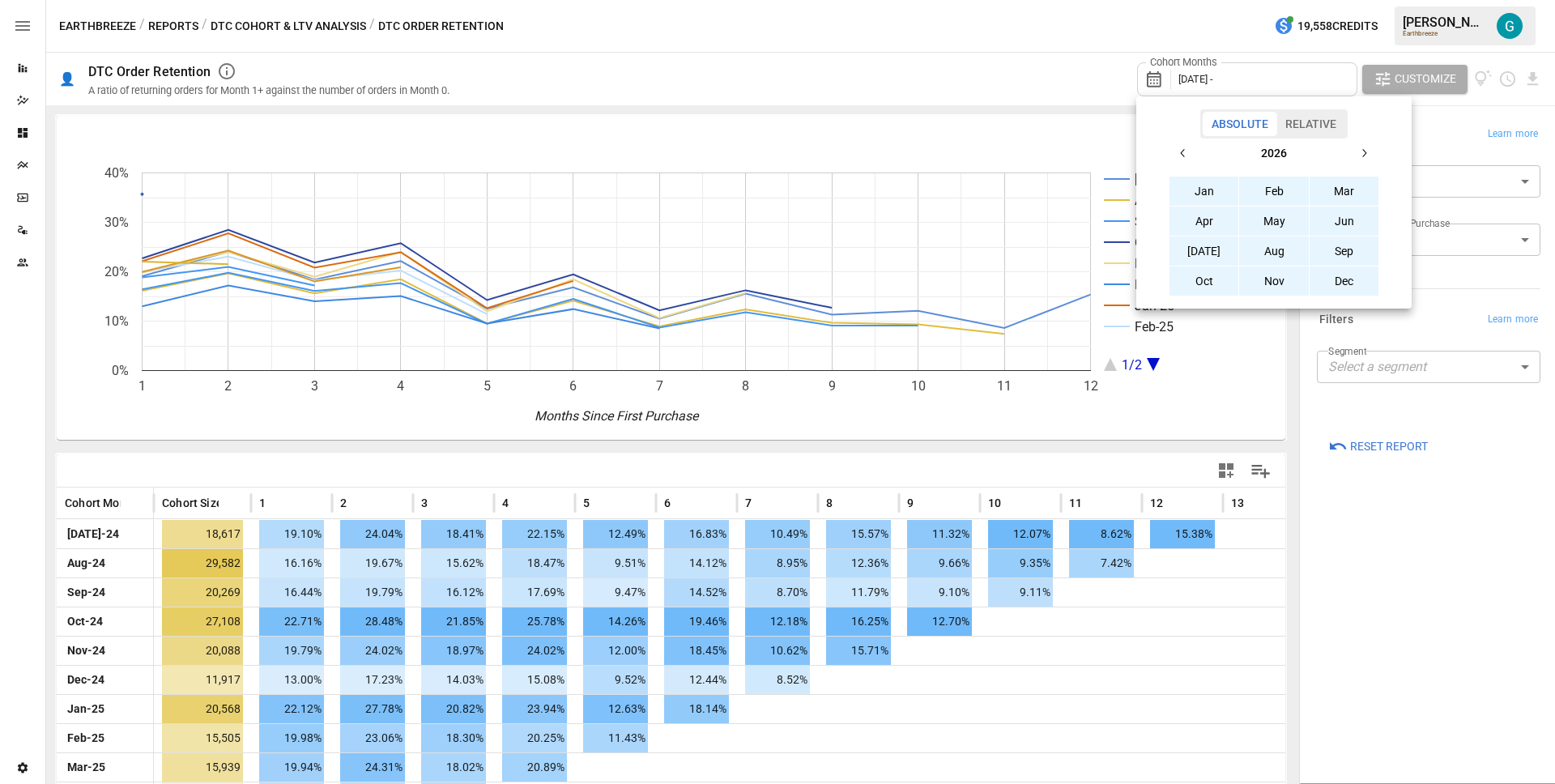
click at [1361, 277] on button "Dec" at bounding box center [1345, 281] width 70 height 29
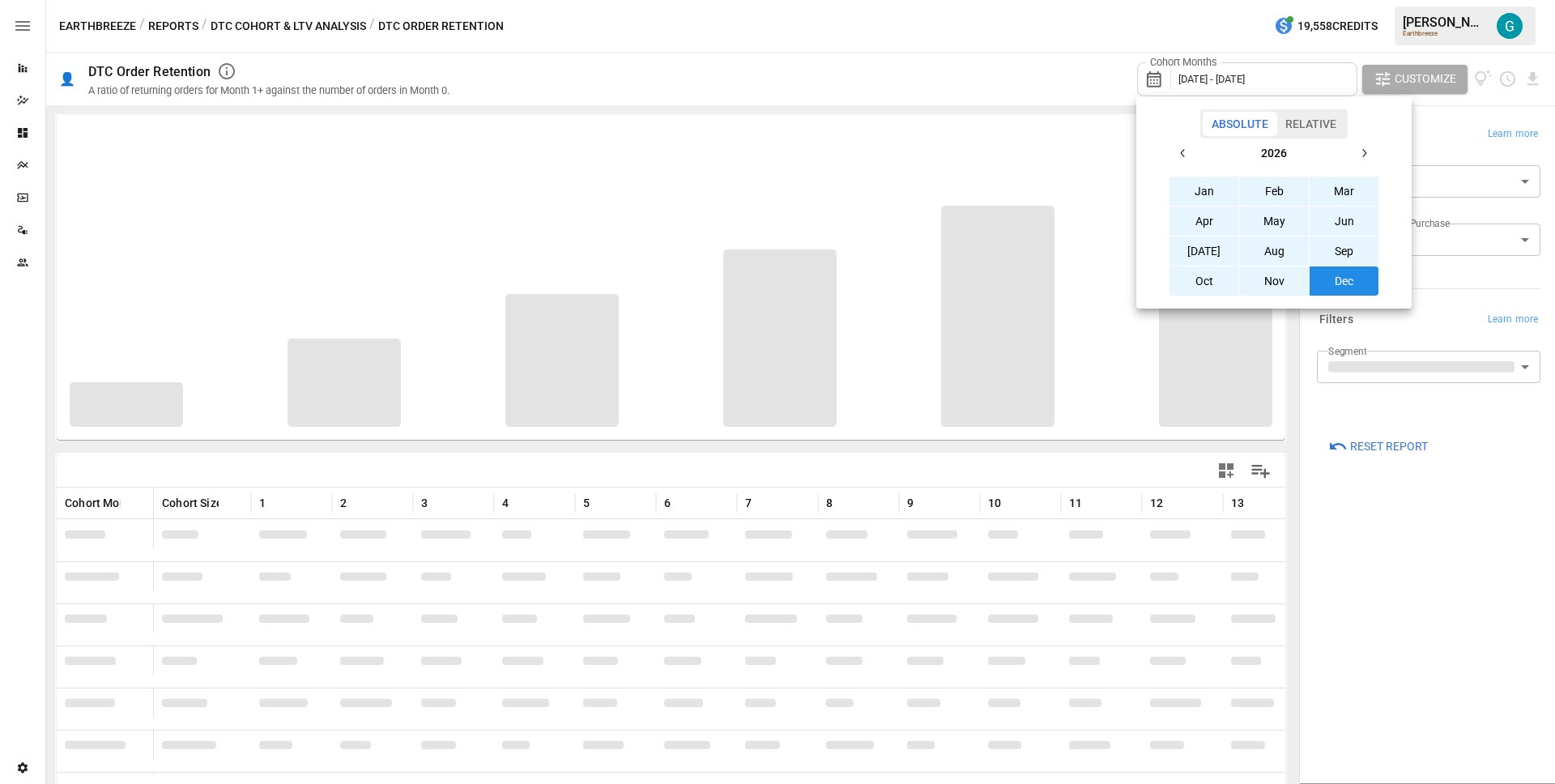
click at [1460, 270] on div at bounding box center [778, 392] width 1555 height 784
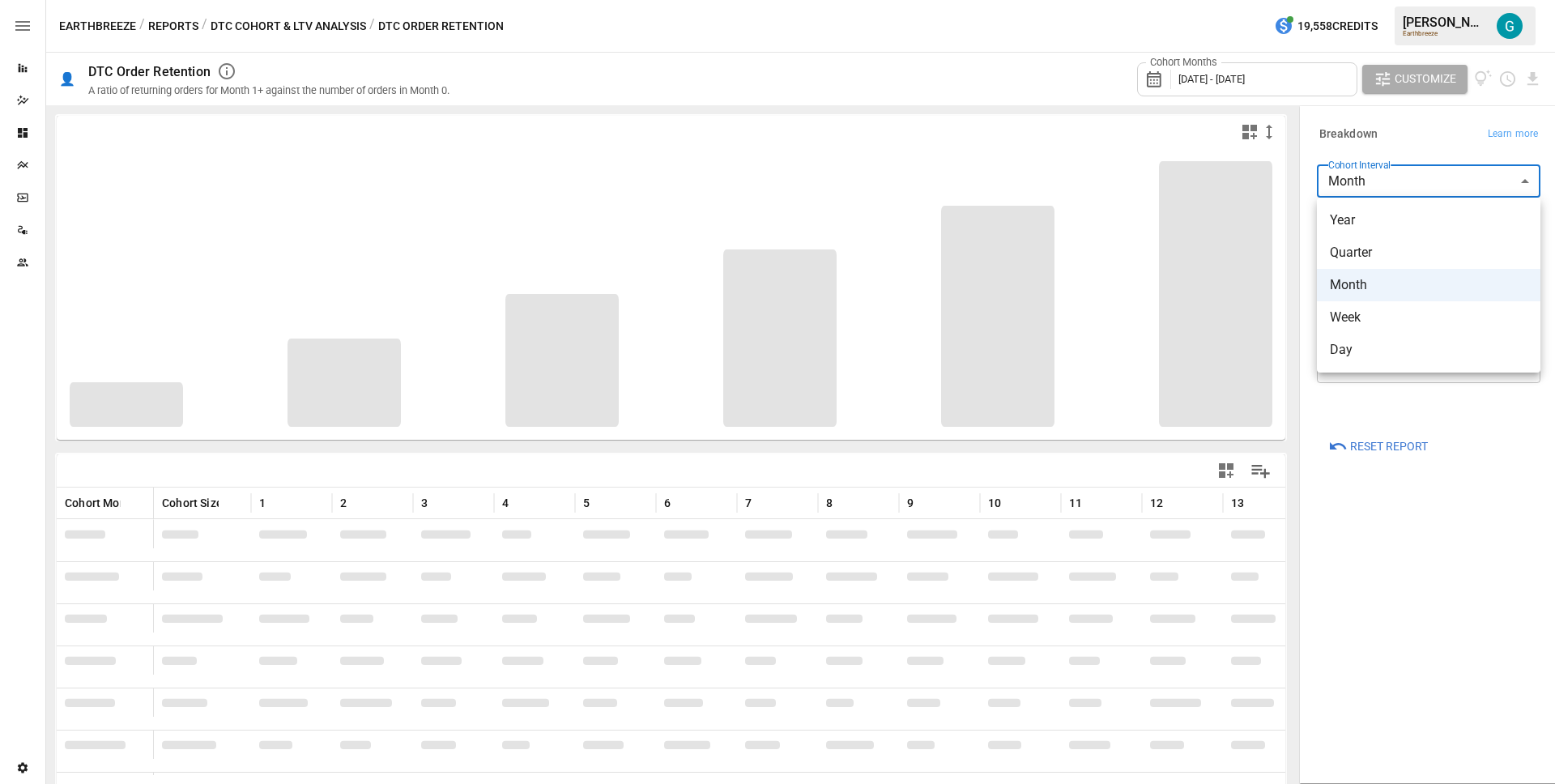
click at [1438, 0] on body "Reports Dazzler Studio Dashboards Plans SmartModel ™ Data Sources Team Settings…" at bounding box center [778, 0] width 1555 height 0
click at [1413, 669] on div at bounding box center [778, 392] width 1555 height 784
click at [1454, 0] on body "Reports Dazzler Studio Dashboards Plans SmartModel ™ Data Sources Team Settings…" at bounding box center [778, 0] width 1555 height 0
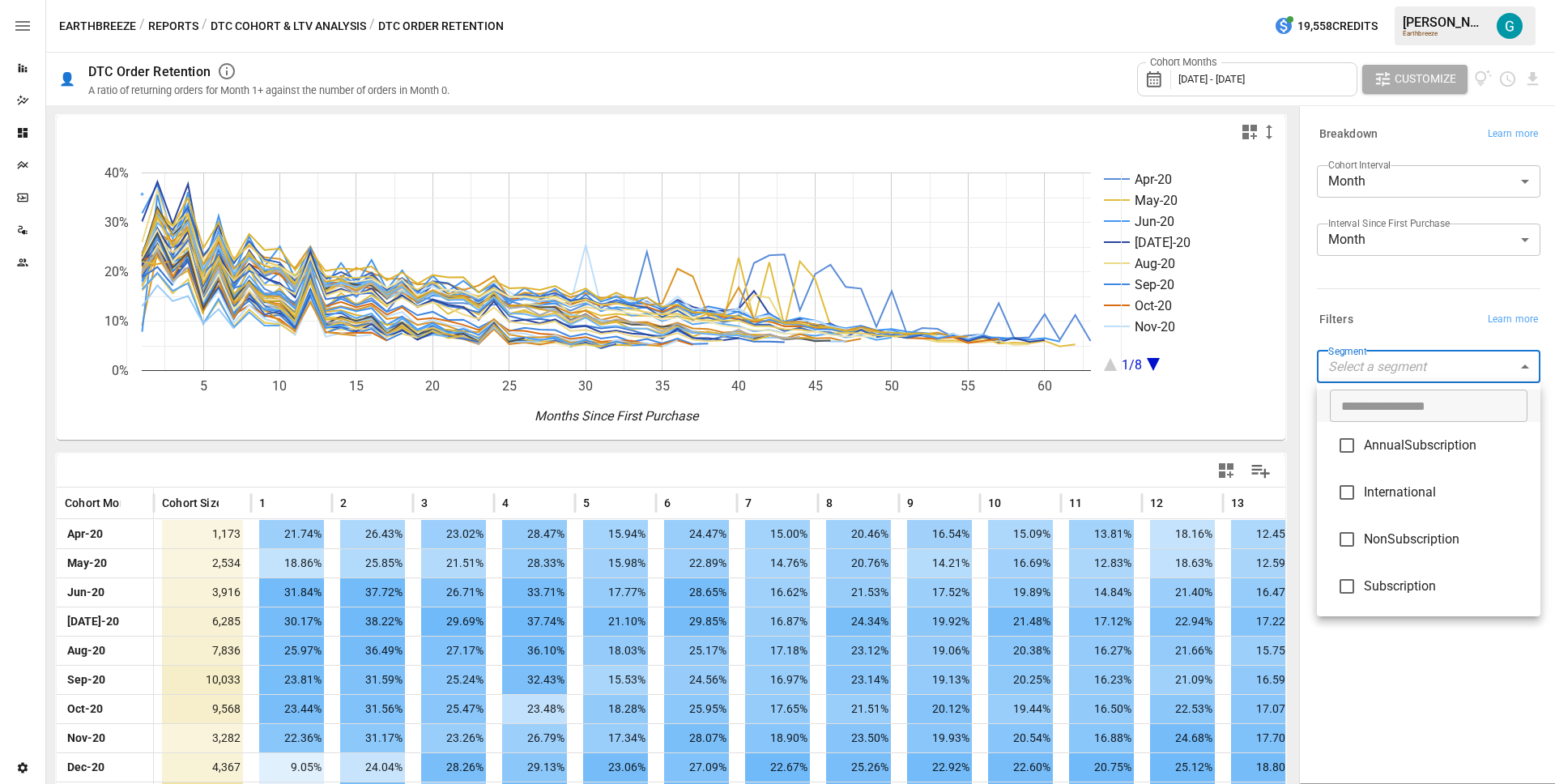
click at [1409, 585] on span "Subscription" at bounding box center [1445, 586] width 164 height 19
type input "**********"
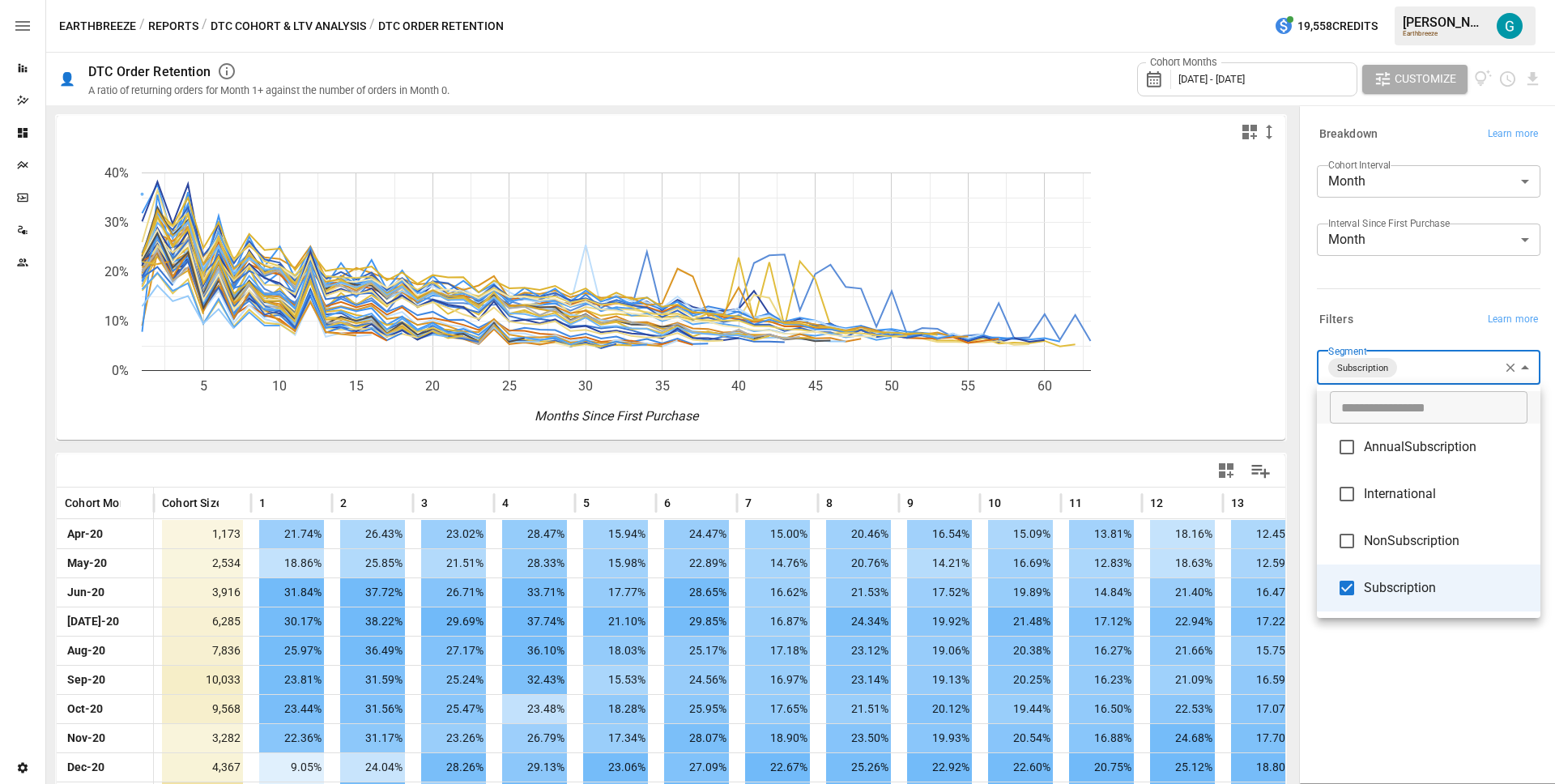
drag, startPoint x: 1403, startPoint y: 316, endPoint x: 1418, endPoint y: 312, distance: 15.5
click at [1404, 316] on div at bounding box center [778, 392] width 1555 height 784
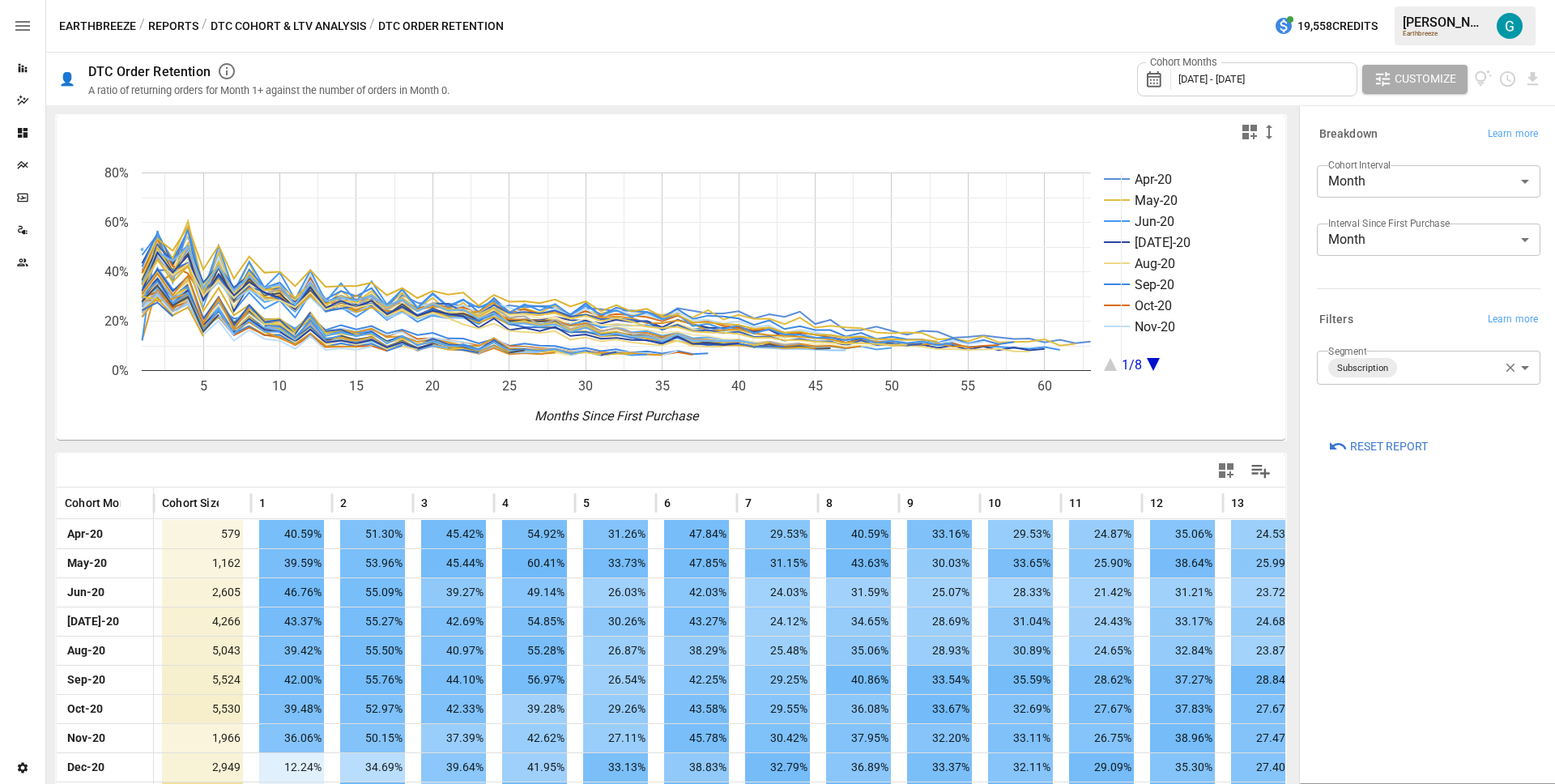
click at [166, 29] on button "Reports" at bounding box center [173, 26] width 51 height 20
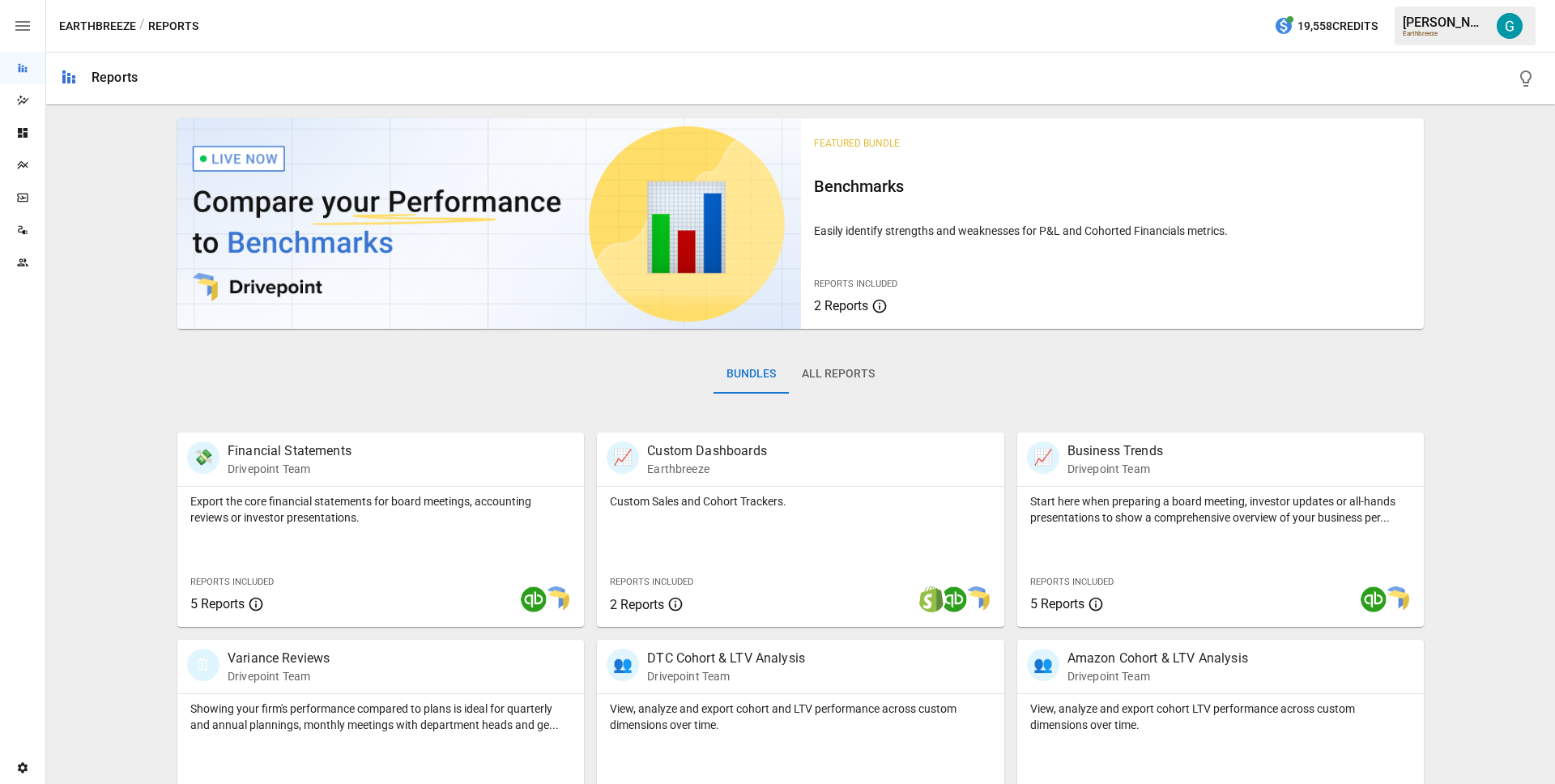
click at [834, 371] on button "All Reports" at bounding box center [838, 374] width 99 height 39
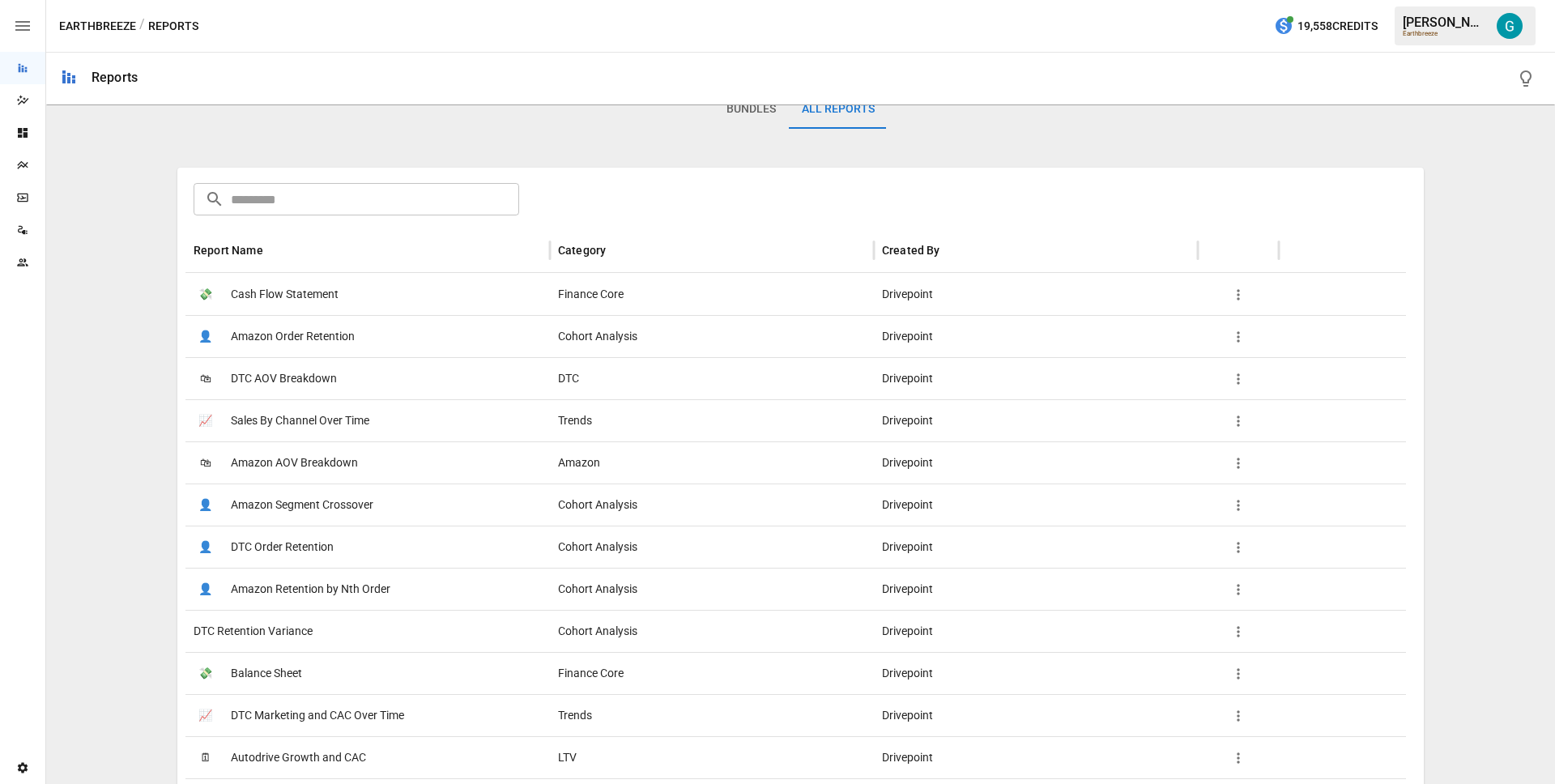
scroll to position [91, 0]
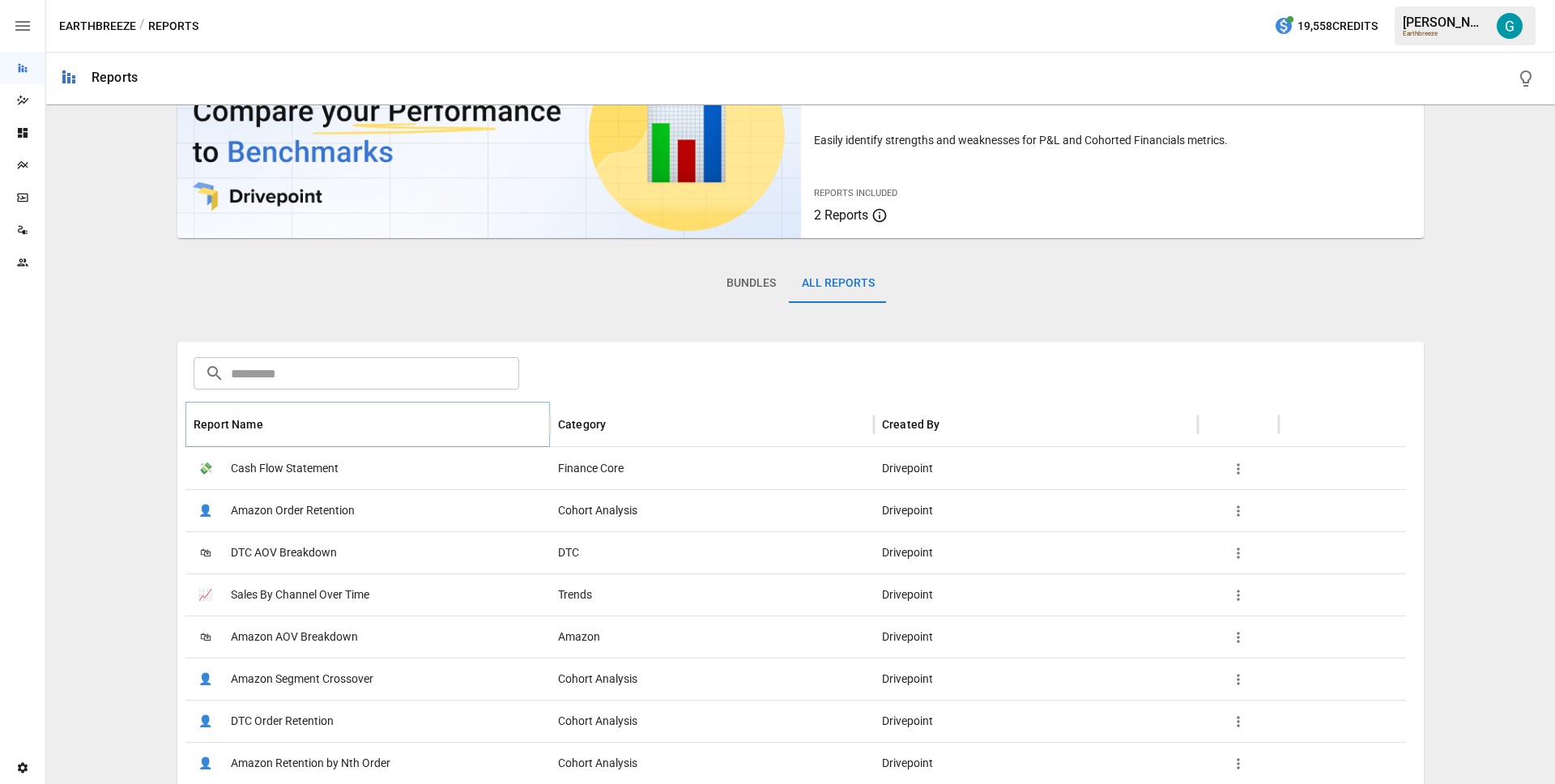
click at [270, 420] on icon "Sort" at bounding box center [275, 424] width 14 height 14
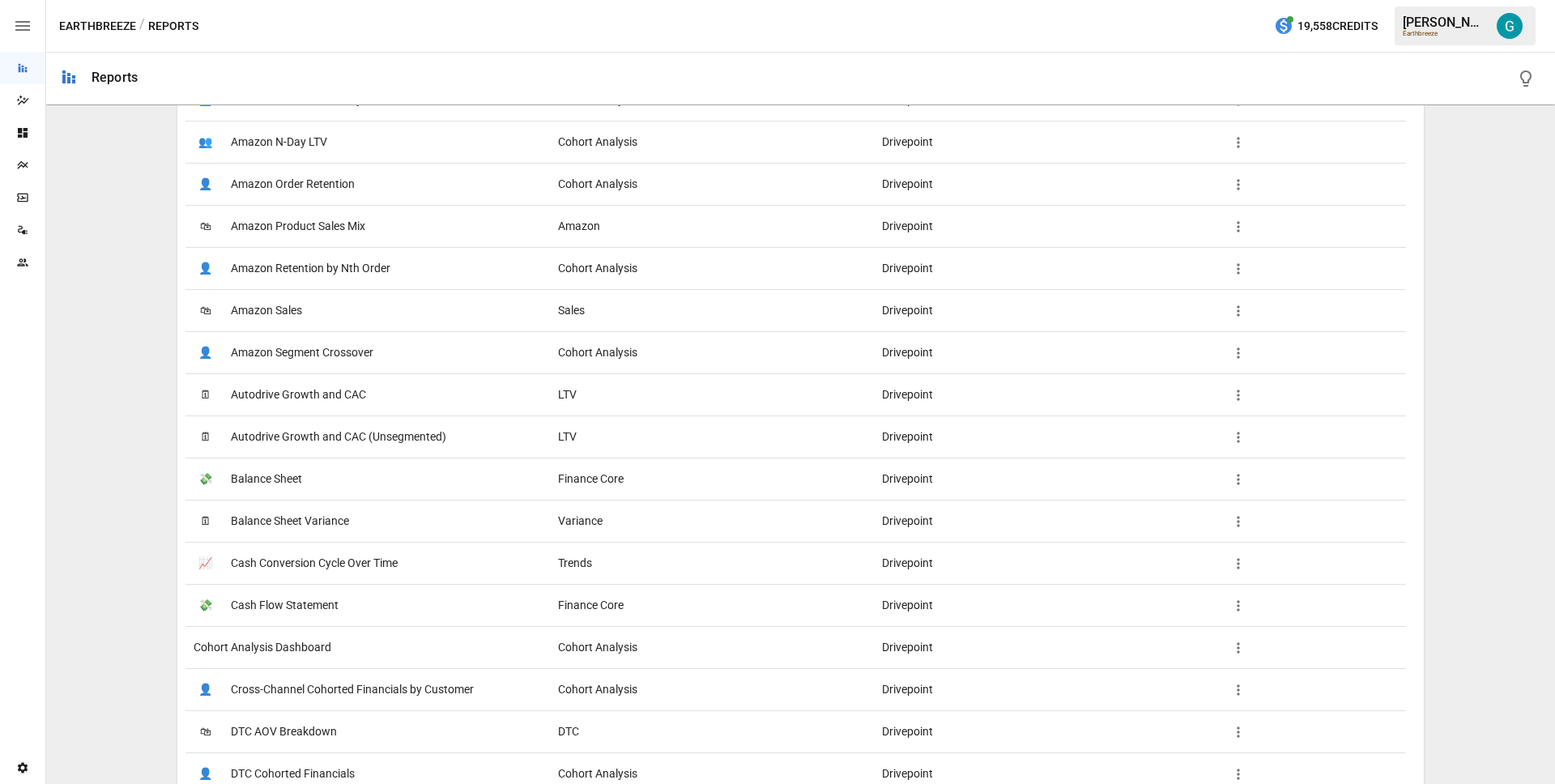
scroll to position [1252, 0]
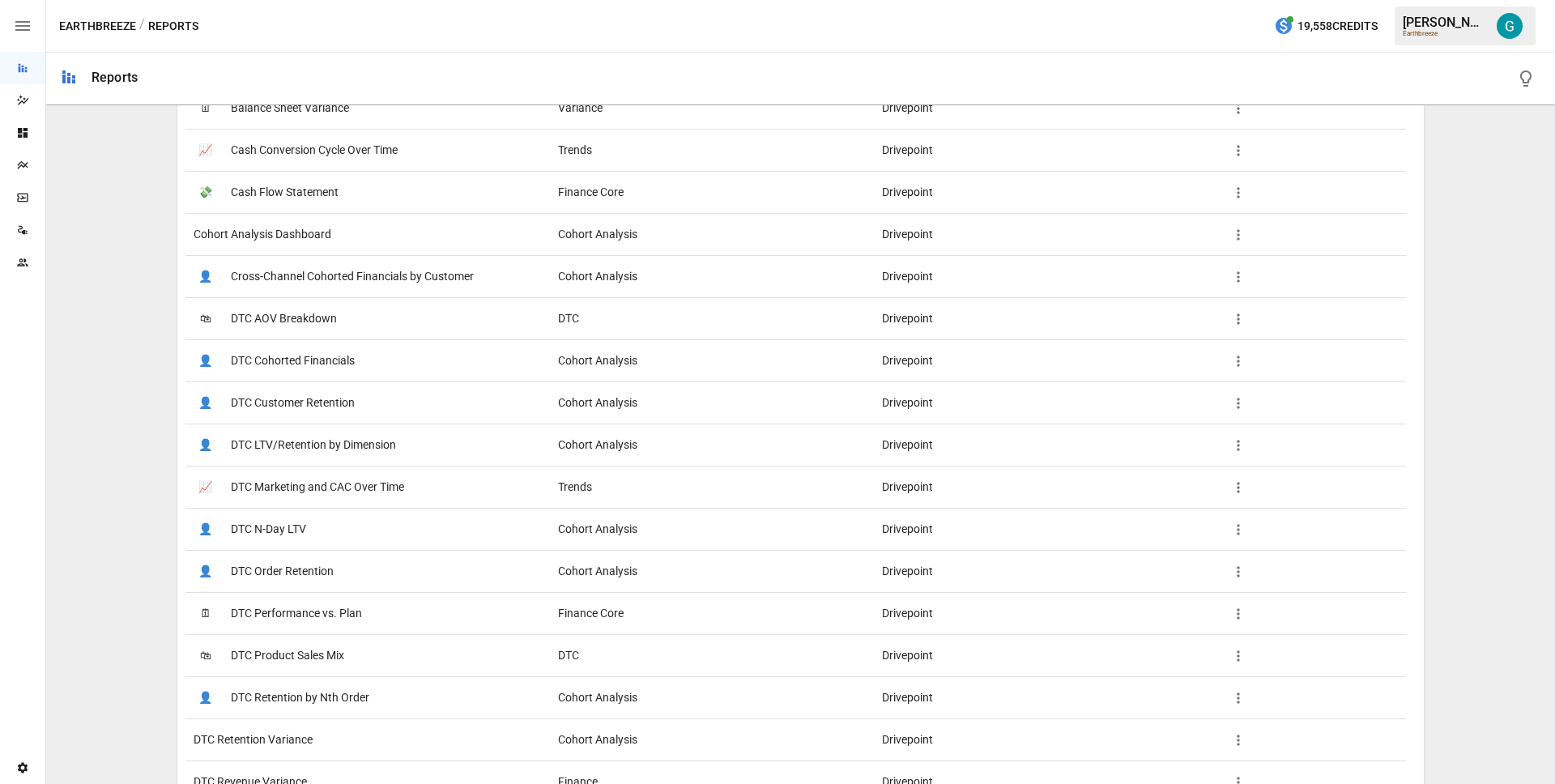
click at [256, 745] on span "DTC Retention Variance" at bounding box center [252, 739] width 120 height 41
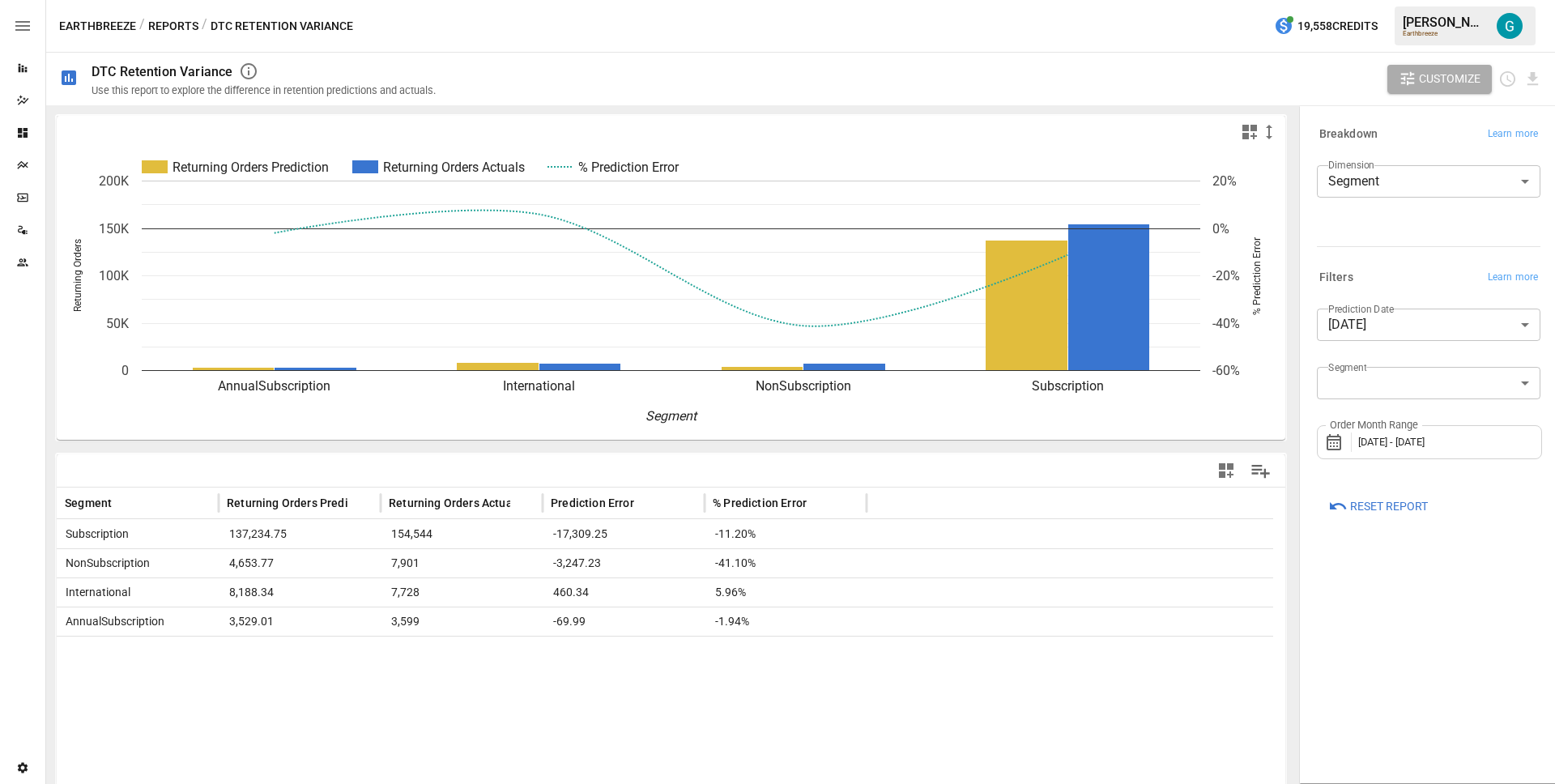
click at [1389, 511] on span "Reset Report" at bounding box center [1389, 506] width 77 height 20
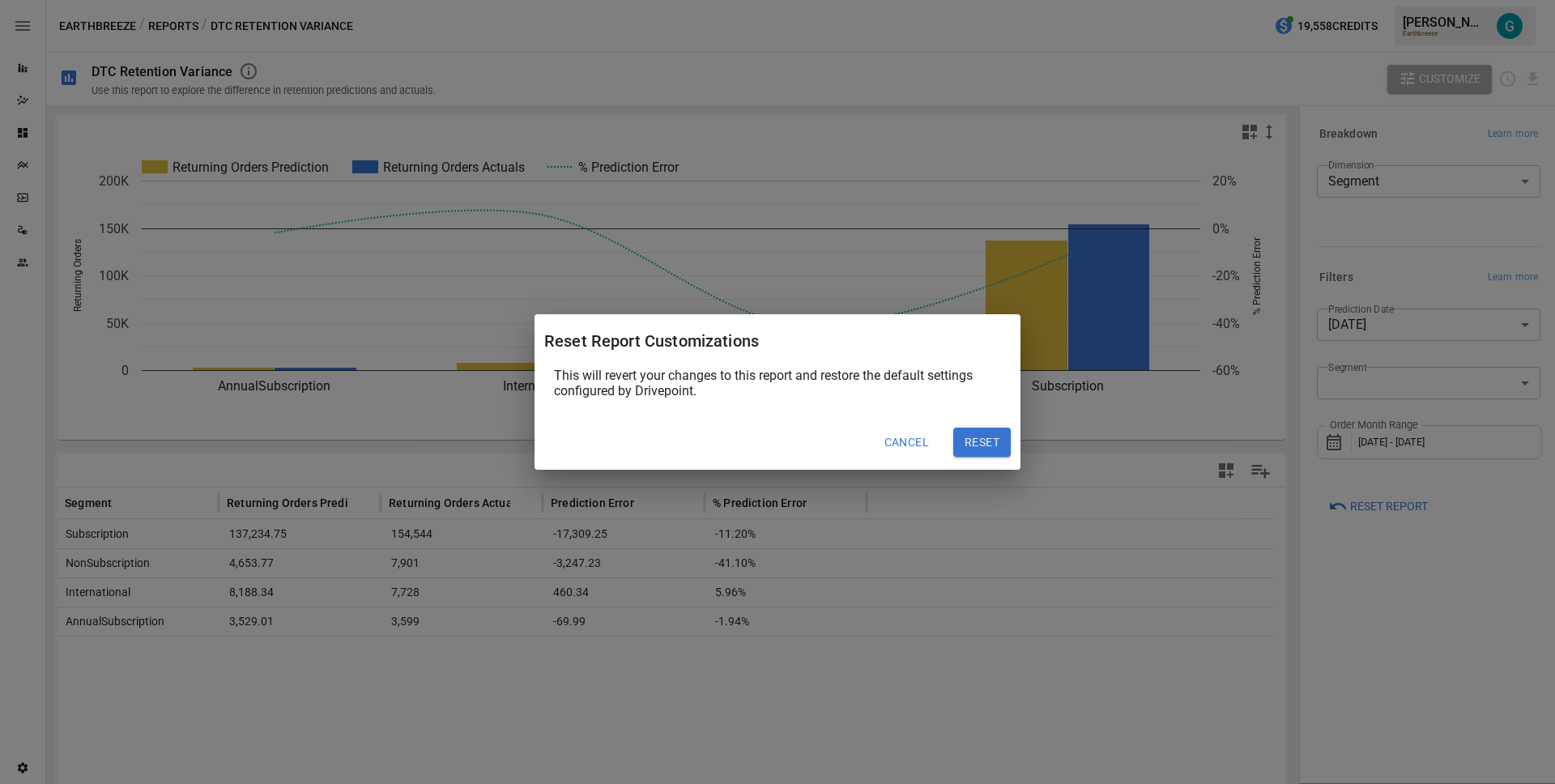
click at [975, 438] on button "Reset" at bounding box center [982, 442] width 57 height 29
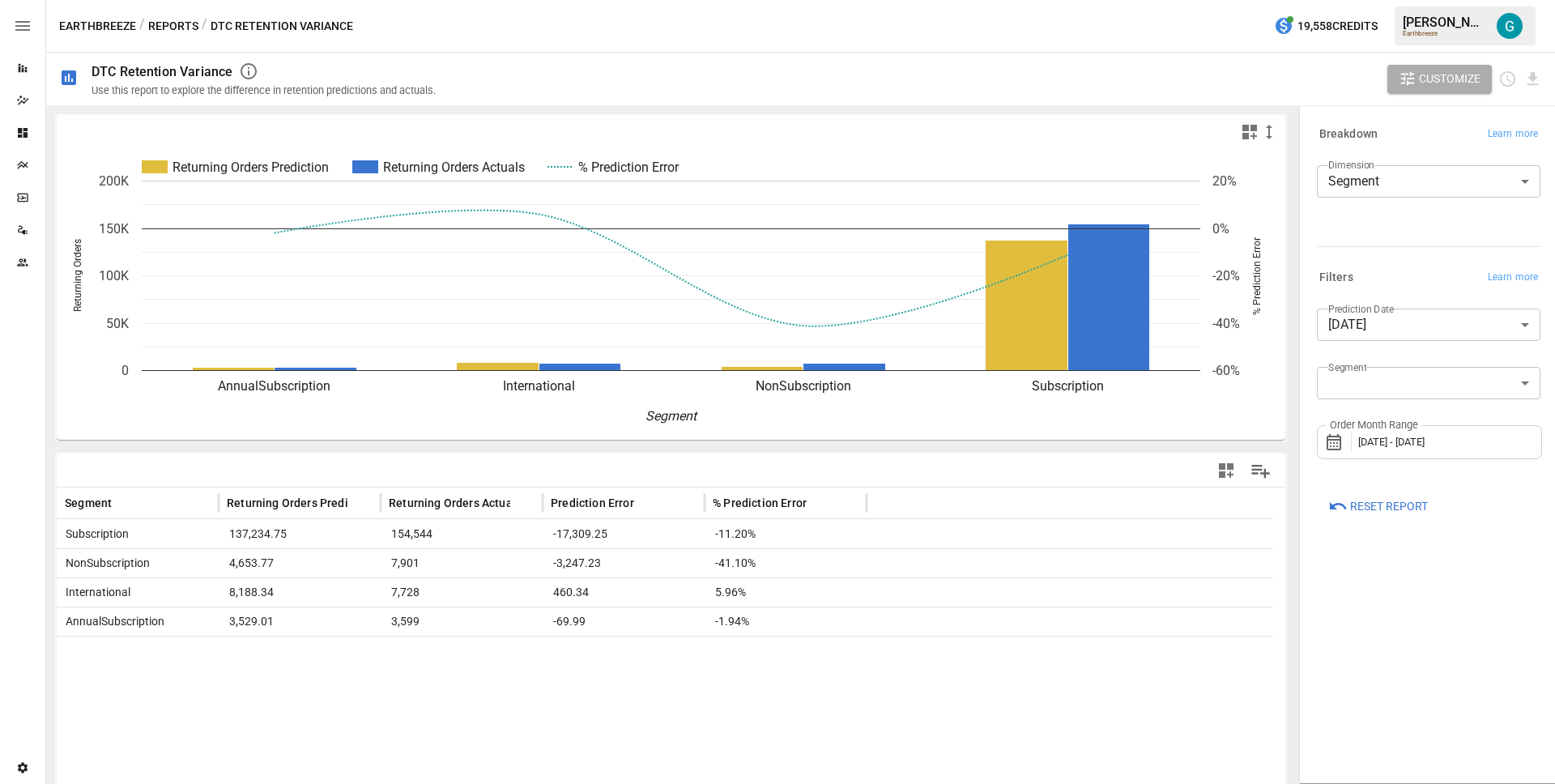
click at [1421, 0] on body "**********" at bounding box center [778, 0] width 1555 height 0
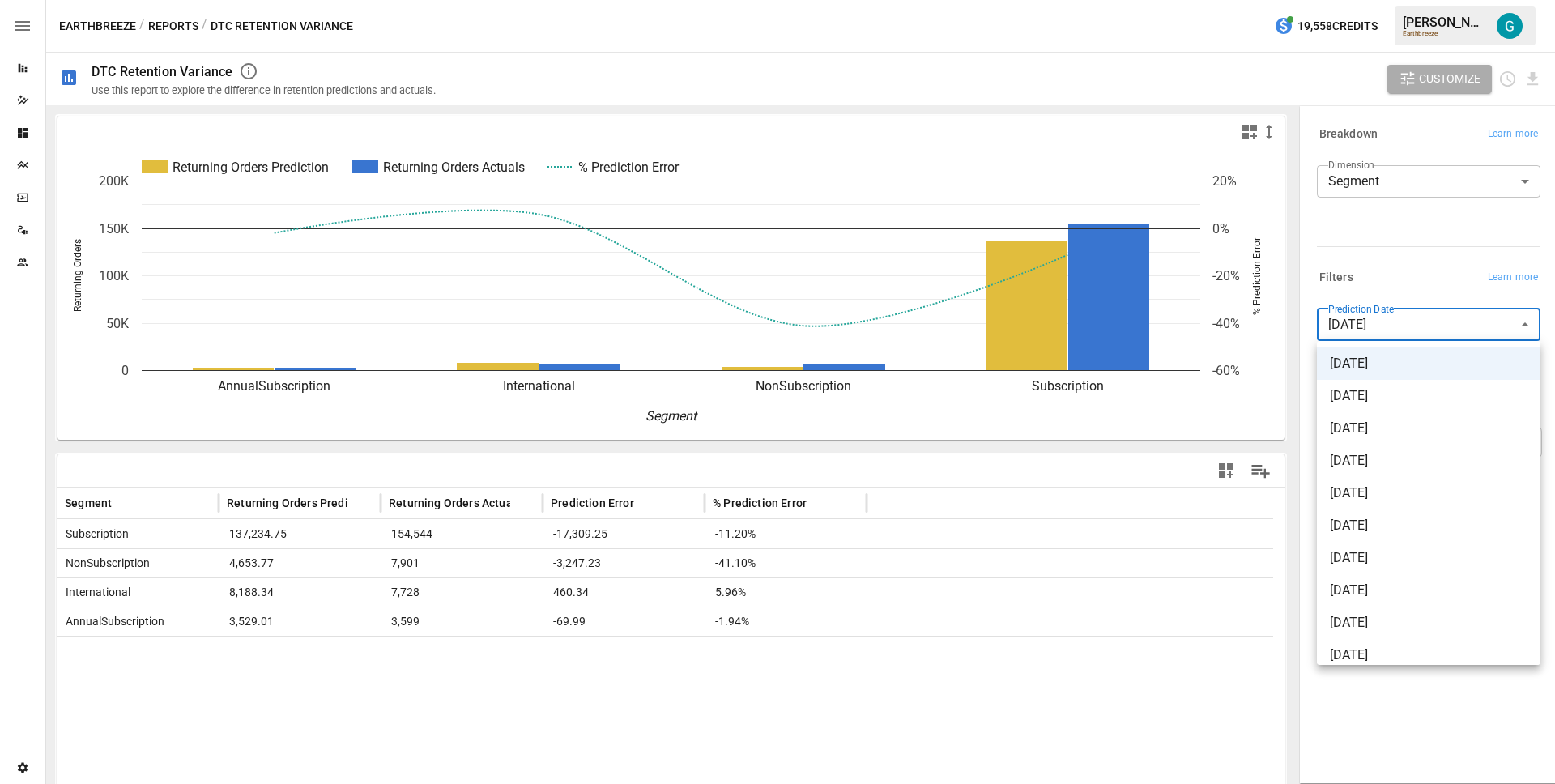
click at [1386, 394] on span "[DATE]" at bounding box center [1429, 396] width 198 height 19
type input "**********"
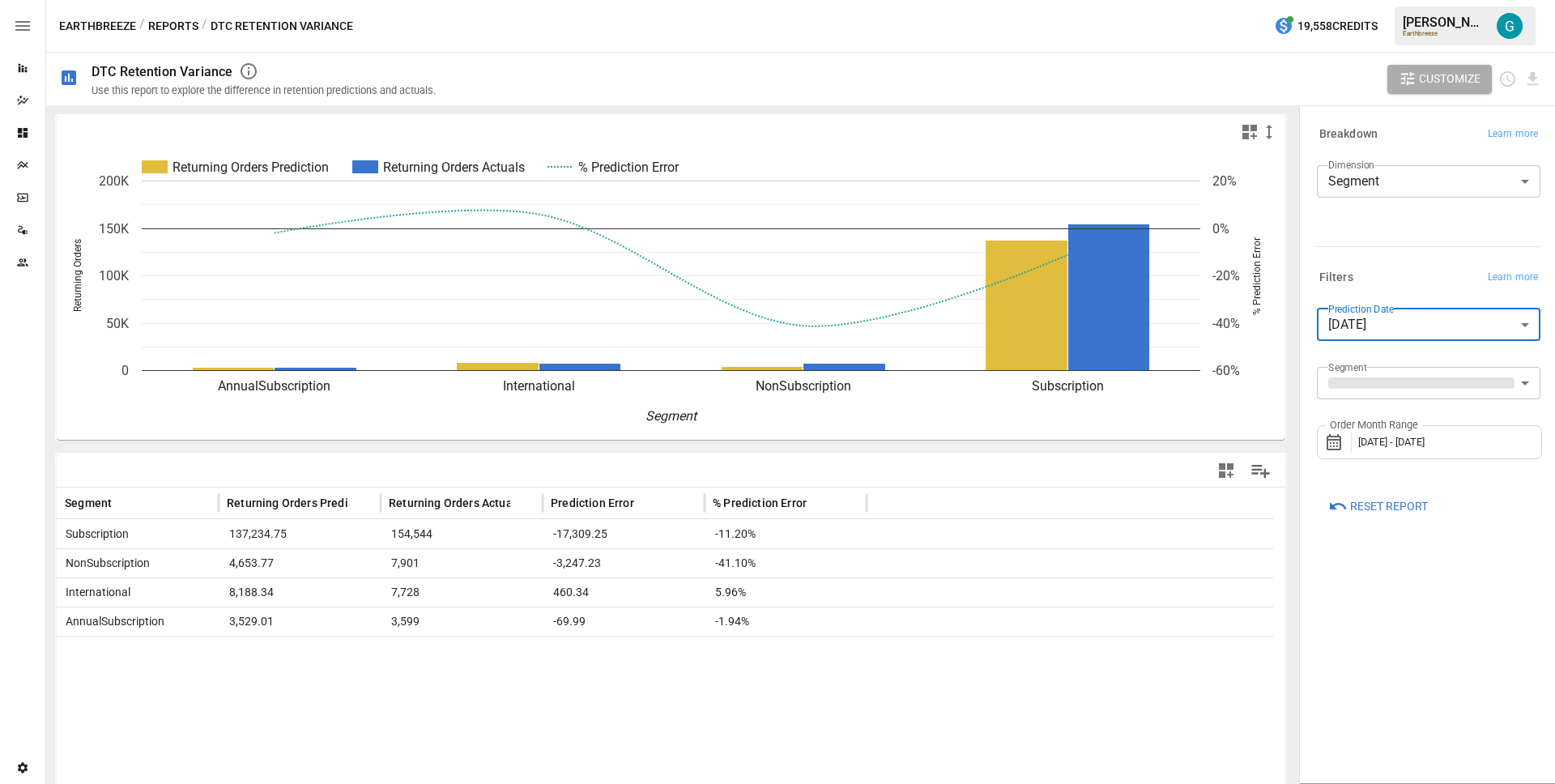
click at [1396, 440] on span "[DATE] - [DATE]" at bounding box center [1391, 442] width 66 height 12
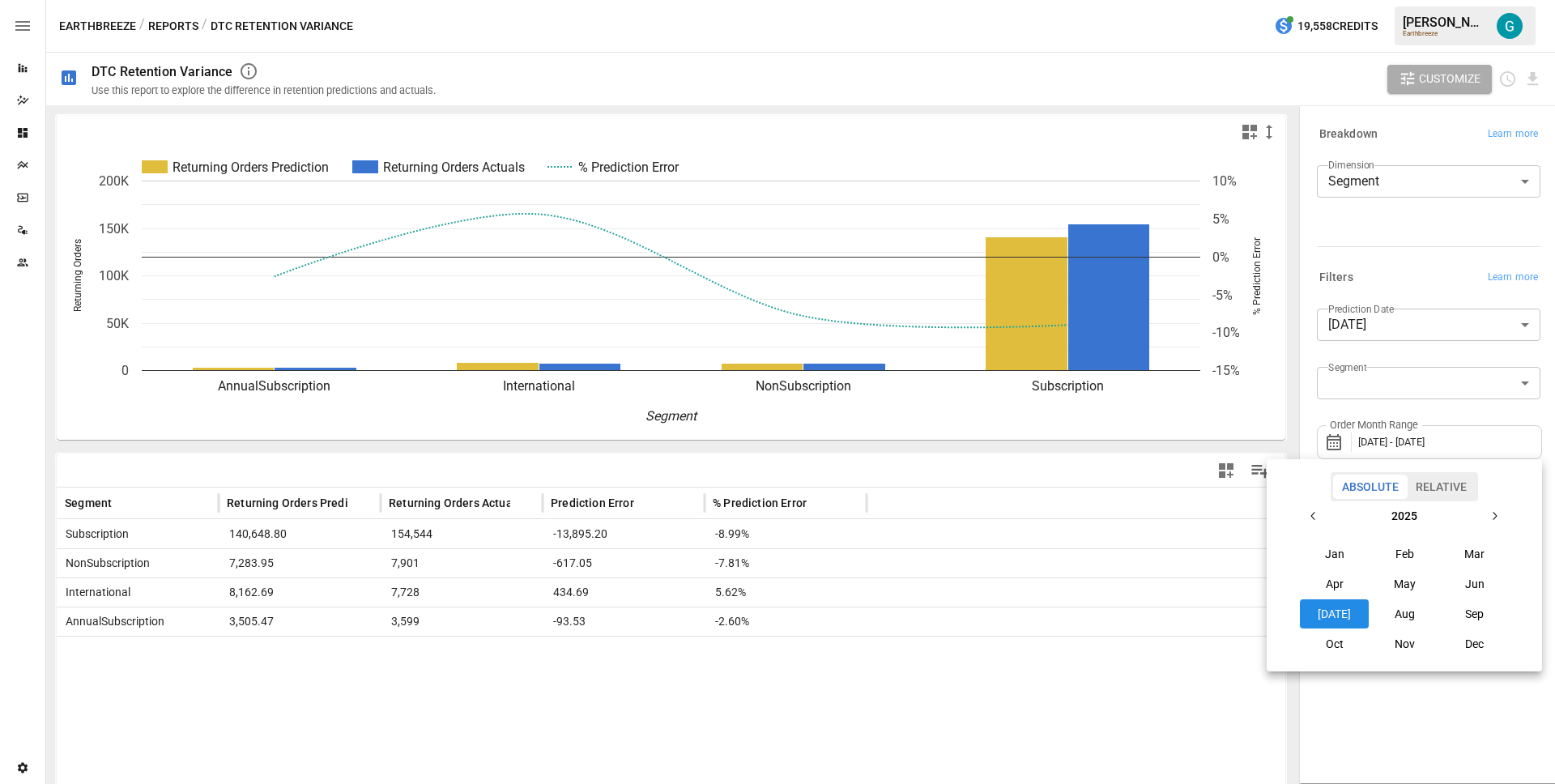
click at [1453, 577] on button "Jun" at bounding box center [1475, 583] width 70 height 29
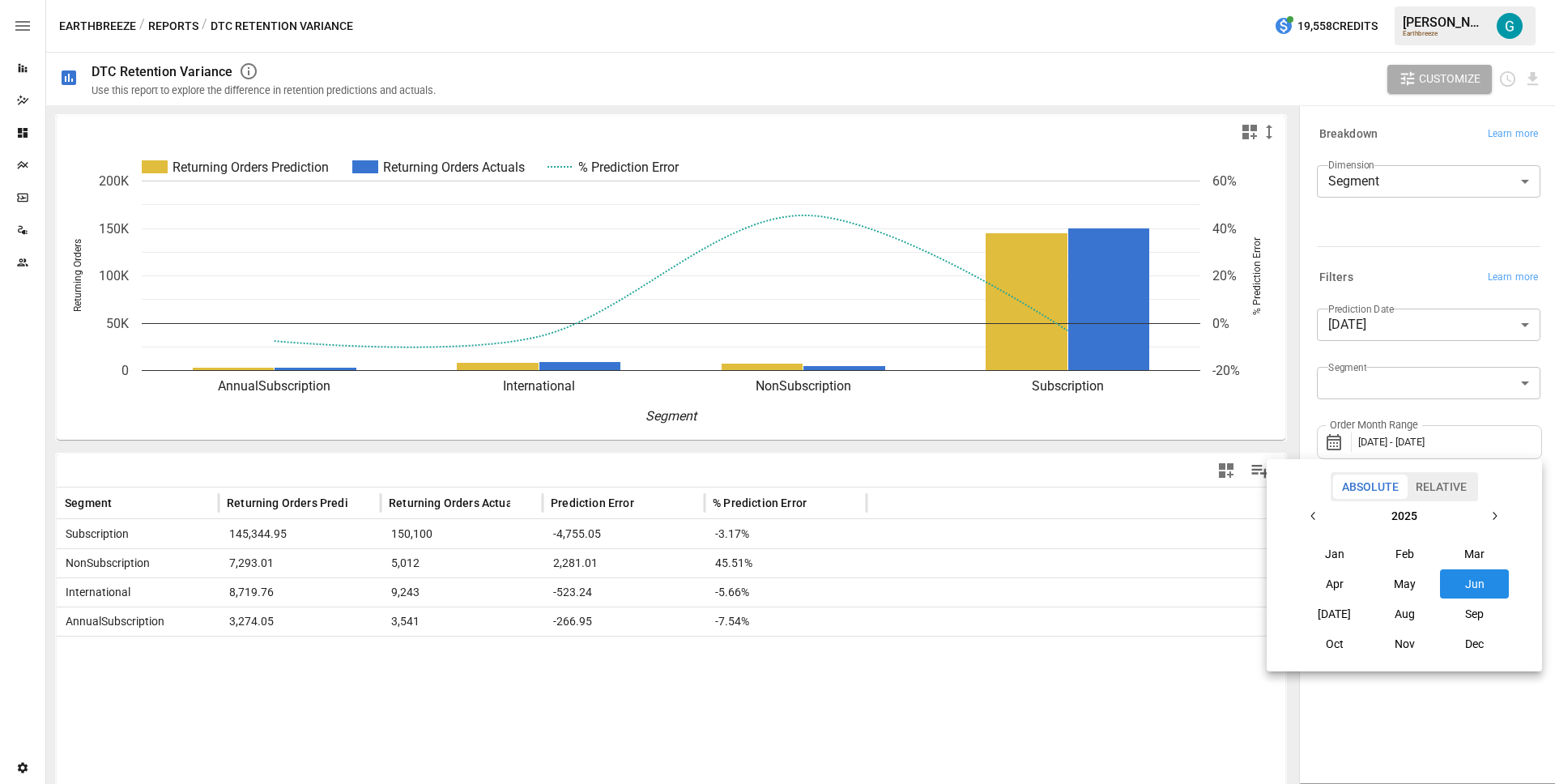
click at [1405, 728] on div at bounding box center [778, 392] width 1555 height 784
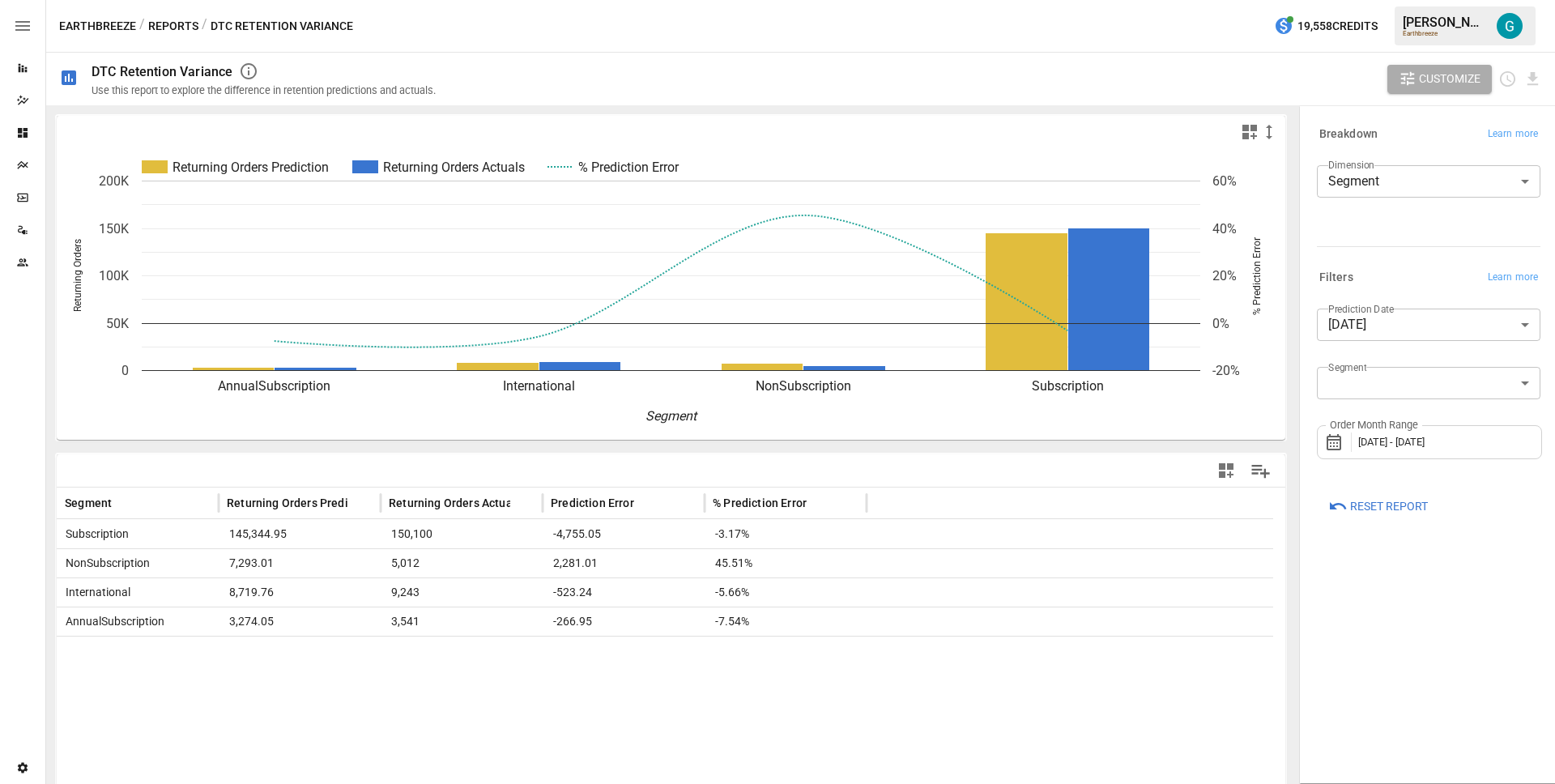
click at [1408, 0] on body "**********" at bounding box center [778, 0] width 1555 height 0
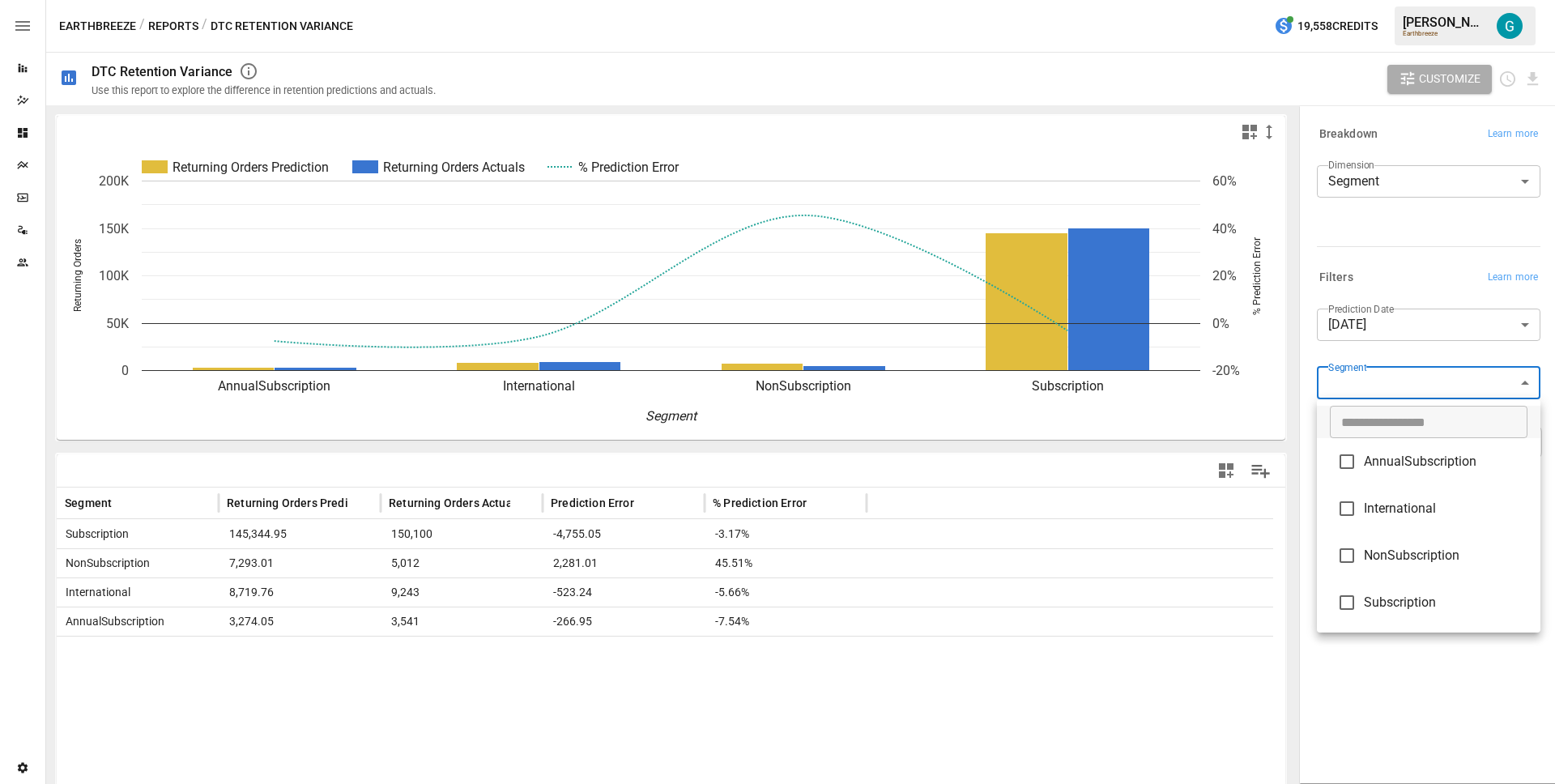
click at [1405, 600] on span "Subscription" at bounding box center [1445, 602] width 164 height 19
type input "**********"
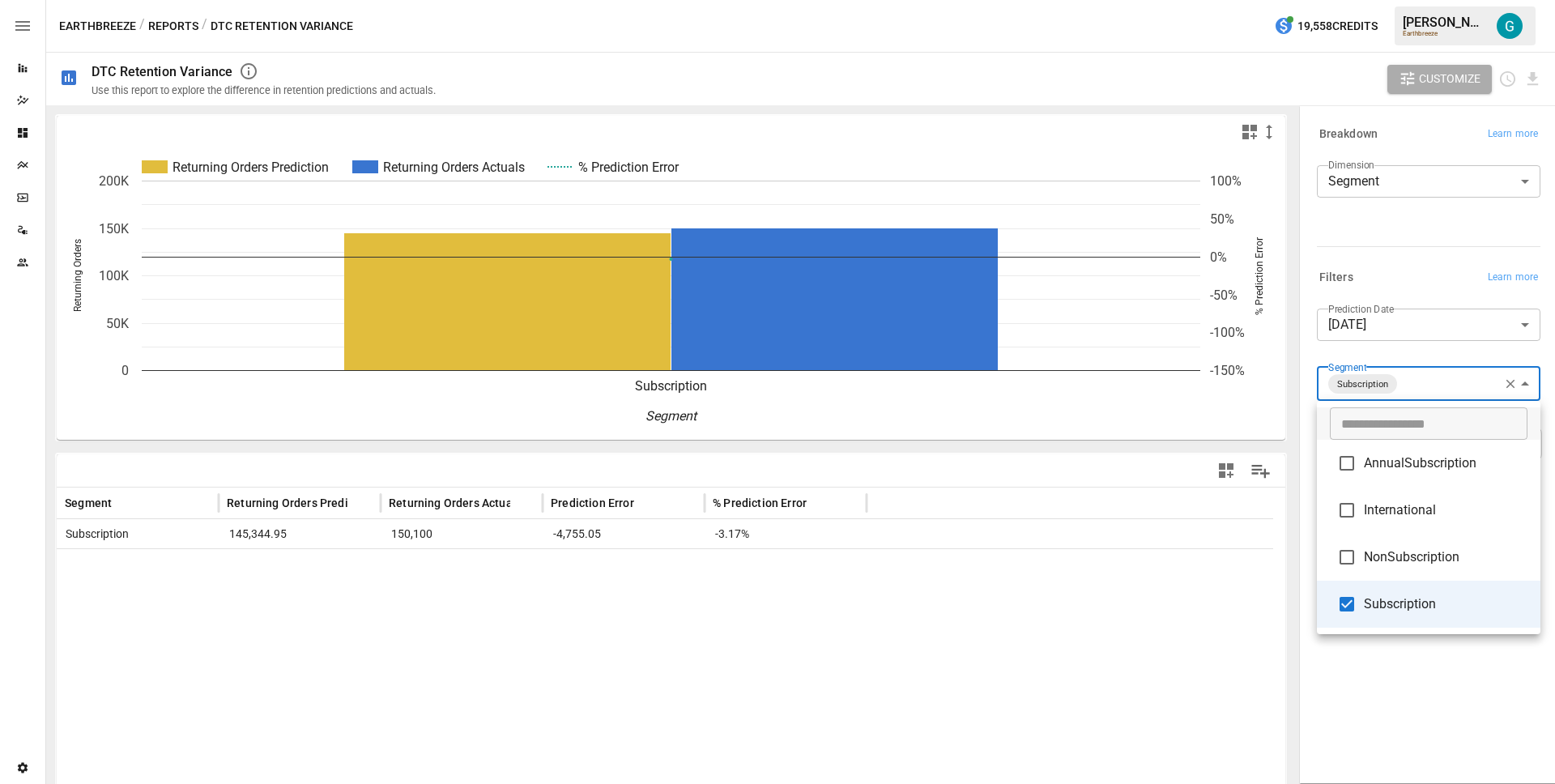
click at [1411, 711] on div at bounding box center [778, 392] width 1555 height 784
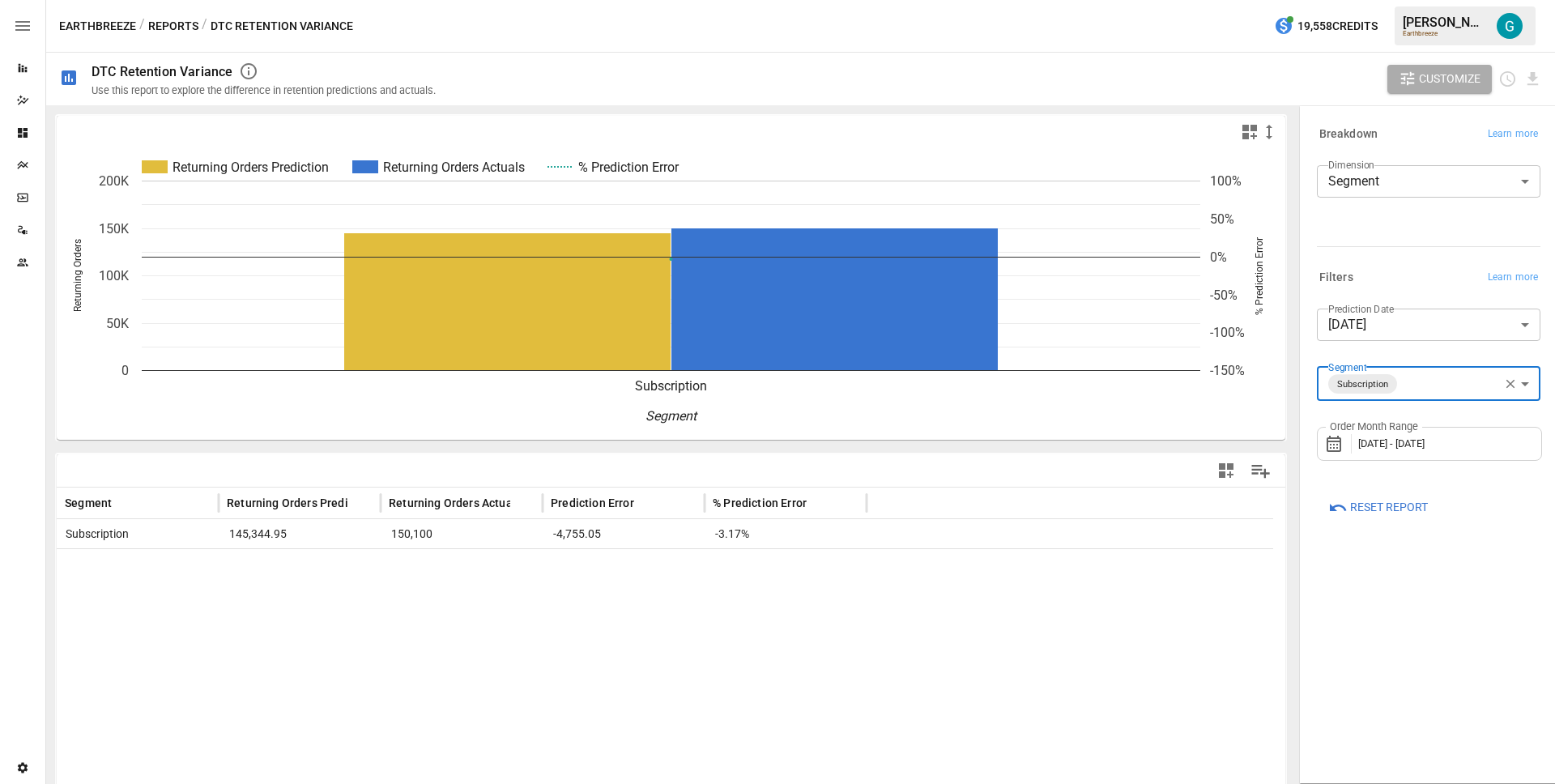
click at [1411, 0] on body "**********" at bounding box center [778, 0] width 1555 height 0
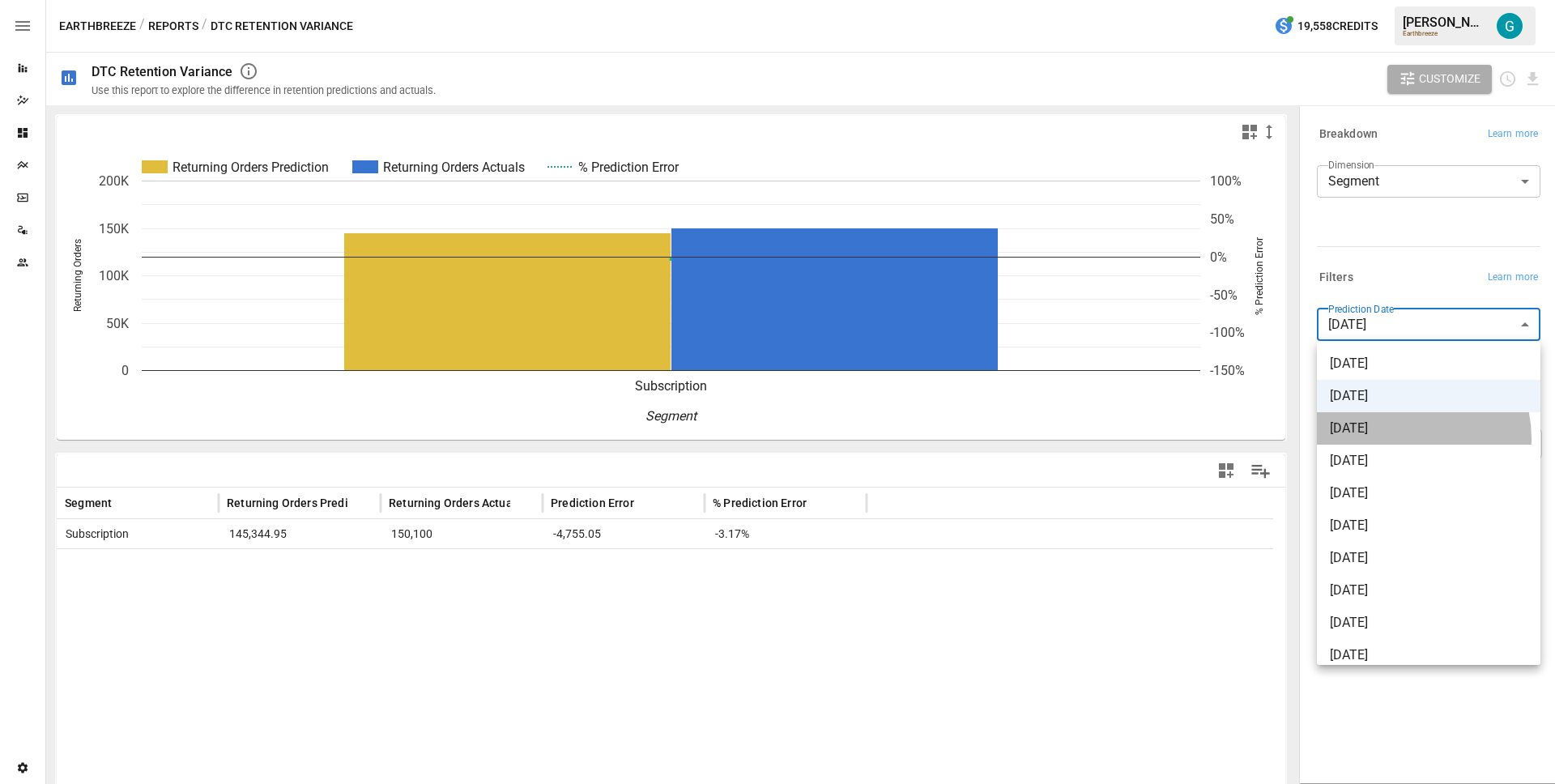
click at [1399, 437] on li "[DATE]" at bounding box center [1429, 428] width 224 height 33
type input "**********"
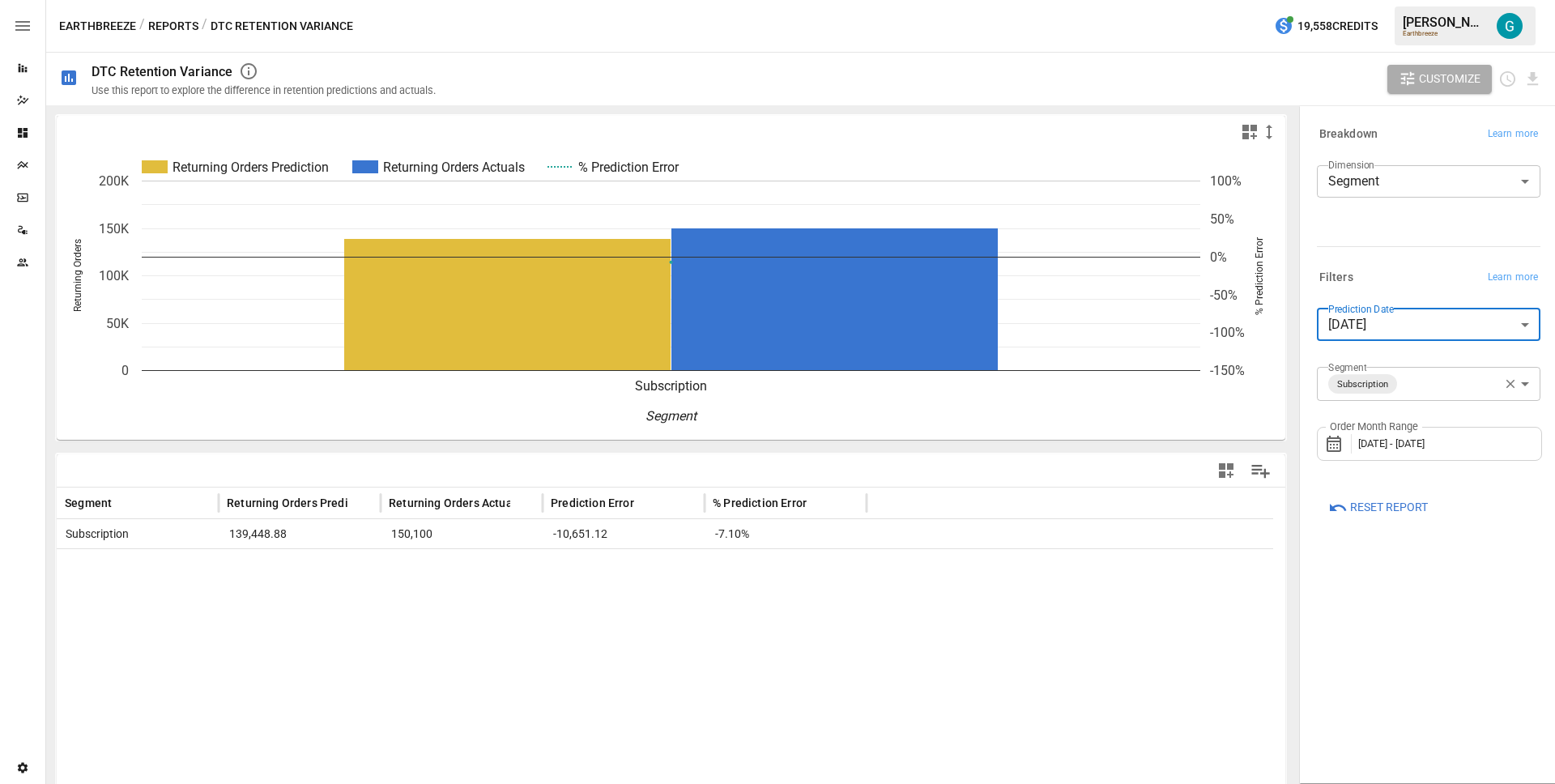
click at [1392, 438] on span "[DATE] - [DATE]" at bounding box center [1391, 443] width 66 height 12
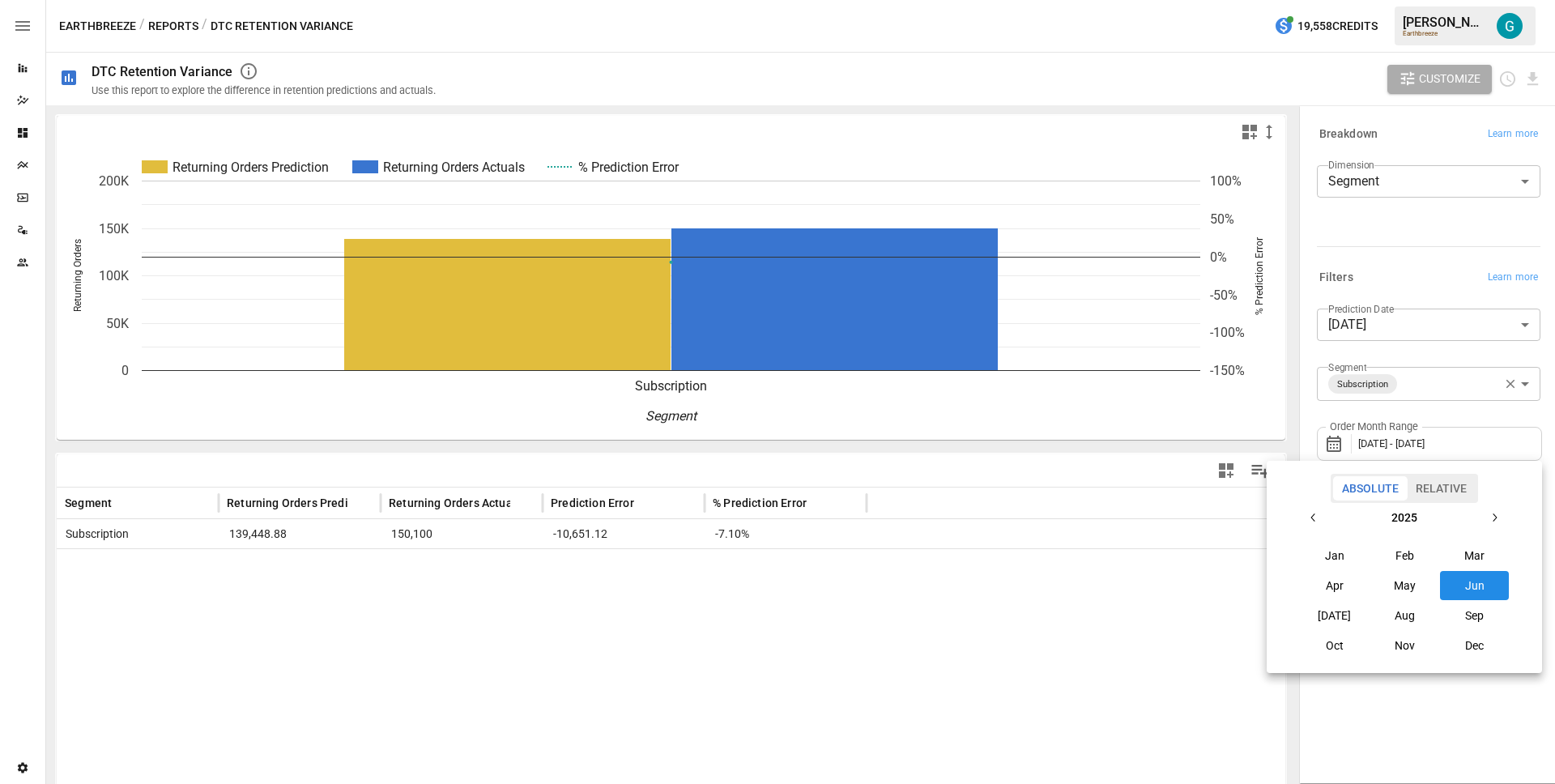
click at [1407, 598] on button "May" at bounding box center [1404, 585] width 70 height 29
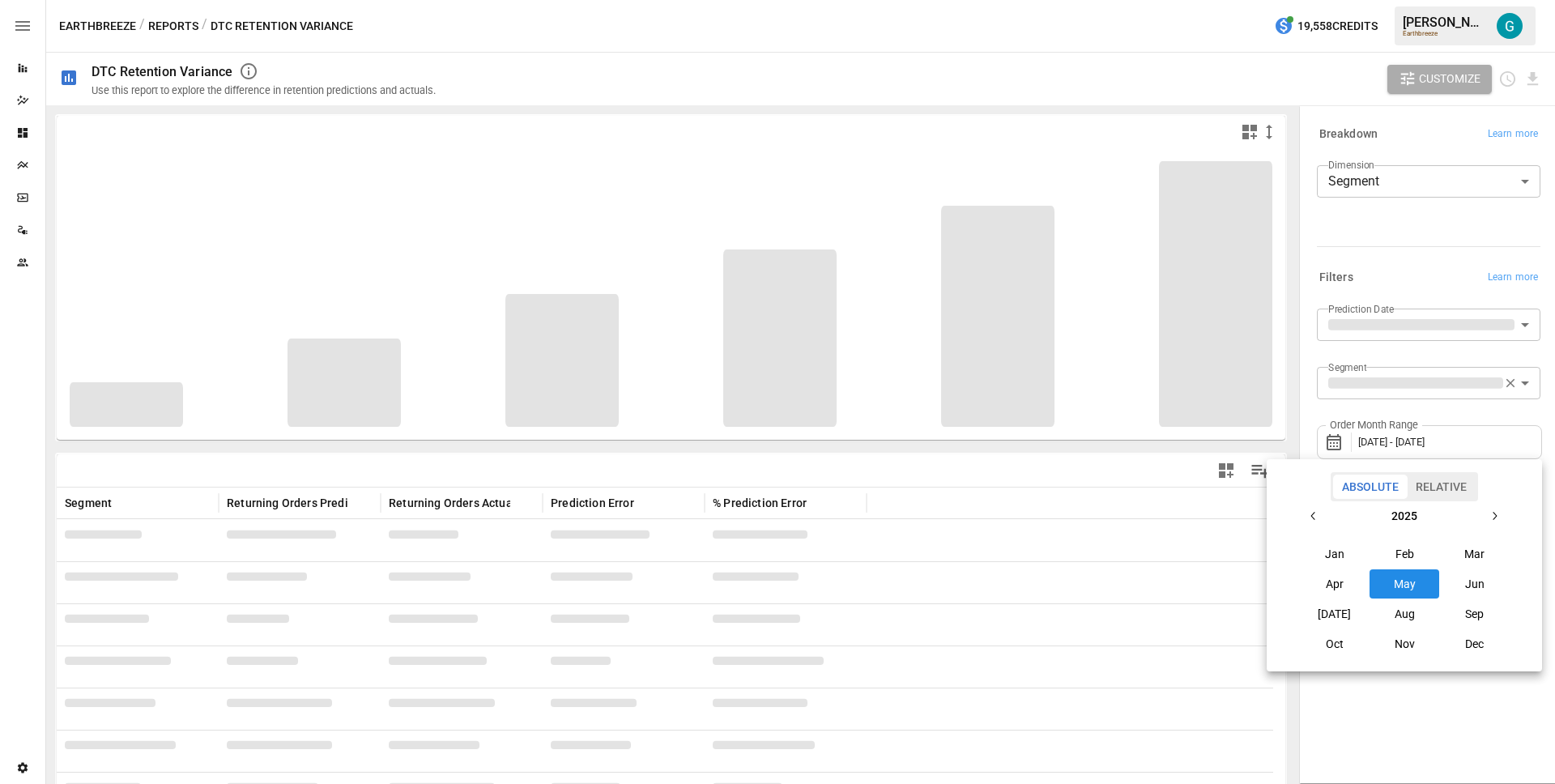
click at [1413, 700] on div at bounding box center [778, 392] width 1555 height 784
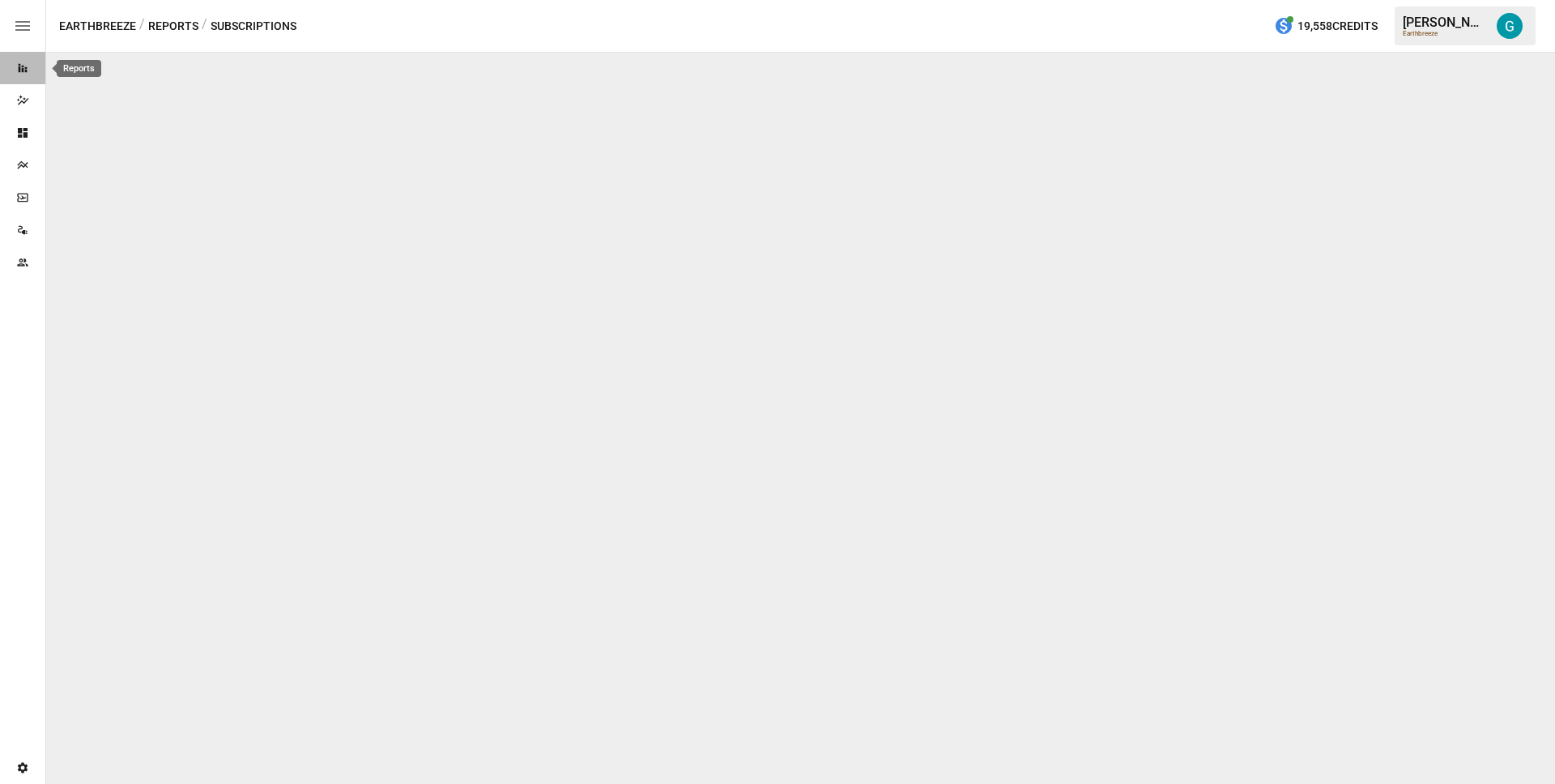
click at [30, 67] on div "Reports" at bounding box center [22, 68] width 45 height 13
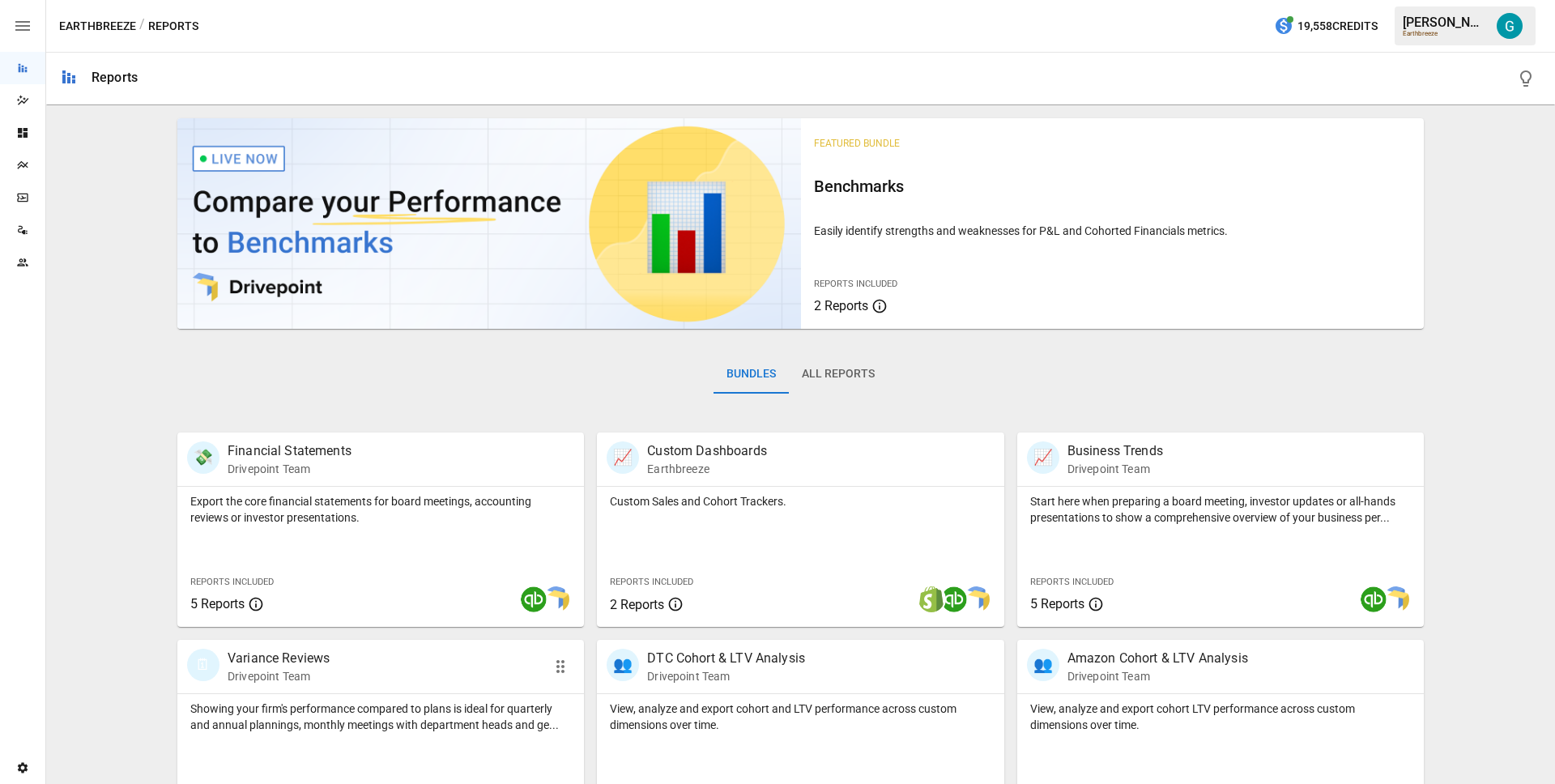
scroll to position [264, 0]
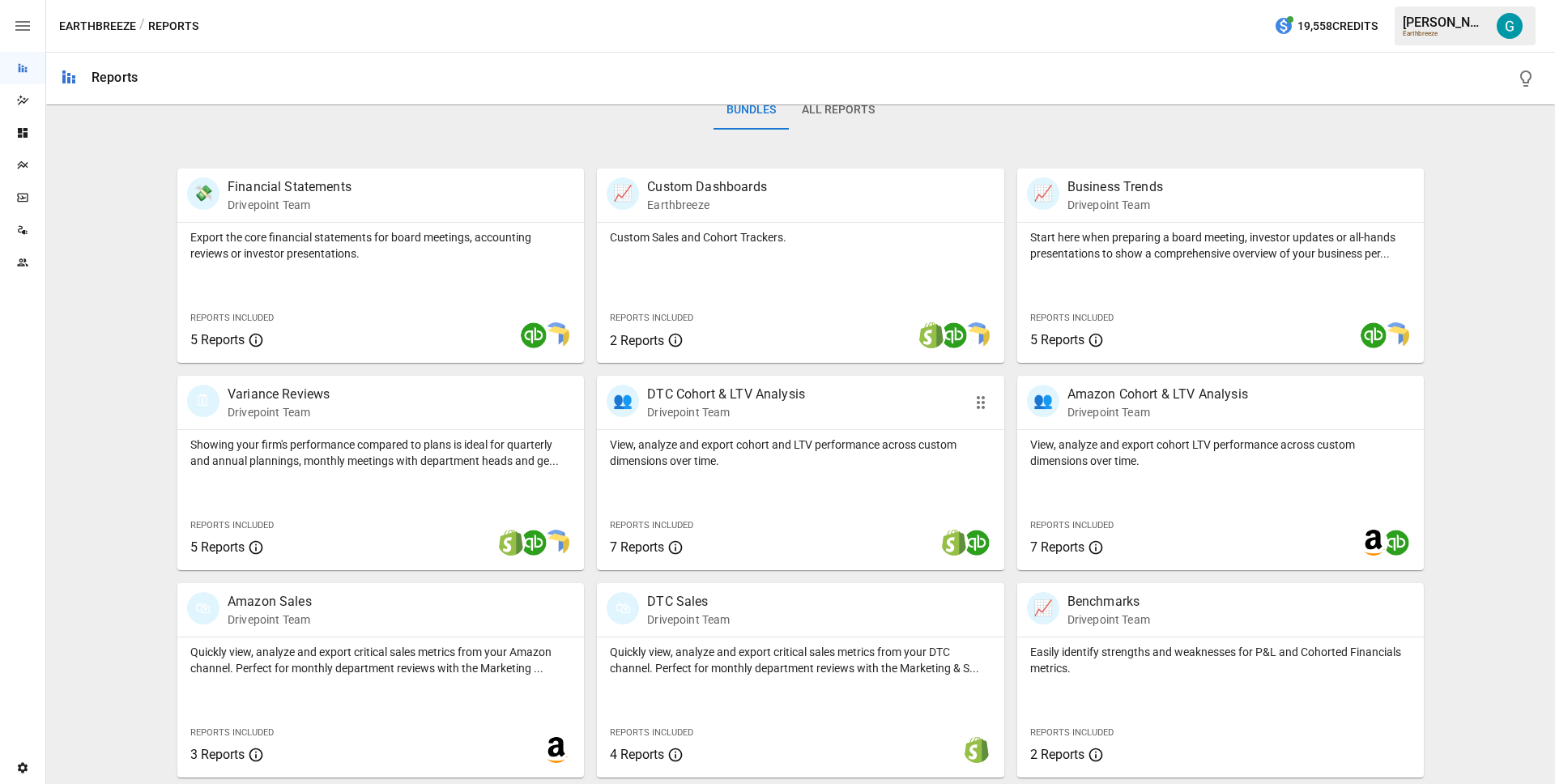
click at [690, 425] on div "👥 DTC Cohort & LTV Analysis Drivepoint Team" at bounding box center [799, 403] width 406 height 54
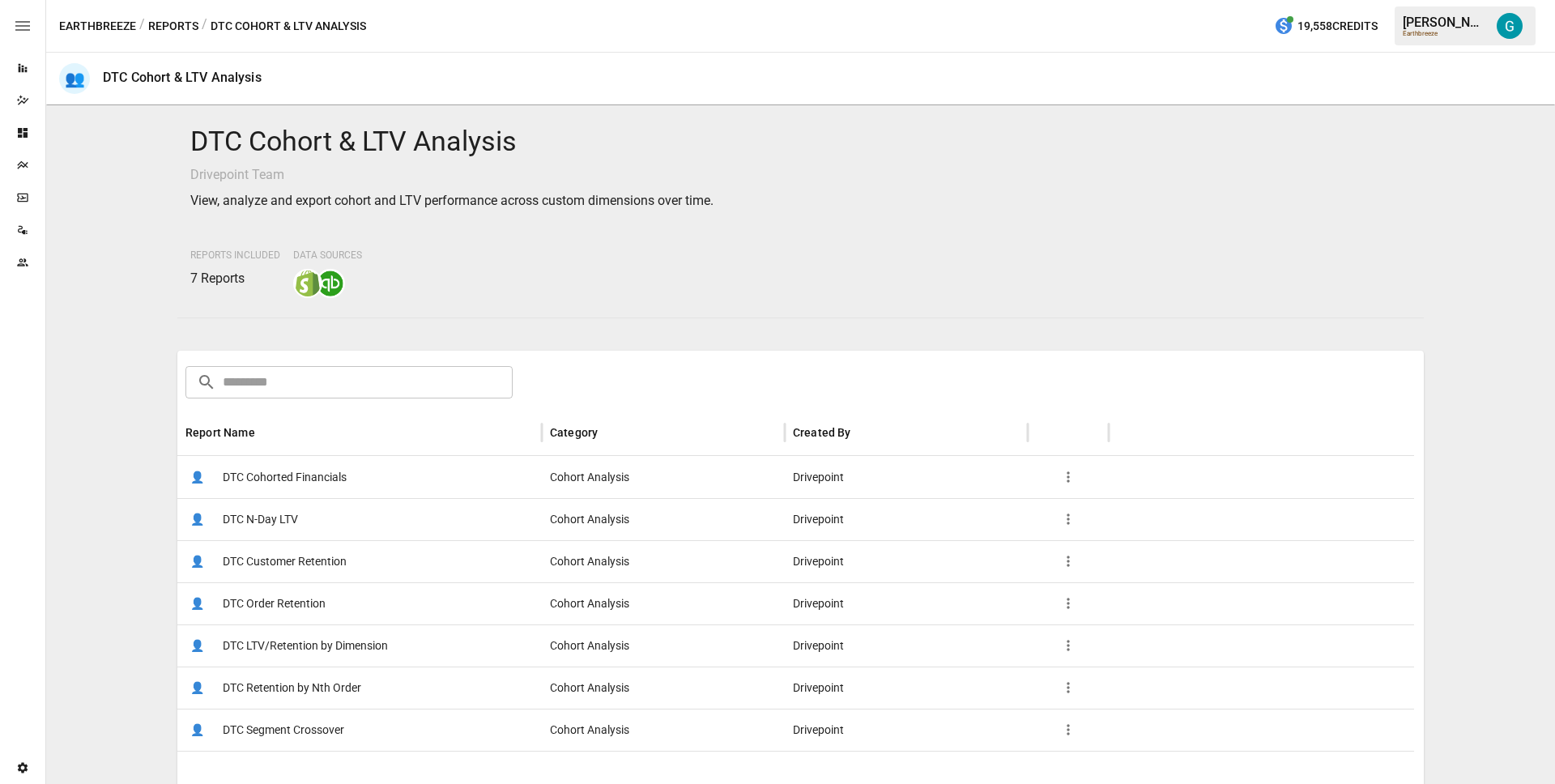
click at [295, 612] on span "DTC Order Retention" at bounding box center [274, 603] width 103 height 41
